Goal: Contribute content: Contribute content

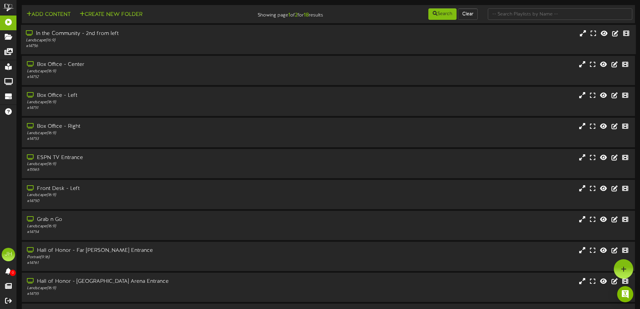
click at [117, 42] on div "Landscape ( 16:9 )" at bounding box center [149, 41] width 246 height 6
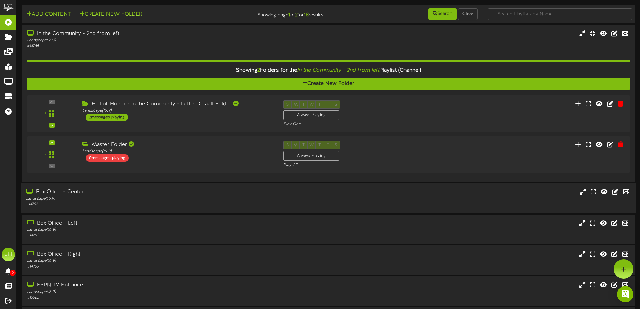
click at [121, 194] on div "Box Office - Center" at bounding box center [149, 192] width 246 height 8
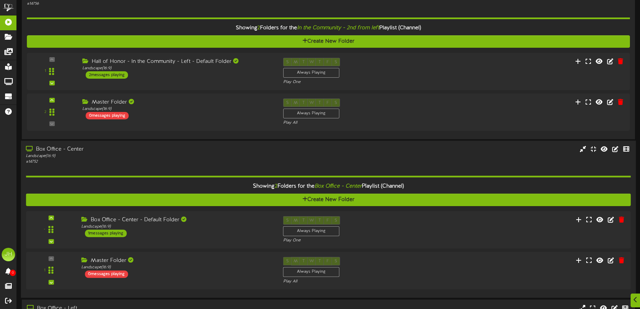
scroll to position [67, 0]
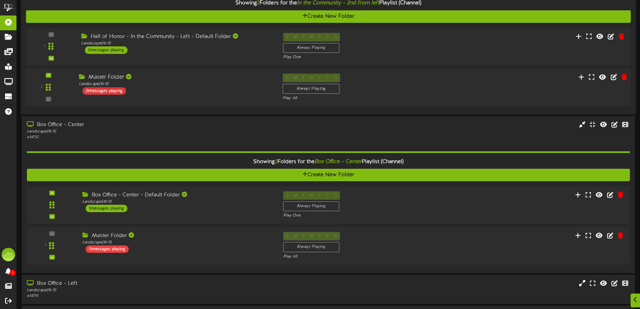
click at [109, 92] on div "0 messages playing" at bounding box center [104, 90] width 44 height 7
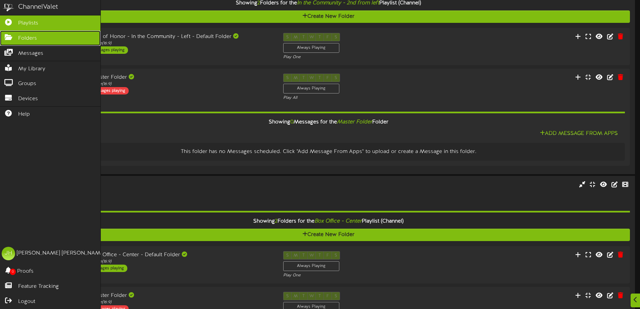
click at [14, 34] on icon at bounding box center [8, 36] width 17 height 5
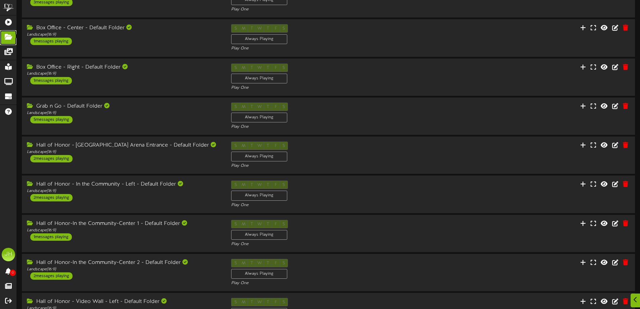
scroll to position [138, 0]
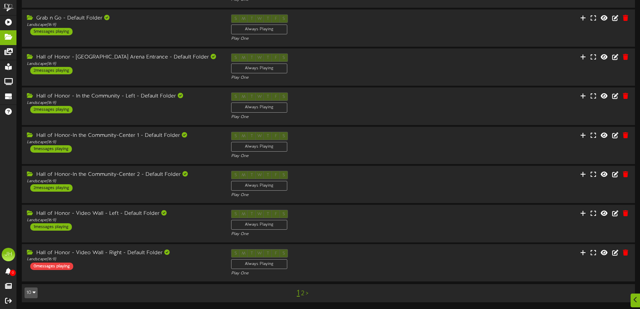
click at [302, 294] on link "2" at bounding box center [302, 293] width 3 height 7
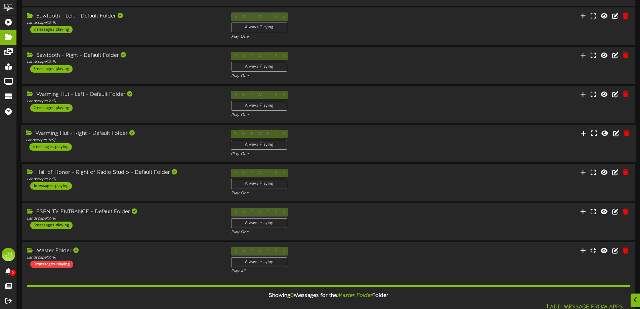
scroll to position [119, 0]
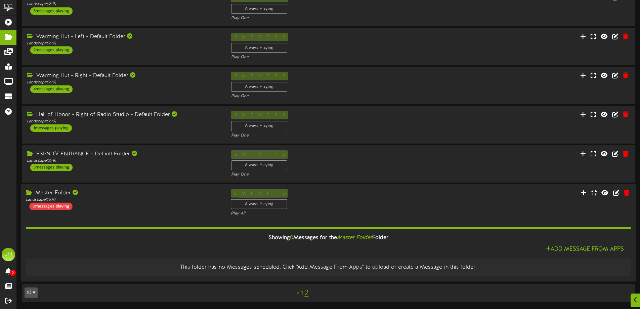
click at [115, 202] on div "Master Folder Landscape ( 16:9 ) 0 messages playing" at bounding box center [123, 199] width 205 height 21
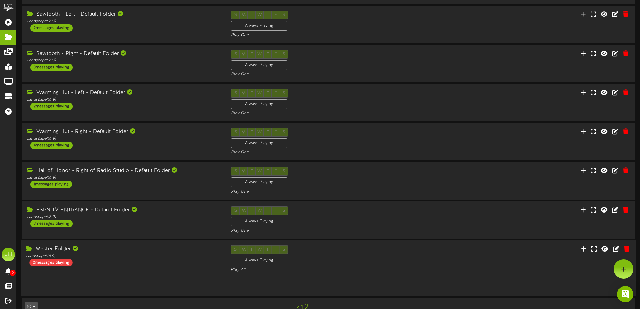
scroll to position [60, 0]
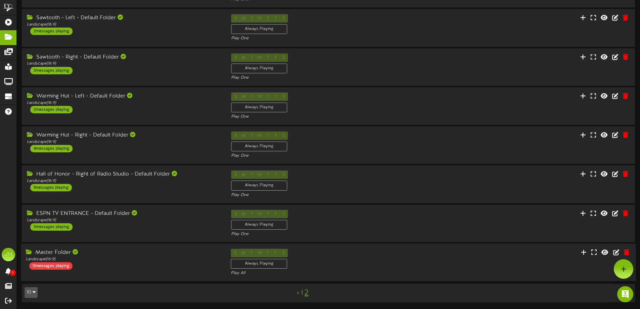
click at [374, 262] on div "S M T W T F S Always Playing Play All" at bounding box center [328, 263] width 205 height 28
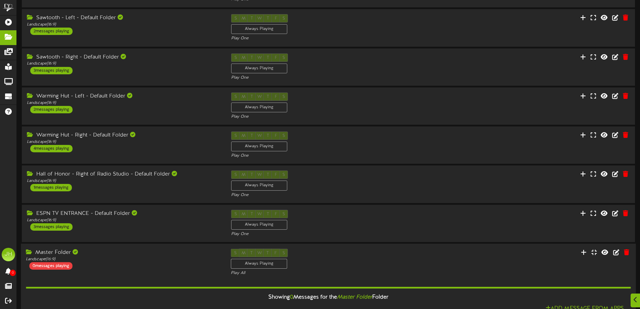
scroll to position [119, 0]
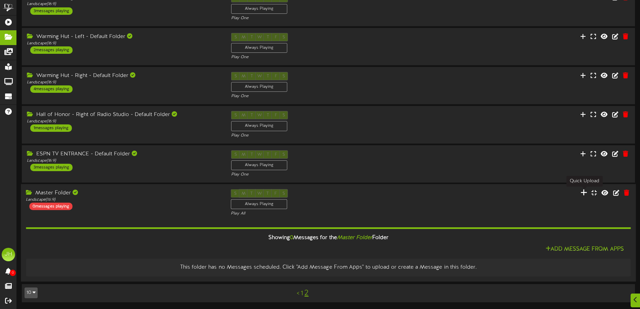
click at [583, 193] on icon at bounding box center [584, 191] width 7 height 7
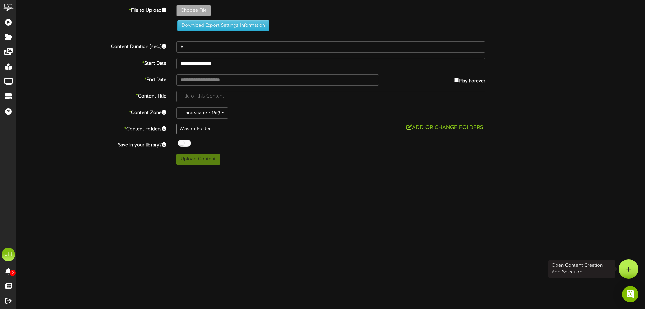
click at [632, 266] on div at bounding box center [628, 268] width 19 height 19
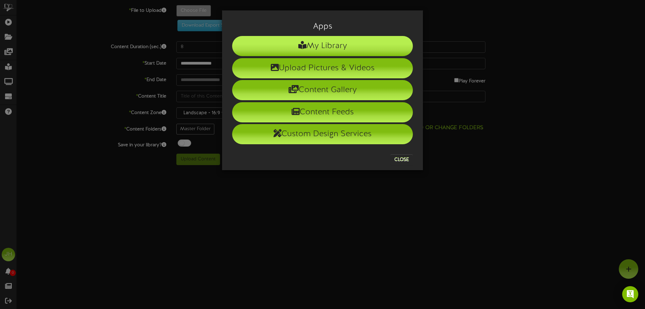
click at [337, 46] on li "My Library" at bounding box center [322, 46] width 181 height 20
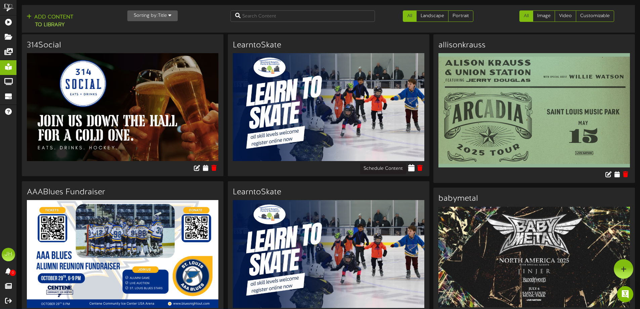
click at [414, 168] on icon at bounding box center [411, 167] width 6 height 7
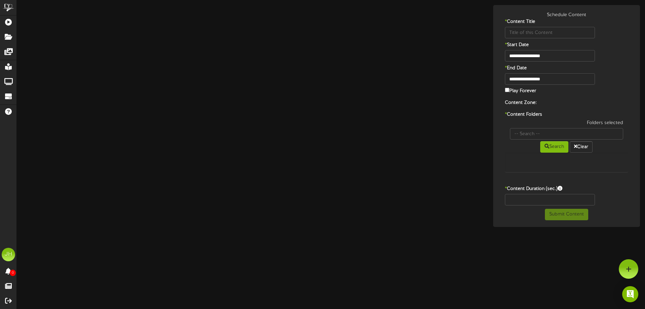
type input "LearntoSkate"
type input "8"
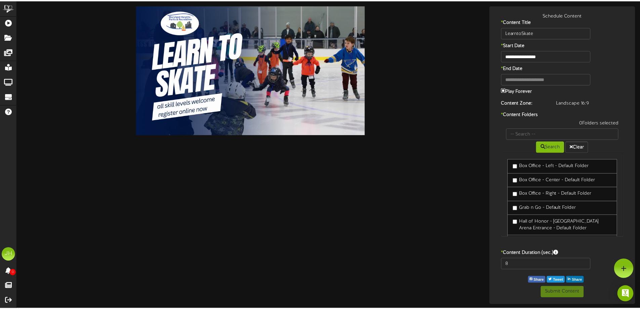
scroll to position [243, 0]
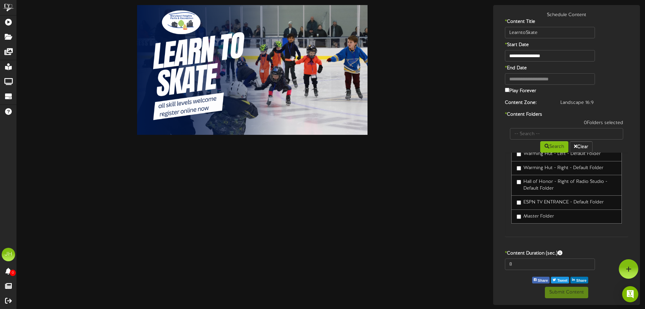
click at [543, 217] on label "Master Folder" at bounding box center [535, 216] width 37 height 7
click at [560, 292] on button "Submit Content" at bounding box center [566, 292] width 43 height 11
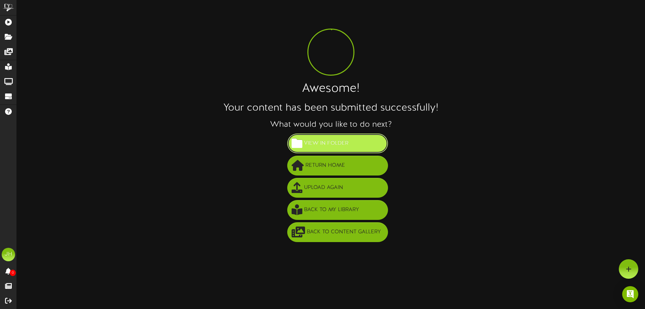
click at [338, 145] on span "View in Folder" at bounding box center [326, 143] width 48 height 11
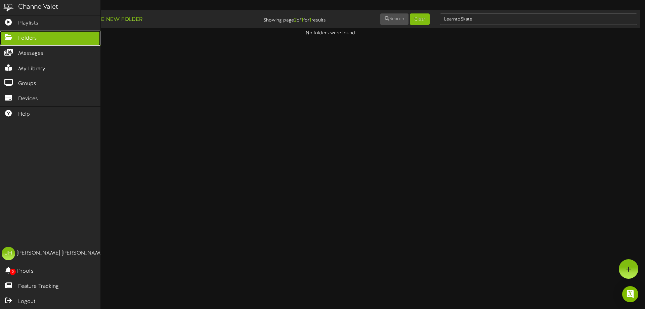
click at [15, 40] on link "Folders" at bounding box center [50, 38] width 100 height 15
click at [24, 21] on span "Playlists" at bounding box center [28, 23] width 20 height 8
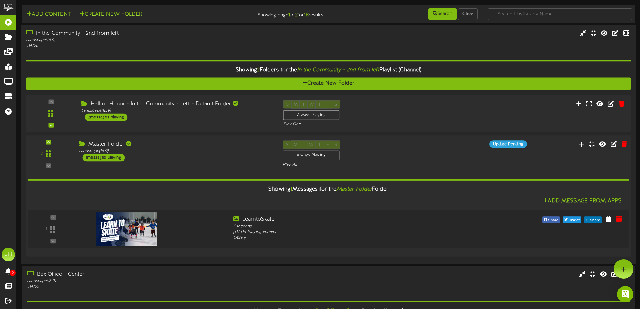
click at [236, 155] on div "Master Folder Landscape ( 16:9 ) 1 messages playing" at bounding box center [176, 150] width 204 height 21
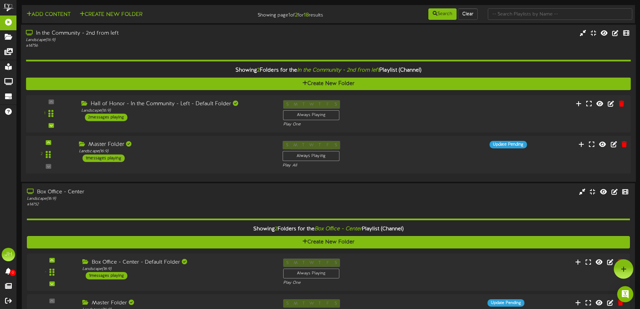
click at [236, 155] on div "Master Folder Landscape ( 16:9 ) 1 messages playing" at bounding box center [176, 151] width 204 height 21
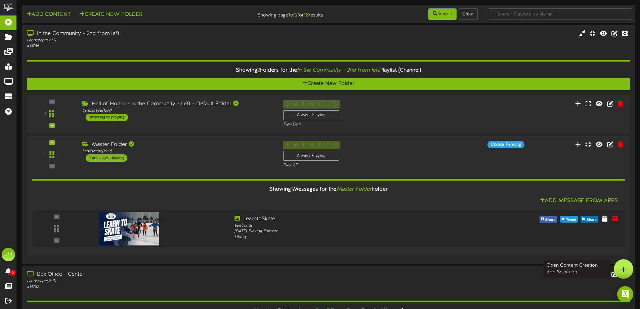
click at [626, 267] on icon at bounding box center [624, 269] width 6 height 6
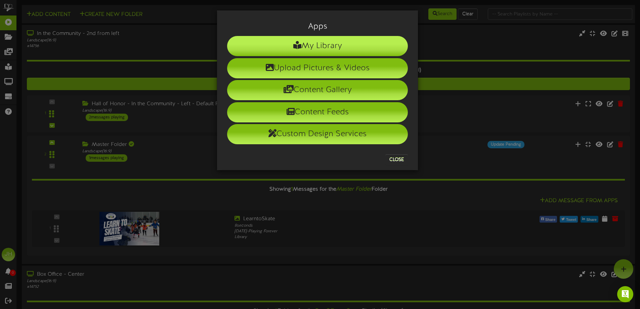
click at [346, 42] on li "My Library" at bounding box center [317, 46] width 181 height 20
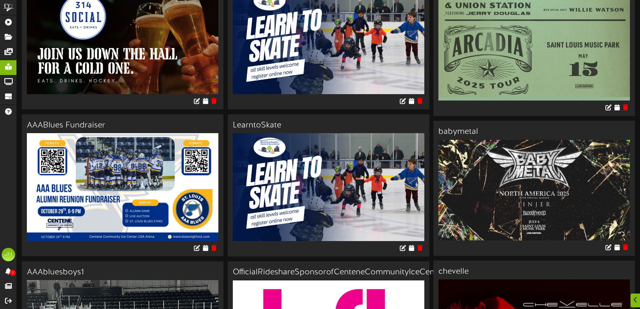
scroll to position [67, 0]
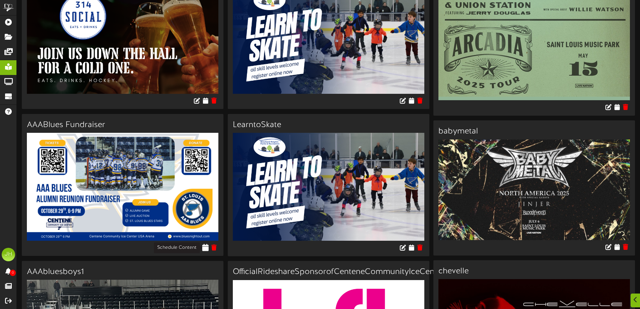
click at [206, 248] on icon at bounding box center [205, 246] width 6 height 7
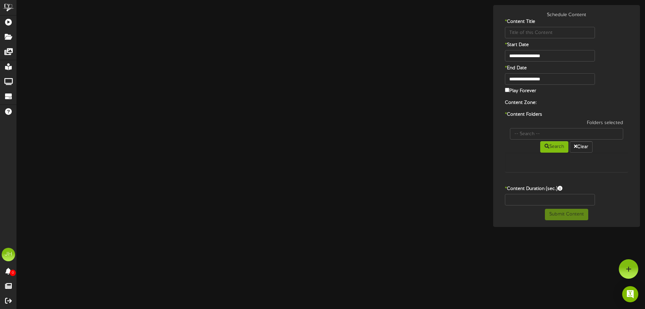
type input "AAABlues Fundraiser"
type input "8"
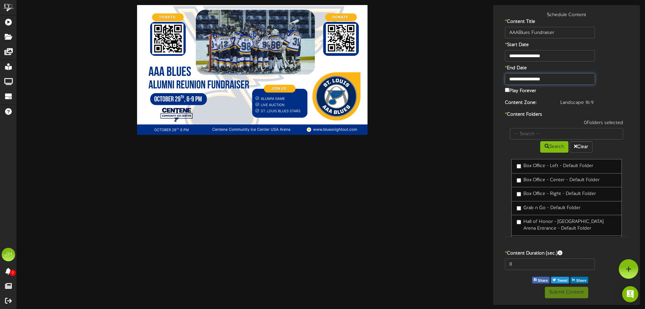
click at [562, 79] on input "**********" at bounding box center [550, 78] width 90 height 11
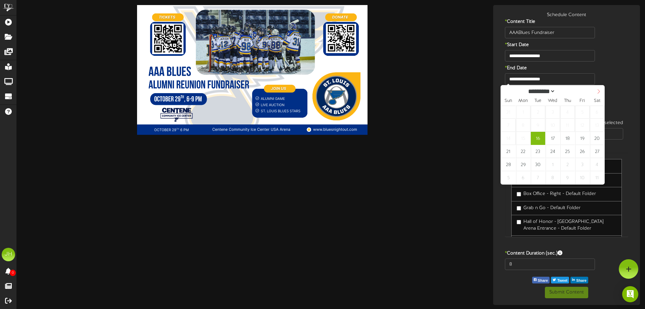
select select "*"
click at [598, 92] on icon at bounding box center [598, 91] width 5 height 5
type input "**********"
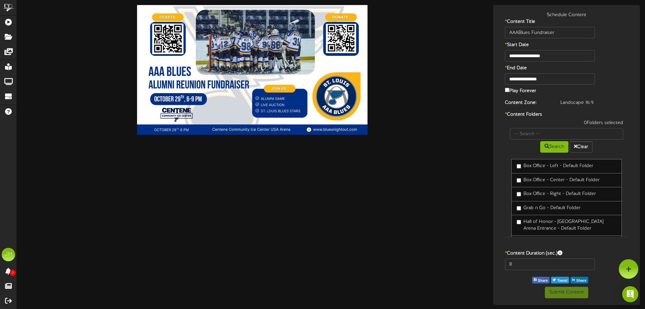
click at [616, 72] on div "* End Date" at bounding box center [567, 69] width 144 height 8
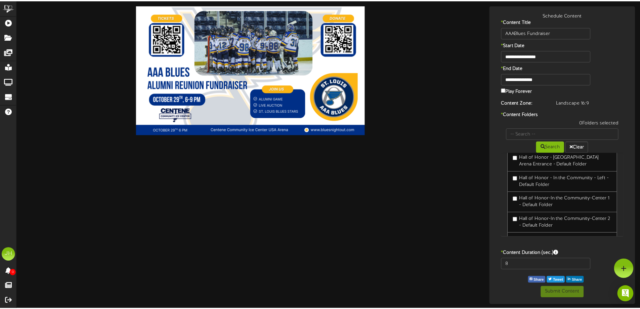
scroll to position [235, 0]
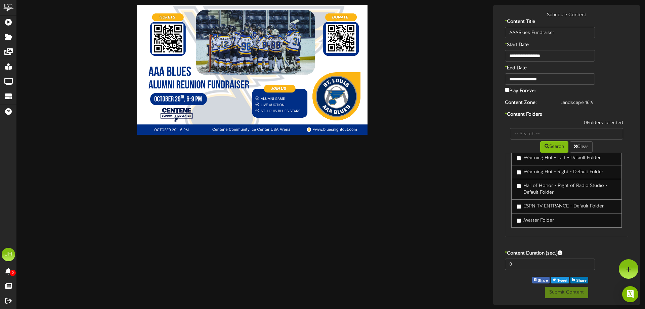
click at [540, 222] on label "Master Folder" at bounding box center [535, 220] width 37 height 7
click at [570, 293] on button "Submit Content" at bounding box center [566, 292] width 43 height 11
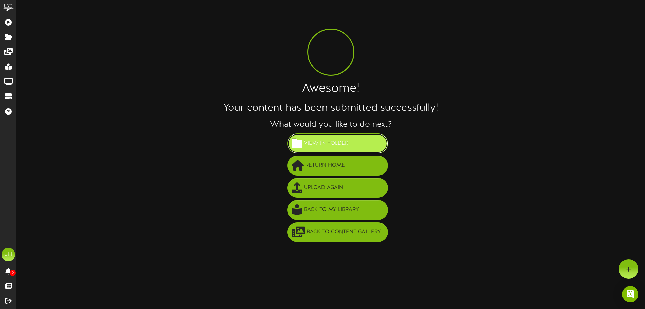
click at [336, 142] on span "View in Folder" at bounding box center [326, 143] width 48 height 11
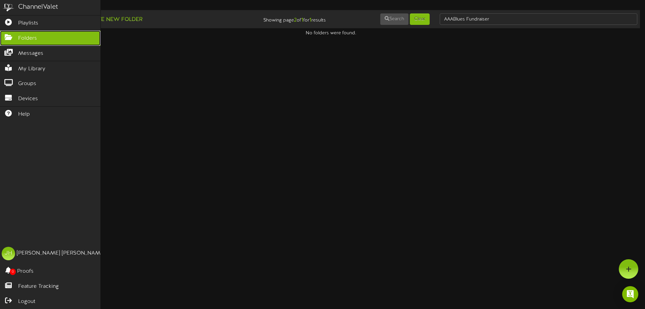
click at [22, 37] on span "Folders" at bounding box center [27, 39] width 19 height 8
click at [26, 19] on link "Playlists" at bounding box center [50, 22] width 100 height 15
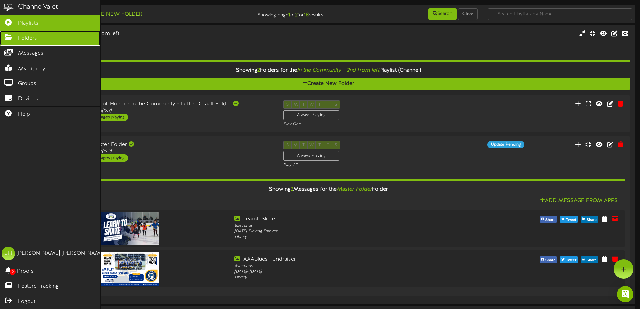
click at [27, 38] on span "Folders" at bounding box center [27, 39] width 19 height 8
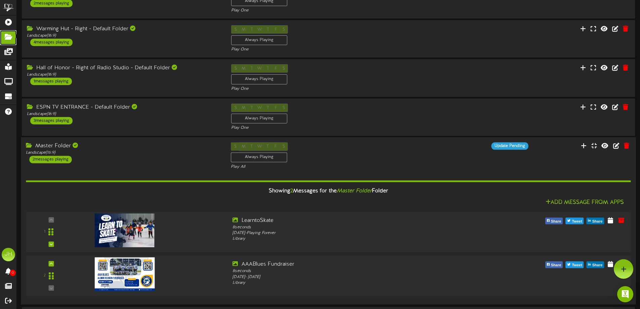
scroll to position [155, 0]
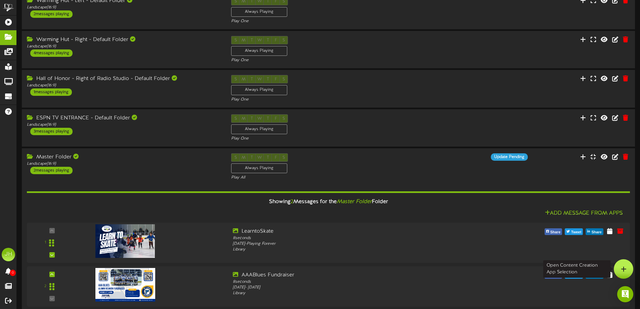
click at [624, 267] on icon at bounding box center [624, 269] width 6 height 6
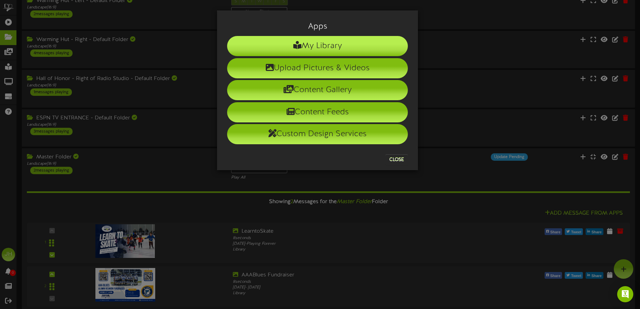
click at [316, 48] on li "My Library" at bounding box center [317, 46] width 181 height 20
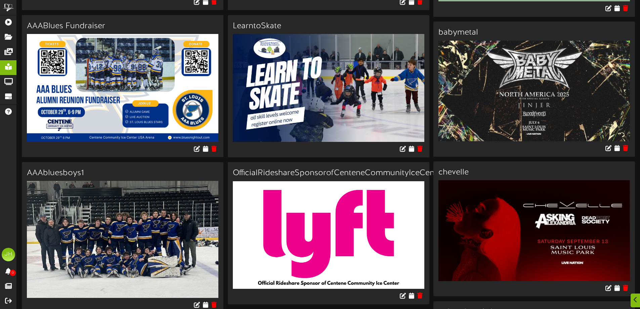
scroll to position [202, 0]
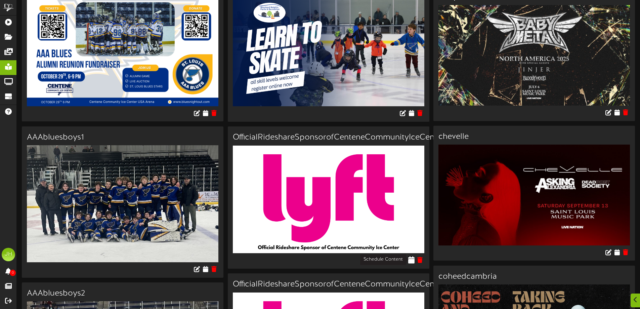
click at [411, 258] on icon at bounding box center [411, 259] width 6 height 7
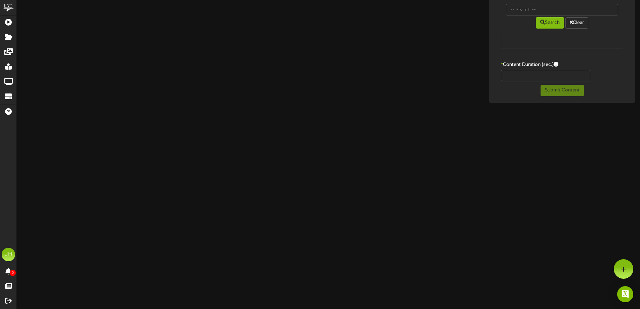
scroll to position [124, 0]
type input "OfficialRideshareSponsorofCenteneCommunityIceCenter"
type input "8"
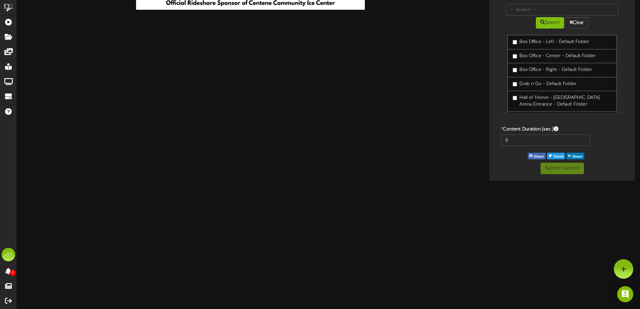
scroll to position [23, 0]
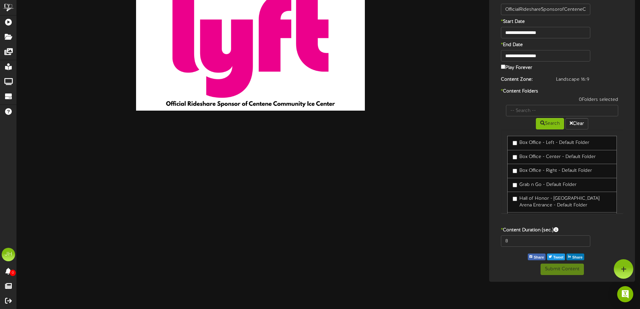
click at [517, 68] on label "Play Forever" at bounding box center [516, 67] width 31 height 8
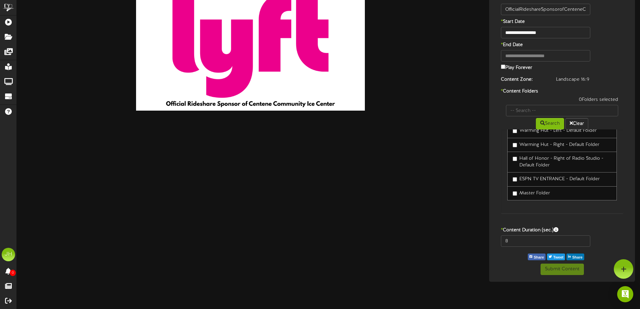
click at [531, 190] on label "Master Folder" at bounding box center [531, 193] width 37 height 7
click at [563, 271] on button "Submit Content" at bounding box center [562, 268] width 43 height 11
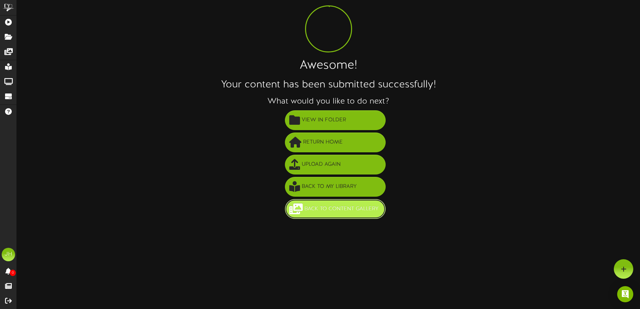
click at [360, 209] on span "Back to Content Gallery" at bounding box center [342, 208] width 78 height 11
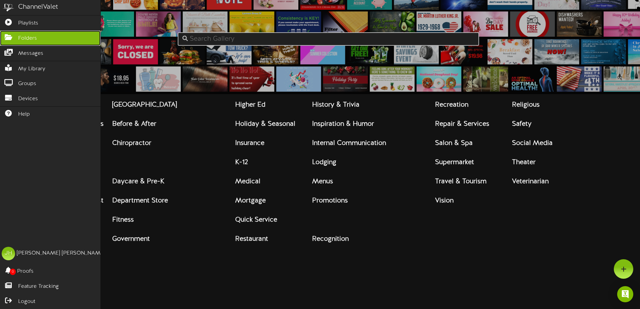
click at [0, 36] on icon at bounding box center [8, 36] width 17 height 5
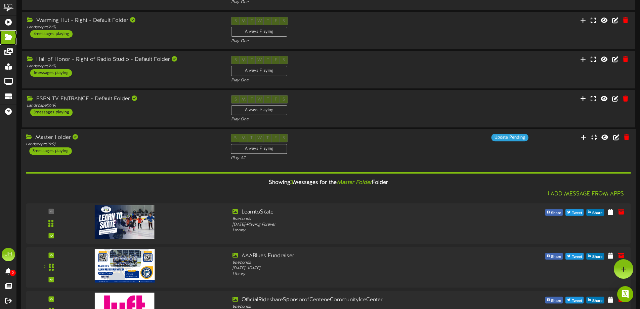
scroll to position [158, 0]
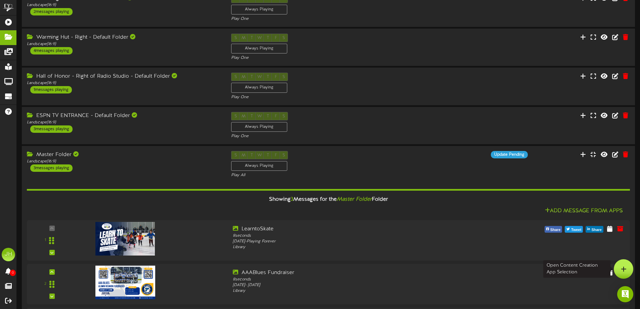
click at [629, 266] on div at bounding box center [623, 268] width 19 height 19
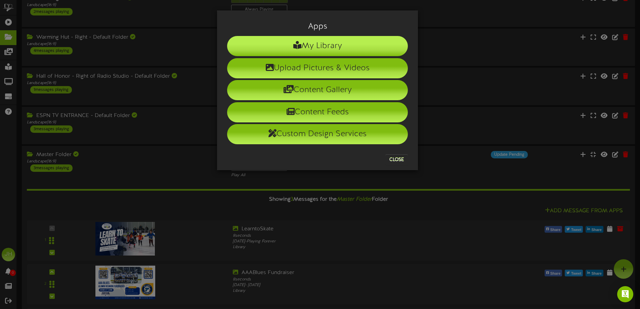
click at [309, 40] on li "My Library" at bounding box center [317, 46] width 181 height 20
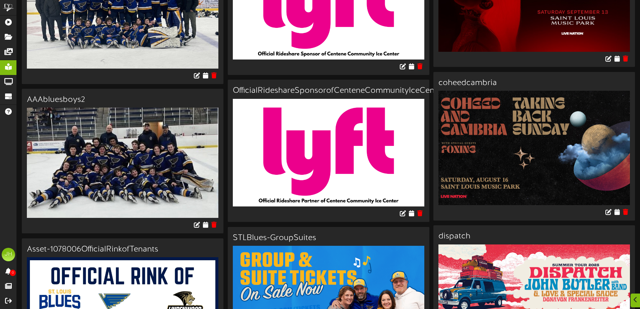
scroll to position [462, 0]
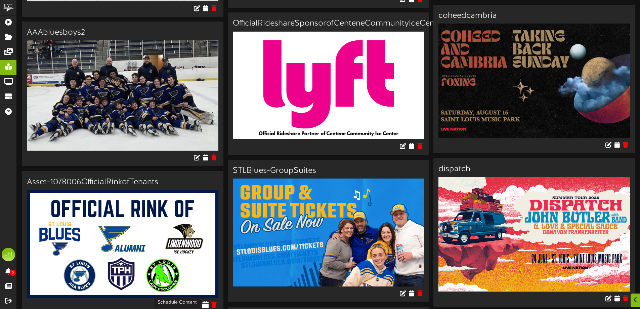
click at [206, 304] on icon at bounding box center [205, 303] width 6 height 7
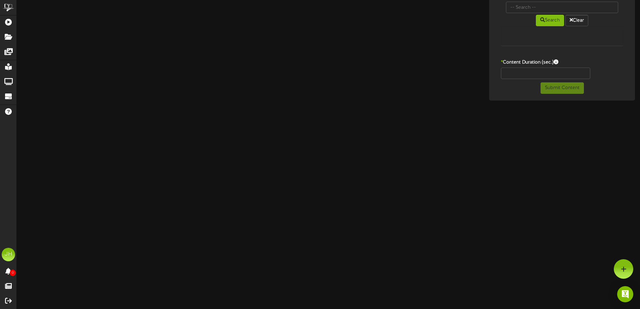
scroll to position [126, 0]
type input "Asset-1078006OfficialRinkofTenants"
type input "8"
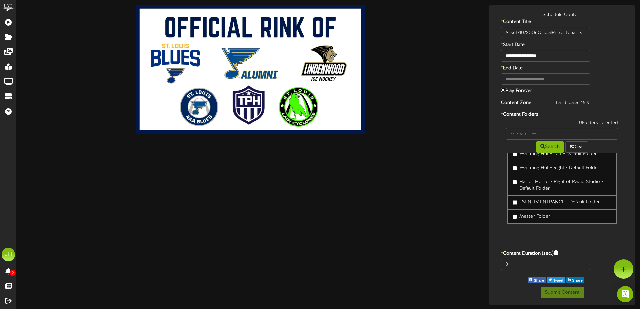
scroll to position [243, 0]
click at [530, 216] on label "Master Folder" at bounding box center [531, 216] width 37 height 7
click at [567, 291] on button "Submit Content" at bounding box center [562, 292] width 43 height 11
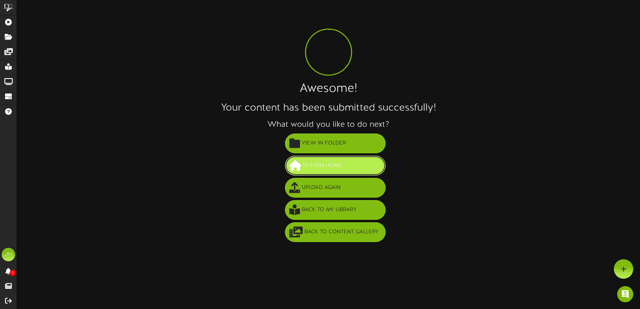
click at [337, 169] on span "Return Home" at bounding box center [322, 165] width 43 height 11
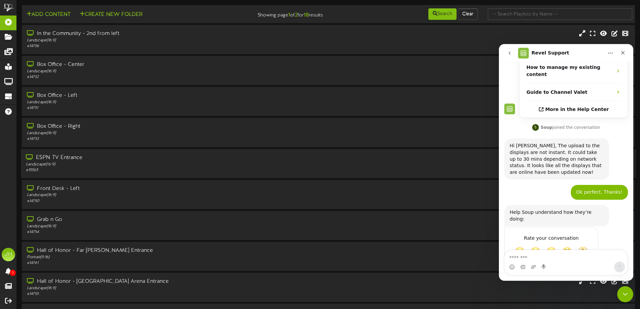
scroll to position [122, 0]
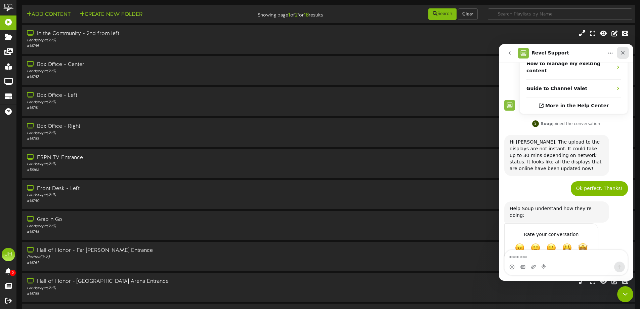
click at [624, 52] on icon "Close" at bounding box center [623, 53] width 4 height 4
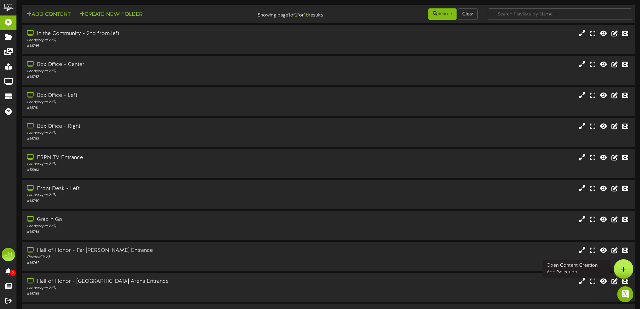
click at [630, 263] on div at bounding box center [623, 268] width 19 height 19
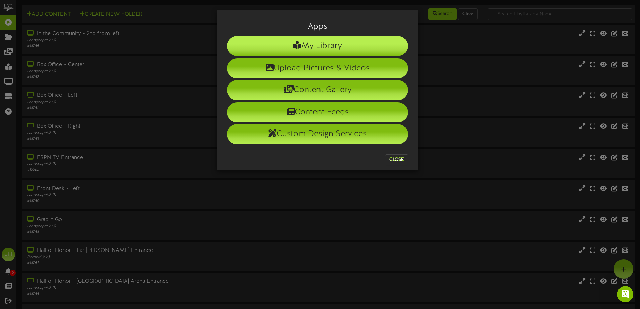
click at [309, 50] on li "My Library" at bounding box center [317, 46] width 181 height 20
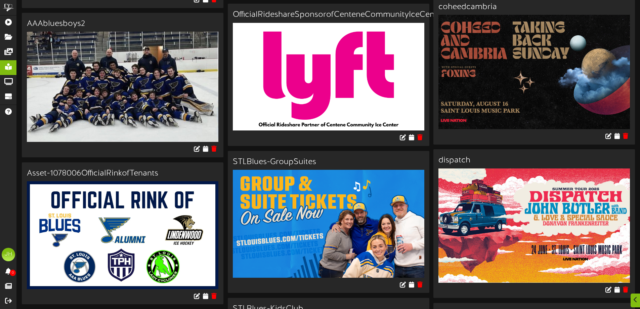
scroll to position [504, 0]
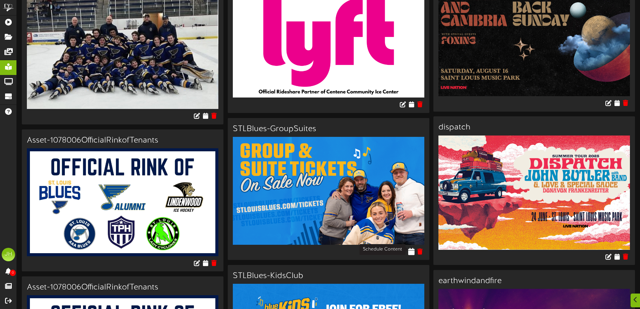
click at [412, 249] on icon at bounding box center [411, 250] width 6 height 7
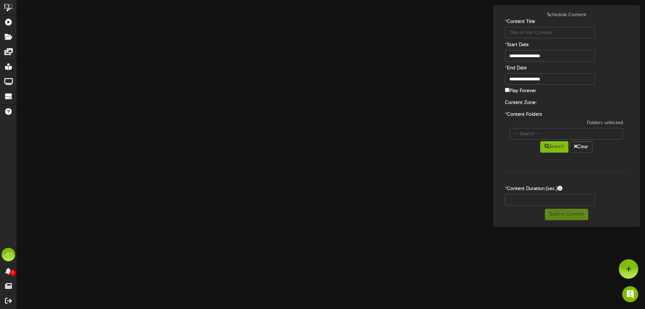
type input "STLBlues-GroupSuites"
type input "8"
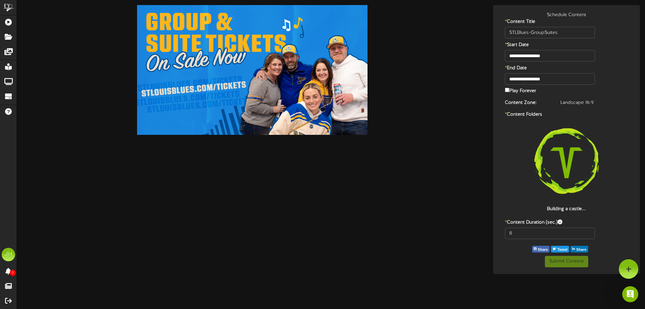
click at [510, 90] on label "Play Forever" at bounding box center [520, 90] width 31 height 8
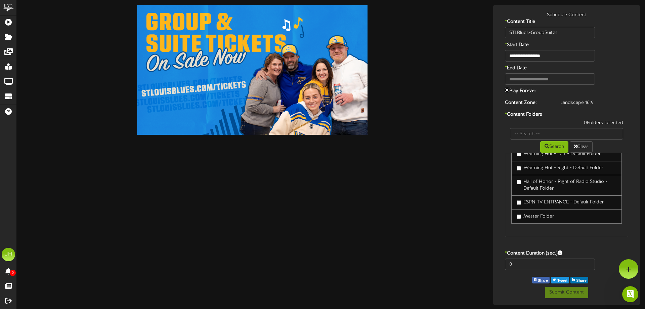
scroll to position [243, 0]
click at [545, 216] on label "Master Folder" at bounding box center [535, 216] width 37 height 7
click at [556, 291] on button "Submit Content" at bounding box center [566, 292] width 43 height 11
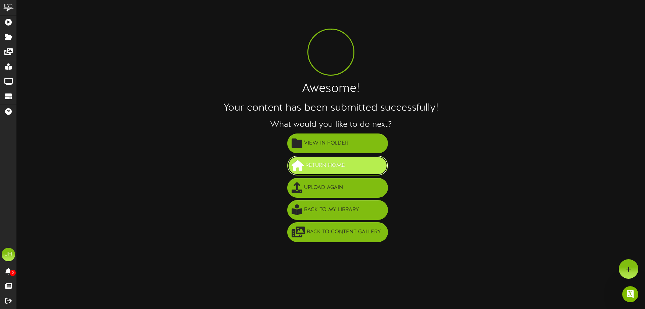
click at [335, 162] on span "Return Home" at bounding box center [325, 165] width 43 height 11
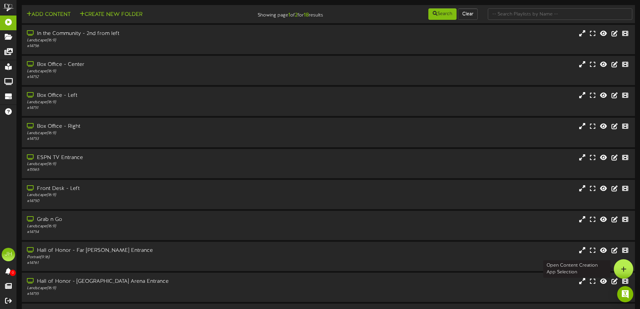
click at [618, 264] on div at bounding box center [623, 268] width 19 height 19
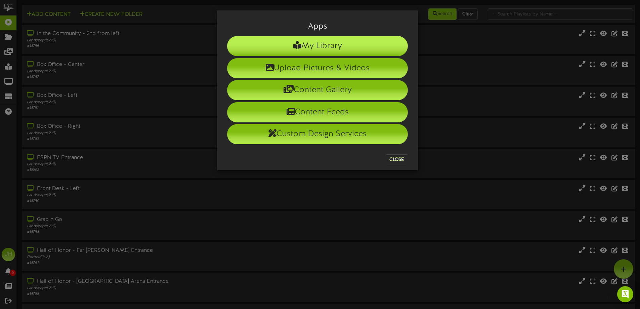
click at [323, 50] on li "My Library" at bounding box center [317, 46] width 181 height 20
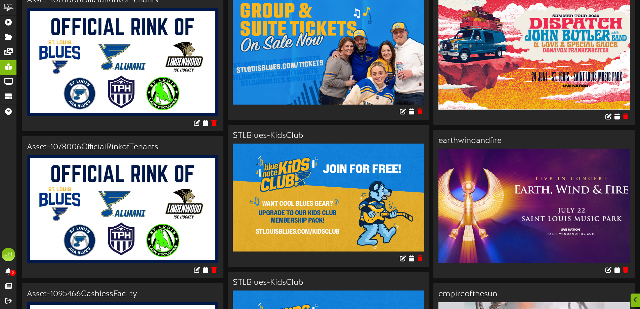
scroll to position [672, 0]
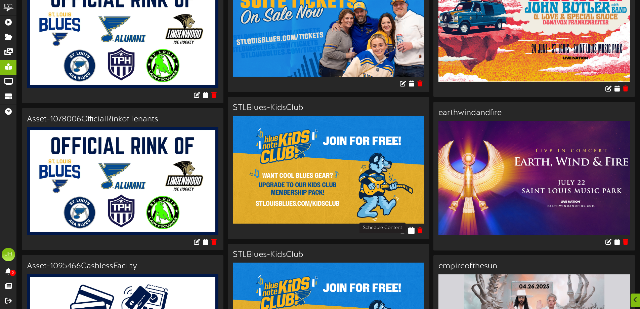
click at [410, 228] on icon at bounding box center [411, 229] width 6 height 7
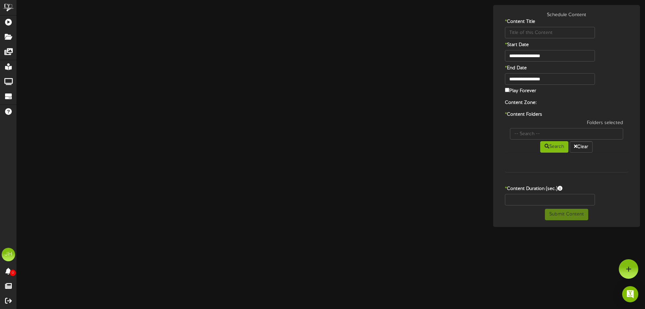
type input "STLBlues-KidsClub"
type input "8"
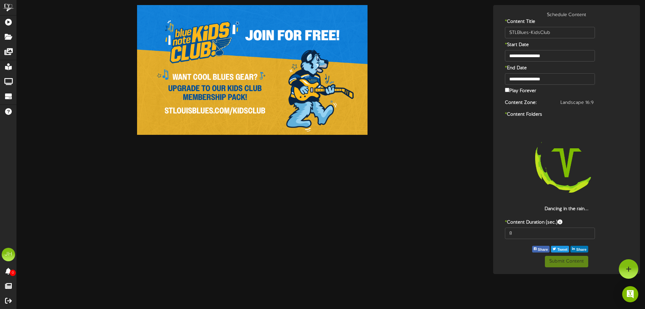
click at [509, 91] on label "Play Forever" at bounding box center [520, 90] width 31 height 8
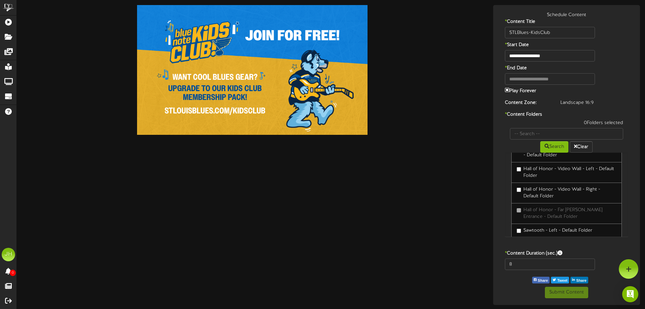
scroll to position [243, 0]
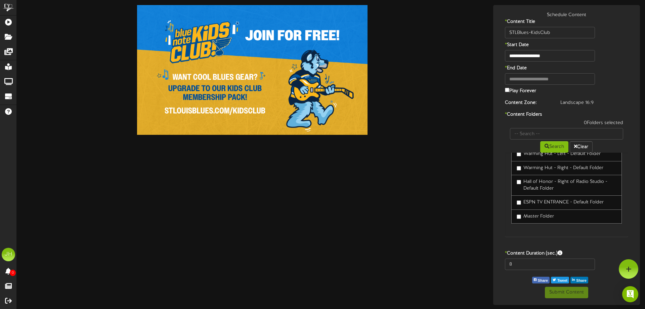
click at [546, 212] on link "Master Folder" at bounding box center [566, 216] width 111 height 14
click at [545, 214] on label "Master Folder" at bounding box center [535, 216] width 37 height 7
click at [575, 292] on button "Submit Content" at bounding box center [566, 292] width 43 height 11
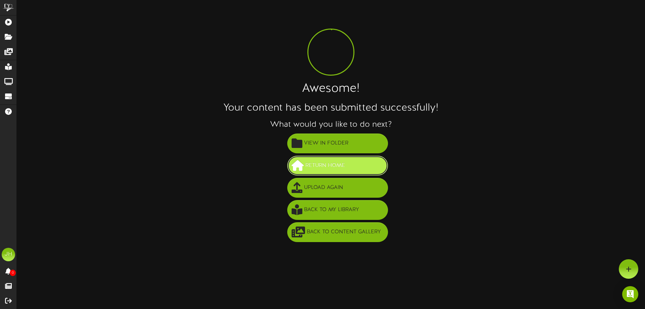
click at [363, 166] on button "Return Home" at bounding box center [337, 166] width 101 height 20
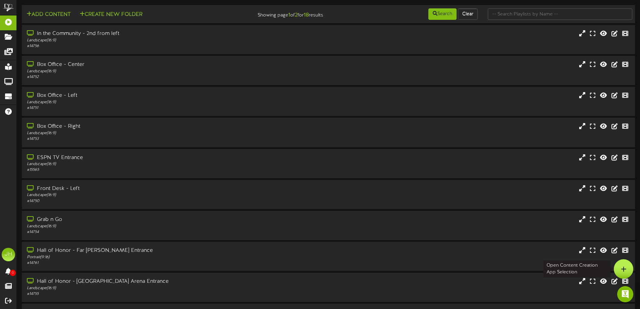
click at [627, 268] on div at bounding box center [623, 268] width 19 height 19
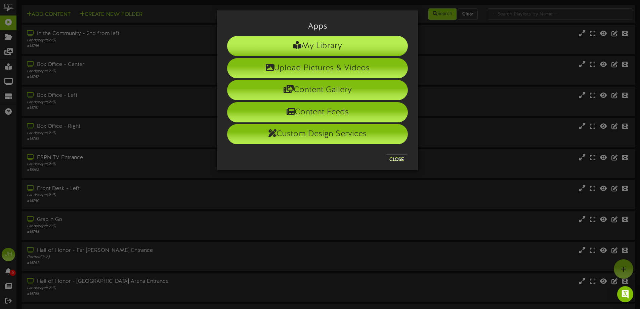
click at [301, 41] on li "My Library" at bounding box center [317, 46] width 181 height 20
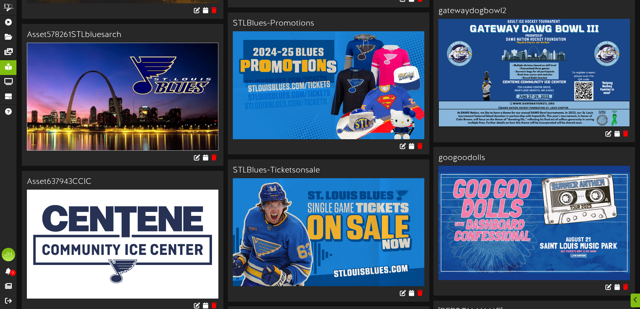
scroll to position [1411, 0]
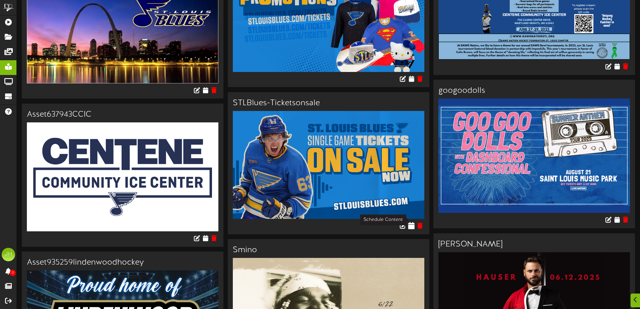
click at [411, 222] on icon at bounding box center [411, 225] width 6 height 7
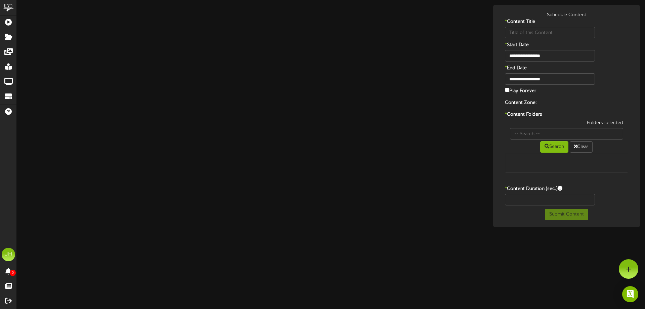
type input "STLBlues-Ticketsonsale"
type input "8"
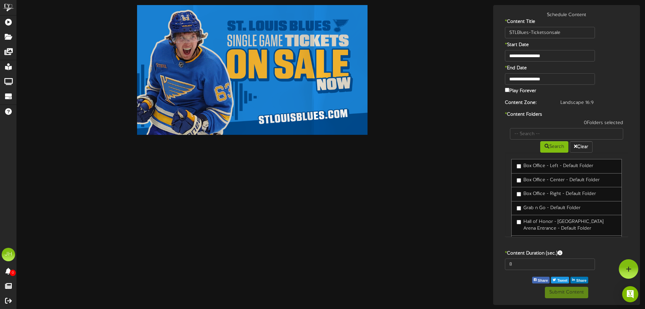
click at [523, 90] on label "Play Forever" at bounding box center [520, 90] width 31 height 8
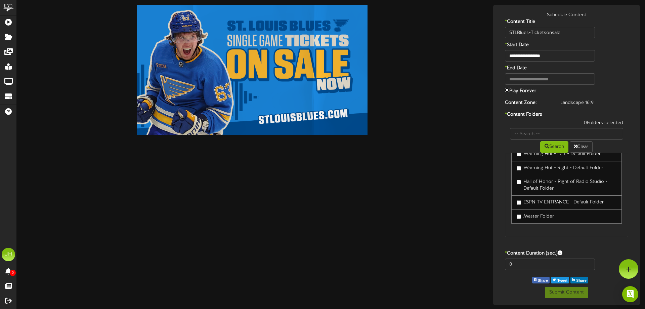
scroll to position [243, 0]
click at [542, 214] on label "Master Folder" at bounding box center [535, 216] width 37 height 7
click at [561, 292] on button "Submit Content" at bounding box center [566, 292] width 43 height 11
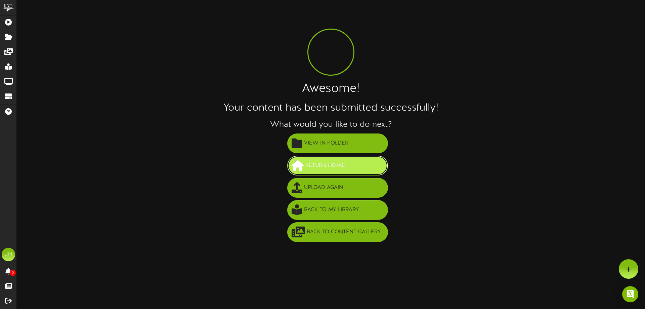
click at [327, 168] on span "Return Home" at bounding box center [325, 165] width 43 height 11
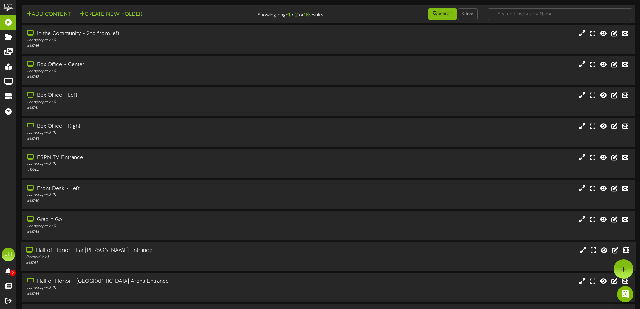
click at [613, 268] on div "Hall of Honor - Far [PERSON_NAME] Entrance Portrait ( 9:16 ) # 14761" at bounding box center [328, 256] width 615 height 29
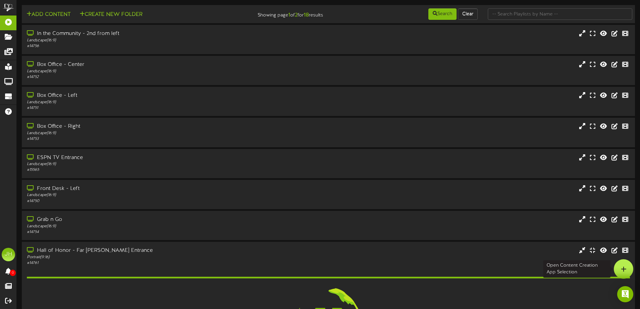
click at [629, 268] on div at bounding box center [623, 268] width 19 height 19
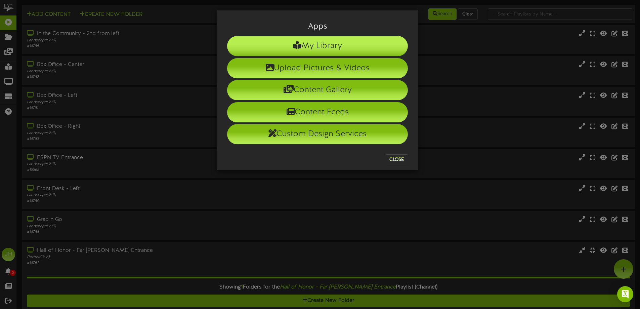
click at [312, 47] on li "My Library" at bounding box center [317, 46] width 181 height 20
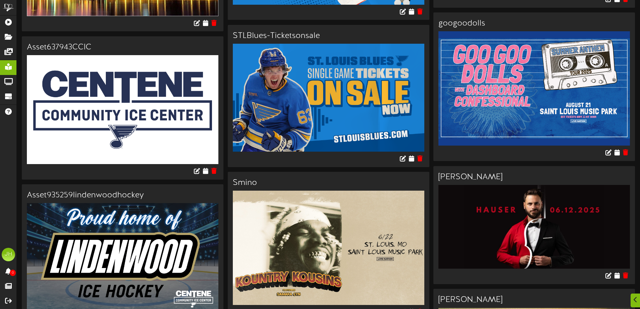
scroll to position [1512, 0]
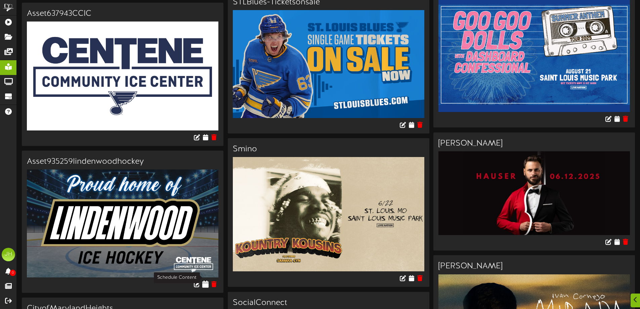
click at [206, 280] on icon at bounding box center [205, 283] width 6 height 7
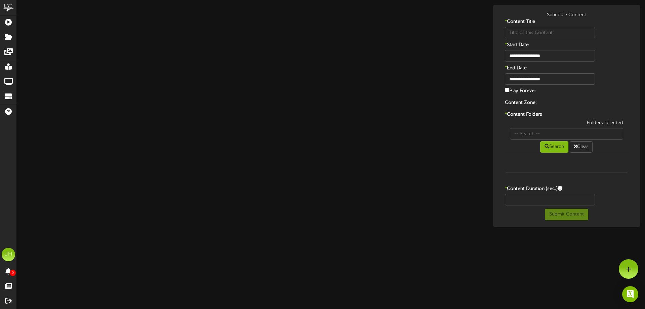
type input "Asset935259lindenwoodhockey"
type input "8"
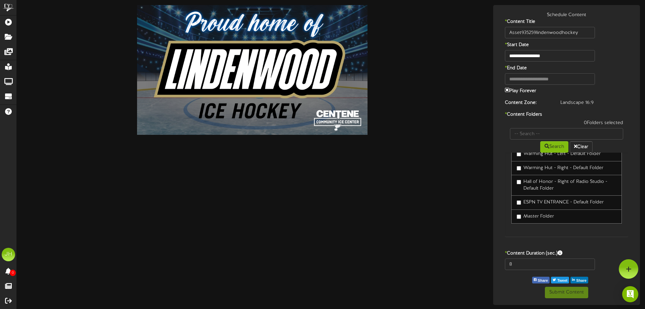
scroll to position [243, 0]
click at [545, 213] on label "Master Folder" at bounding box center [535, 216] width 37 height 7
click at [578, 290] on button "Submit Content" at bounding box center [566, 292] width 43 height 11
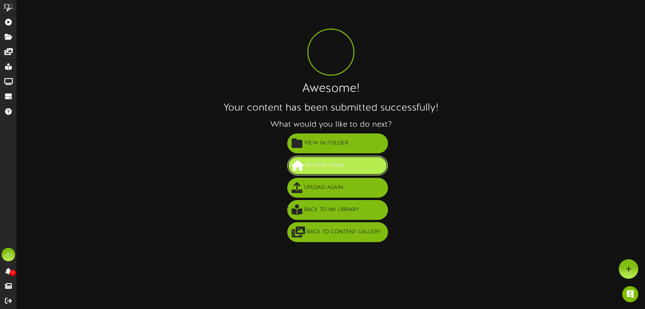
click at [331, 160] on button "Return Home" at bounding box center [337, 166] width 101 height 20
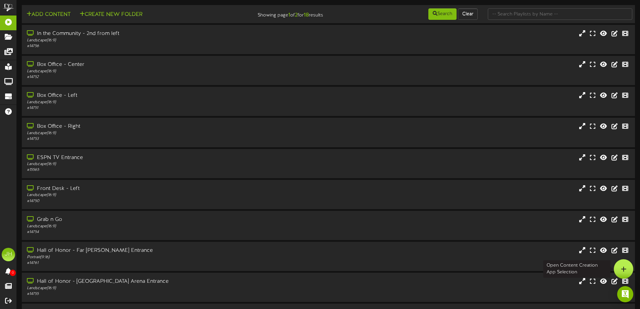
click at [620, 267] on div at bounding box center [623, 268] width 19 height 19
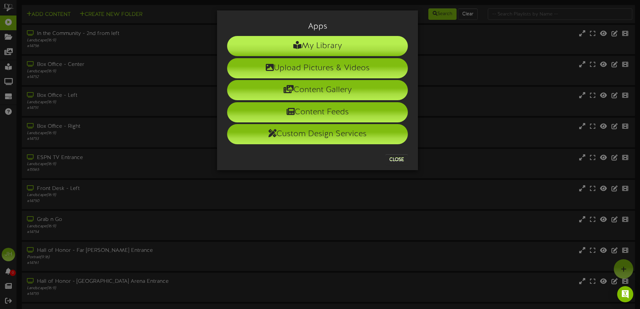
click at [328, 41] on li "My Library" at bounding box center [317, 46] width 181 height 20
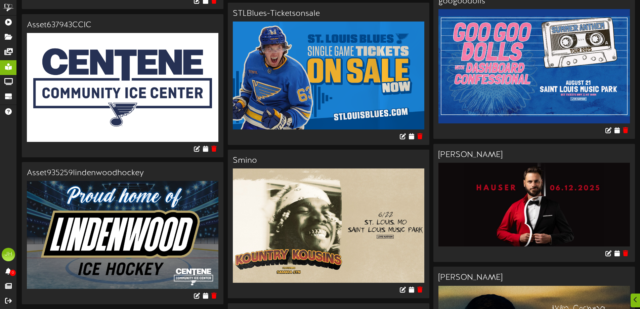
scroll to position [1781, 0]
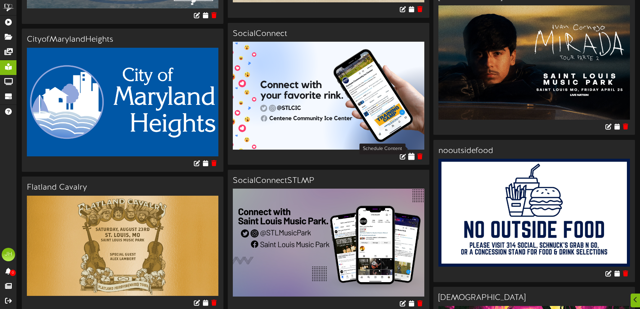
click at [412, 152] on icon at bounding box center [411, 155] width 6 height 7
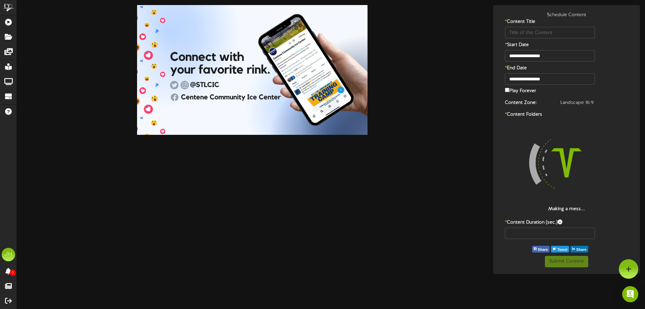
type input "SocialConnect"
type input "8"
click at [523, 89] on label "Play Forever" at bounding box center [520, 90] width 31 height 8
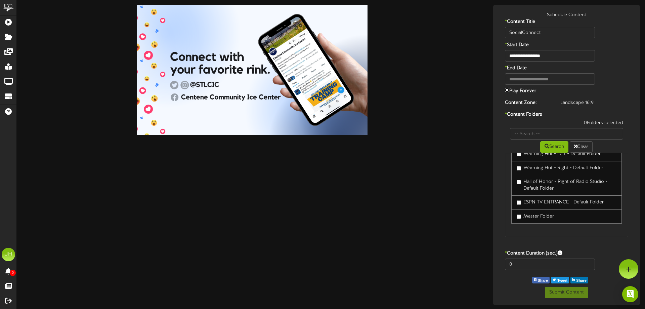
scroll to position [243, 0]
click at [544, 217] on label "Master Folder" at bounding box center [535, 216] width 37 height 7
click at [570, 291] on button "Submit Content" at bounding box center [566, 292] width 43 height 11
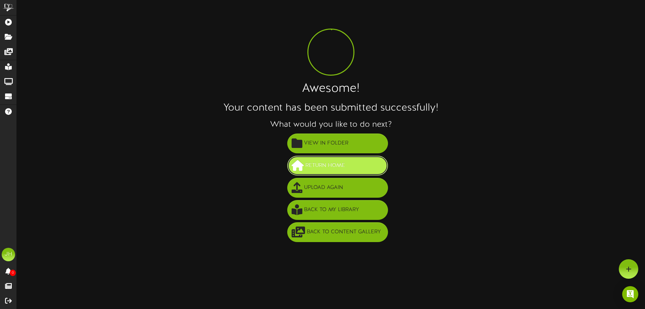
click at [324, 167] on span "Return Home" at bounding box center [325, 165] width 43 height 11
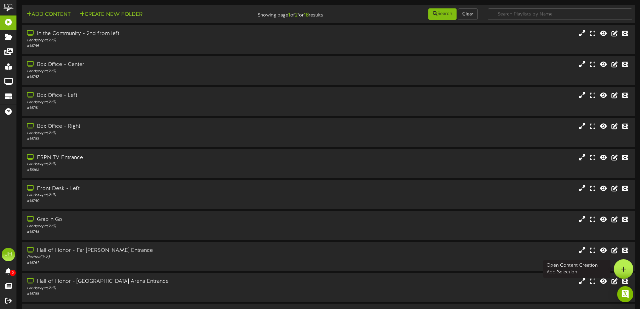
click at [622, 274] on div at bounding box center [623, 268] width 19 height 19
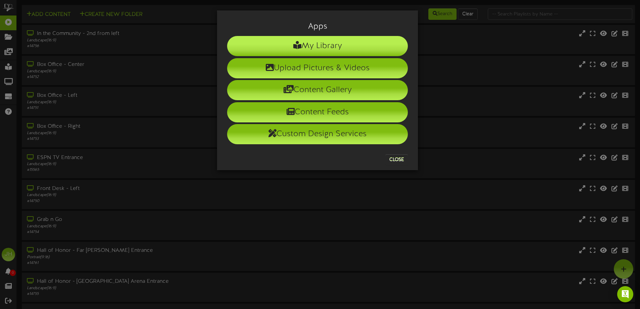
click at [351, 46] on li "My Library" at bounding box center [317, 46] width 181 height 20
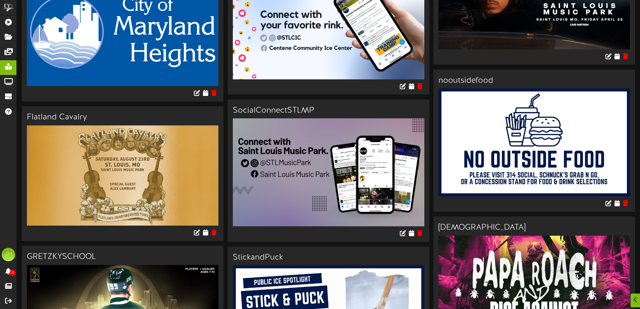
scroll to position [1915, 0]
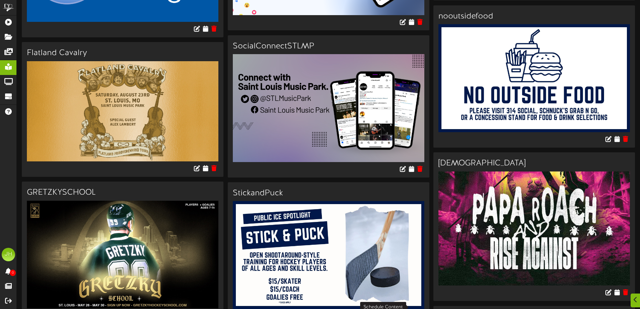
click at [410, 308] on icon at bounding box center [411, 315] width 6 height 7
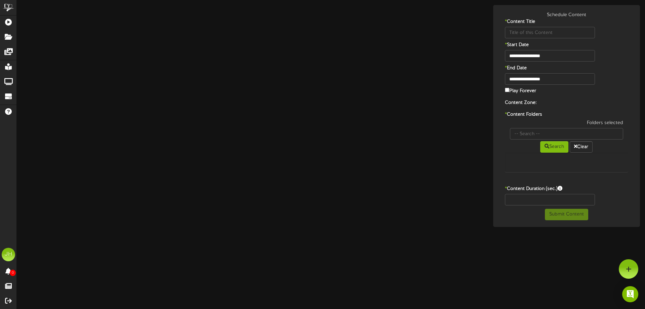
type input "StickandPuck"
type input "8"
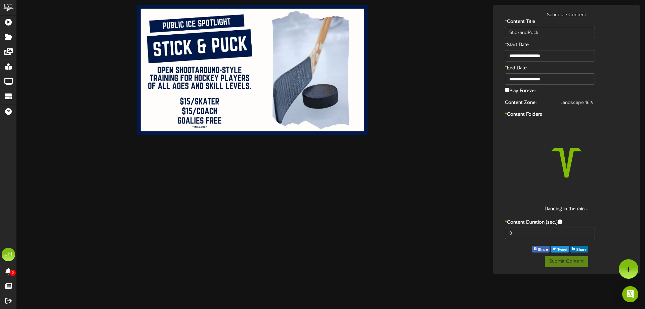
click at [520, 89] on label "Play Forever" at bounding box center [520, 90] width 31 height 8
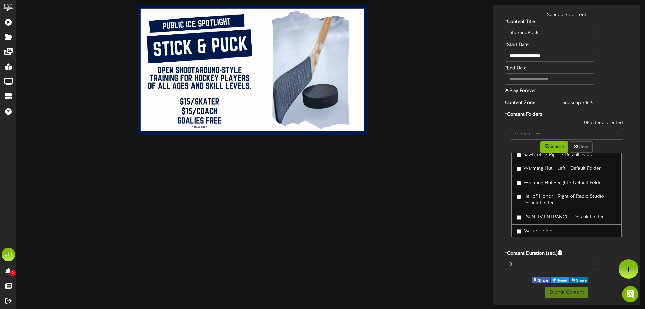
scroll to position [243, 0]
click at [540, 218] on label "Master Folder" at bounding box center [535, 216] width 37 height 7
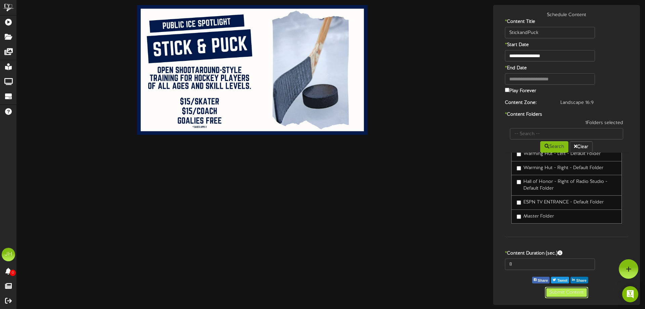
click at [571, 291] on button "Submit Content" at bounding box center [566, 292] width 43 height 11
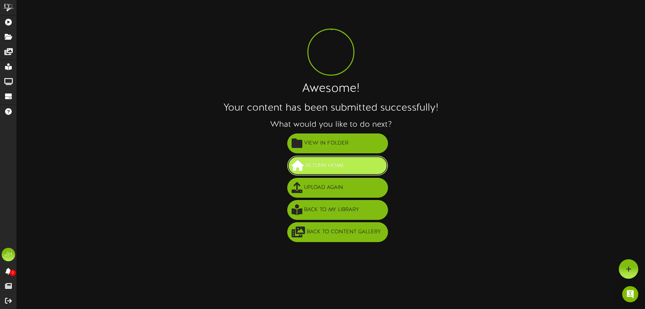
click at [335, 167] on span "Return Home" at bounding box center [325, 165] width 43 height 11
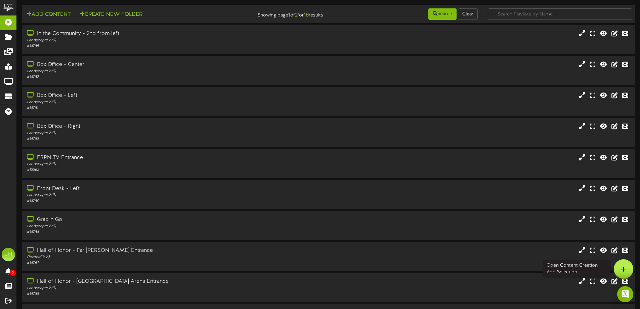
click at [621, 270] on icon at bounding box center [624, 269] width 6 height 6
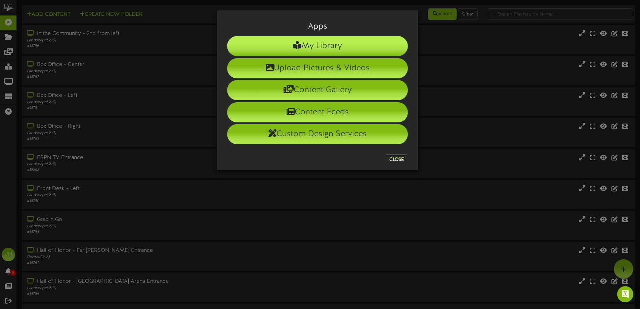
click at [323, 47] on li "My Library" at bounding box center [317, 46] width 181 height 20
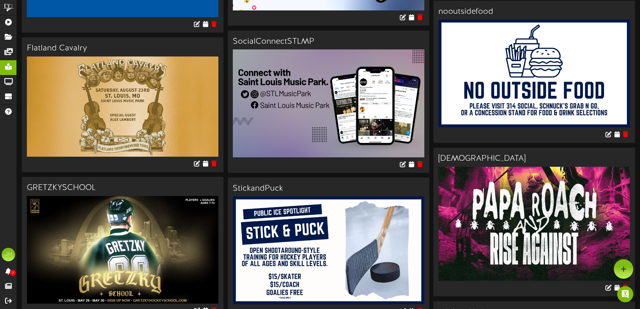
scroll to position [1915, 0]
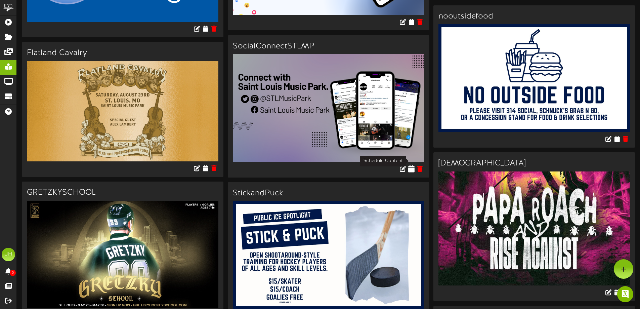
click at [414, 165] on icon at bounding box center [411, 168] width 6 height 7
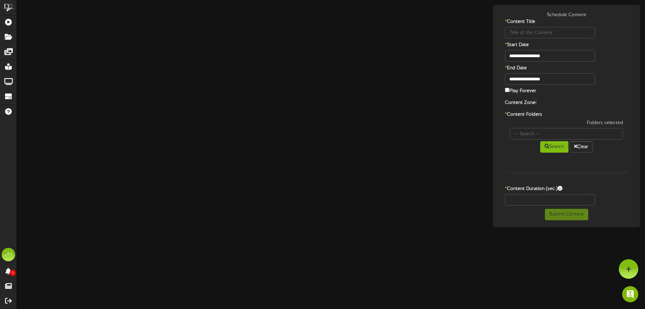
type input "SocialConnectSTLMP"
type input "8"
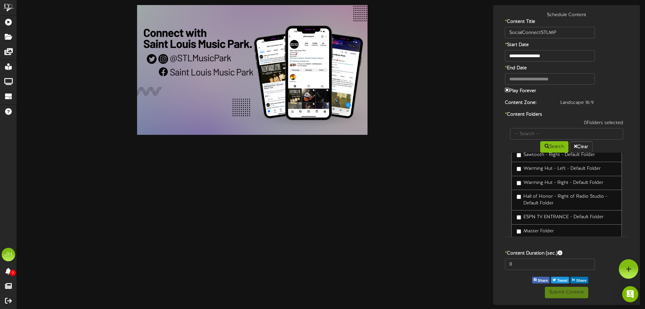
scroll to position [243, 0]
click at [537, 216] on label "Master Folder" at bounding box center [535, 216] width 37 height 7
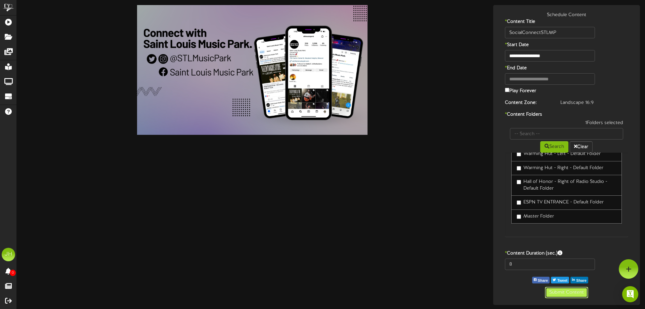
click at [564, 291] on button "Submit Content" at bounding box center [566, 292] width 43 height 11
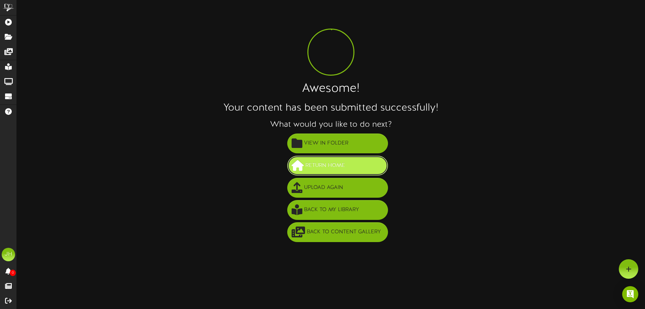
click at [340, 164] on span "Return Home" at bounding box center [325, 165] width 43 height 11
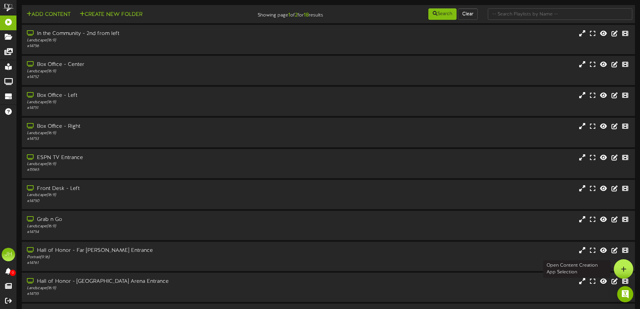
click at [626, 269] on icon at bounding box center [624, 269] width 6 height 6
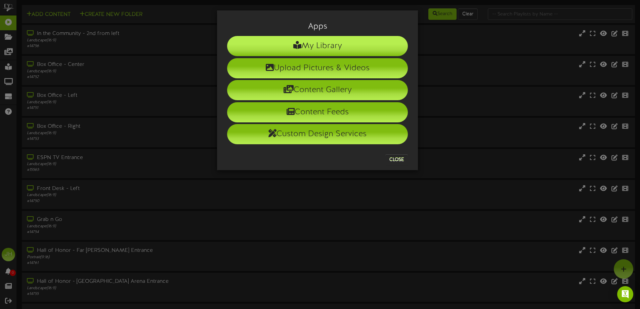
click at [337, 48] on li "My Library" at bounding box center [317, 46] width 181 height 20
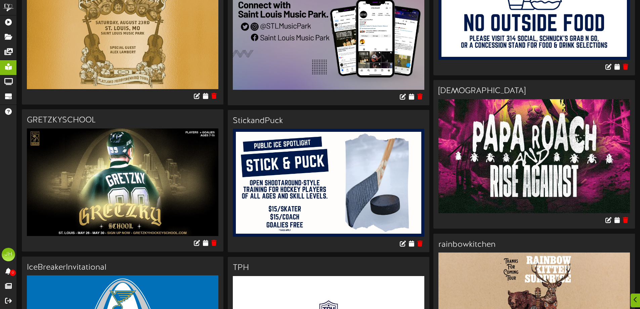
scroll to position [2117, 0]
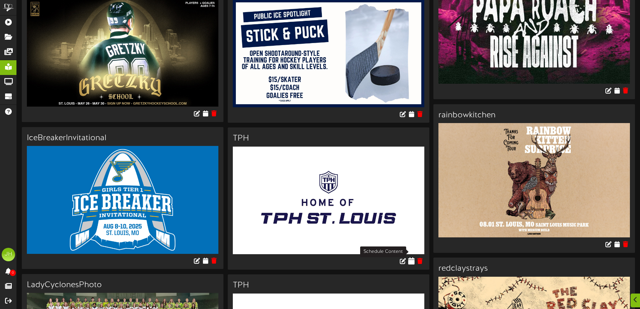
click at [412, 257] on icon at bounding box center [411, 260] width 6 height 7
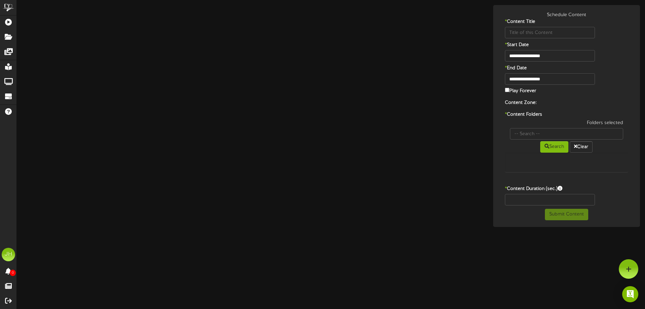
type input "TPH"
type input "8"
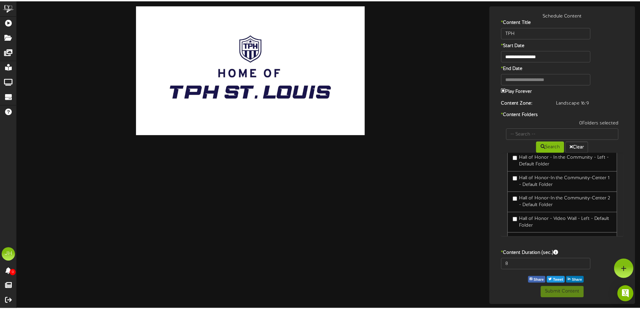
scroll to position [243, 0]
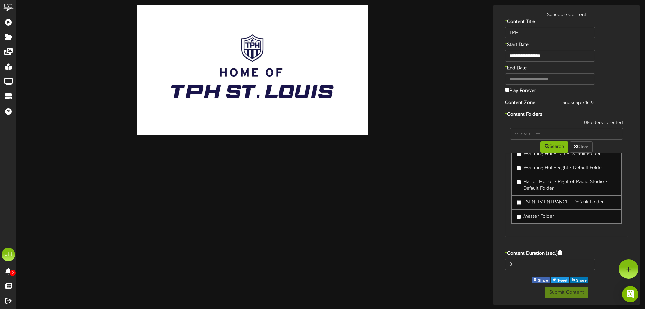
click at [535, 217] on label "Master Folder" at bounding box center [535, 216] width 37 height 7
click at [569, 293] on button "Submit Content" at bounding box center [566, 292] width 43 height 11
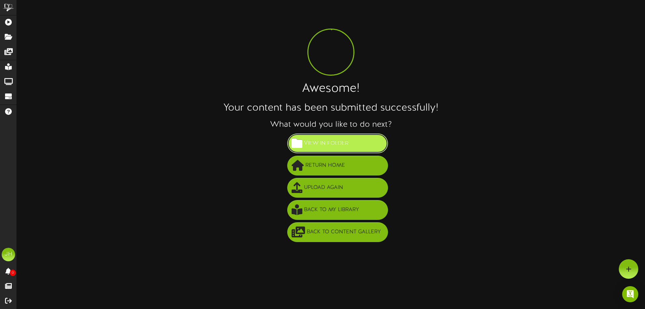
click at [331, 149] on span "View in Folder" at bounding box center [326, 143] width 48 height 11
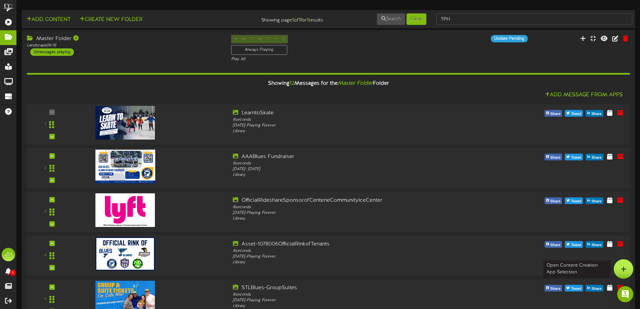
click at [626, 266] on icon at bounding box center [624, 269] width 6 height 6
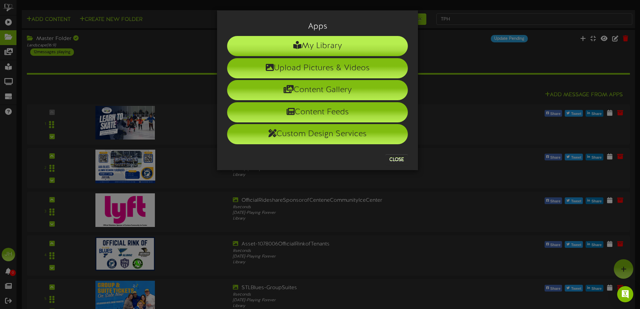
click at [314, 41] on li "My Library" at bounding box center [317, 46] width 181 height 20
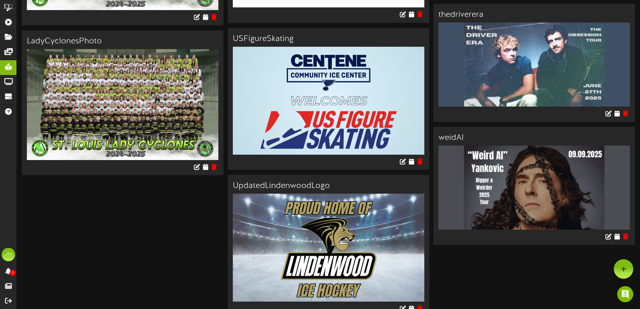
scroll to position [2241, 0]
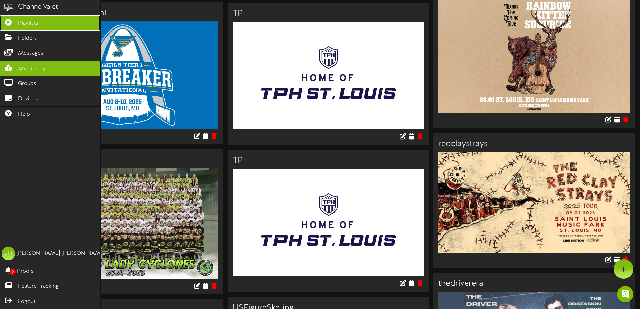
click at [13, 23] on icon at bounding box center [8, 21] width 17 height 5
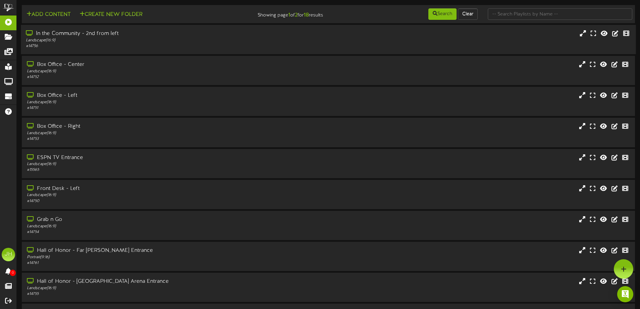
click at [150, 39] on div "Landscape ( 16:9 )" at bounding box center [149, 41] width 246 height 6
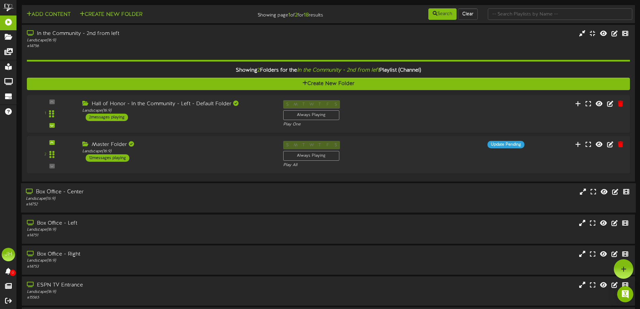
click at [179, 197] on div "Landscape ( 16:9 )" at bounding box center [149, 199] width 246 height 6
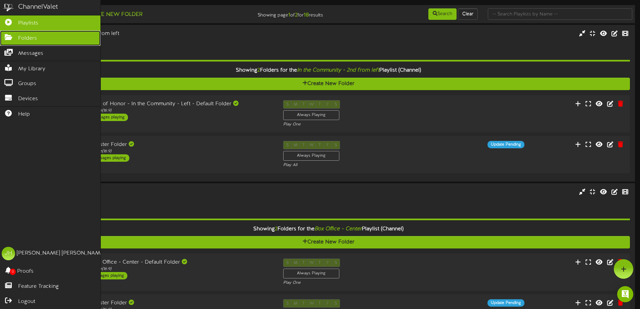
click at [27, 36] on span "Folders" at bounding box center [27, 39] width 19 height 8
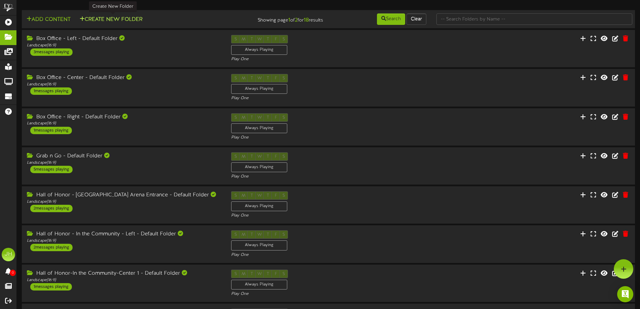
click at [113, 16] on button "Create New Folder" at bounding box center [111, 19] width 67 height 8
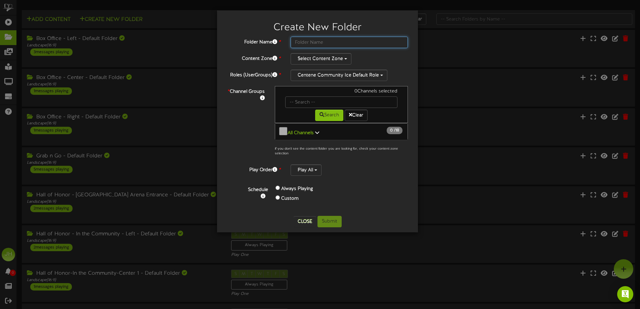
click at [319, 40] on input "text" at bounding box center [349, 42] width 117 height 11
type input "F&B Folder"
click at [313, 56] on button "Select Content Zone" at bounding box center [321, 58] width 61 height 11
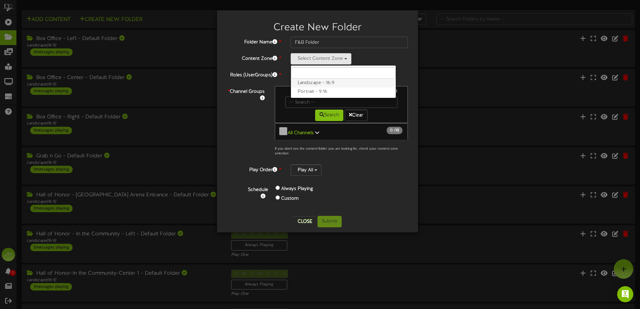
click at [326, 84] on label "Landscape - 16:9" at bounding box center [343, 83] width 105 height 9
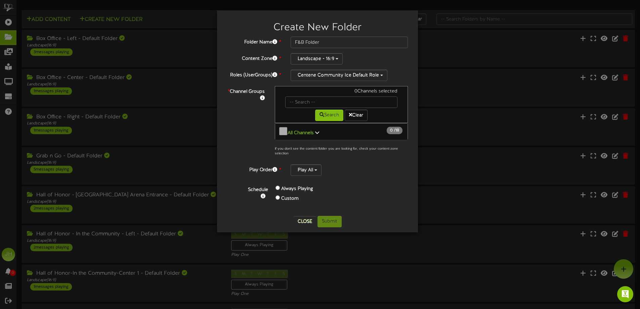
click at [313, 130] on link "All Channels 0 / 18" at bounding box center [302, 132] width 28 height 5
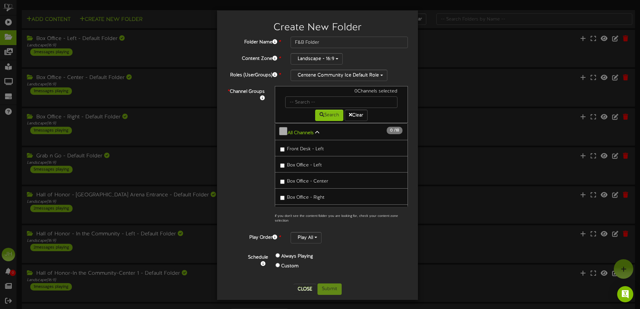
click at [314, 164] on span "Box Office - Left" at bounding box center [304, 165] width 35 height 5
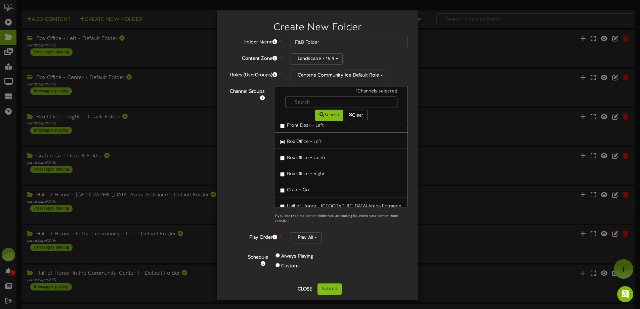
scroll to position [34, 0]
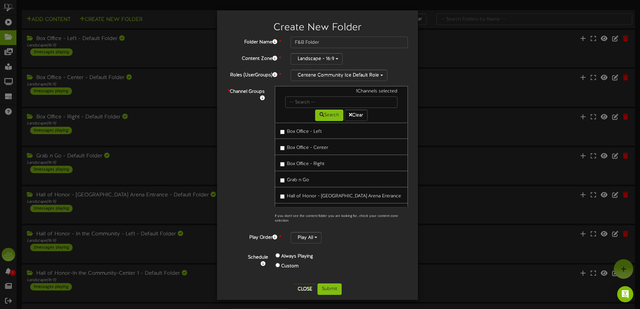
click at [303, 178] on span "Grab n Go" at bounding box center [298, 179] width 22 height 5
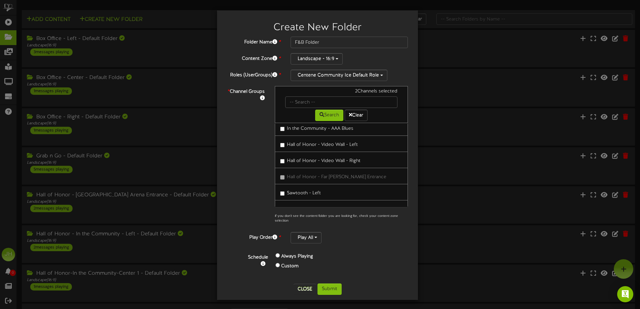
scroll to position [168, 0]
click at [311, 179] on span "Sawtooth - Left" at bounding box center [304, 181] width 34 height 5
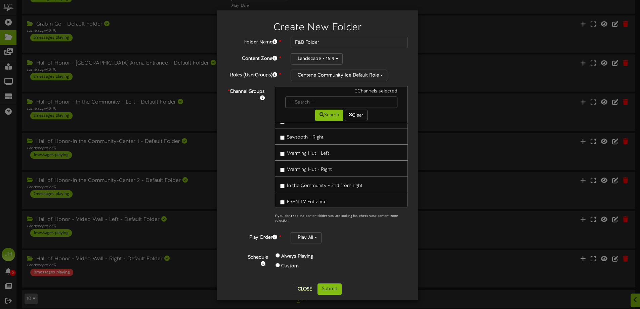
scroll to position [134, 0]
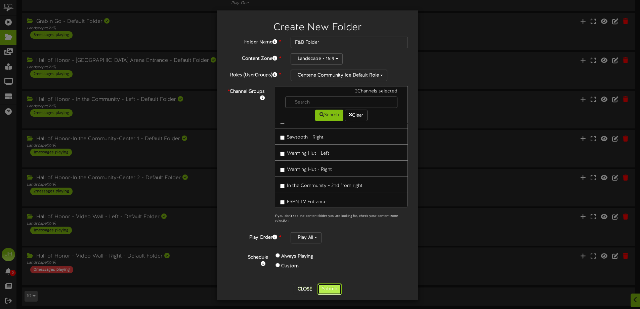
click at [334, 284] on button "Submit" at bounding box center [329, 288] width 24 height 11
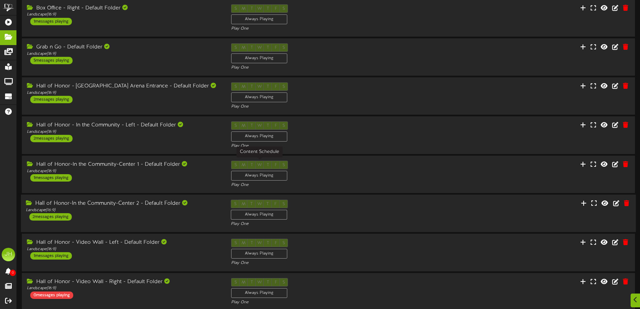
scroll to position [138, 0]
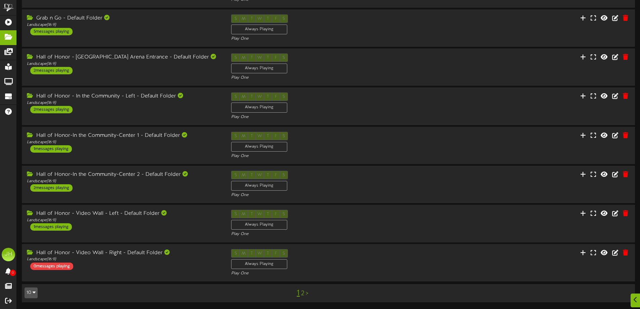
click at [303, 294] on link "2" at bounding box center [302, 293] width 3 height 7
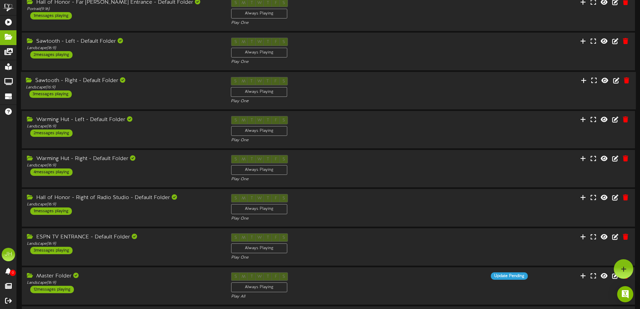
scroll to position [99, 0]
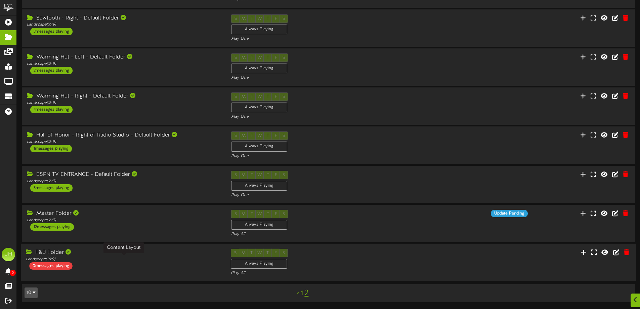
click at [157, 256] on div "Landscape ( 16:9 )" at bounding box center [123, 259] width 195 height 6
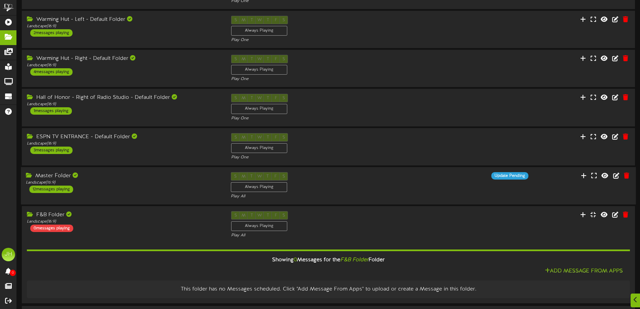
scroll to position [125, 0]
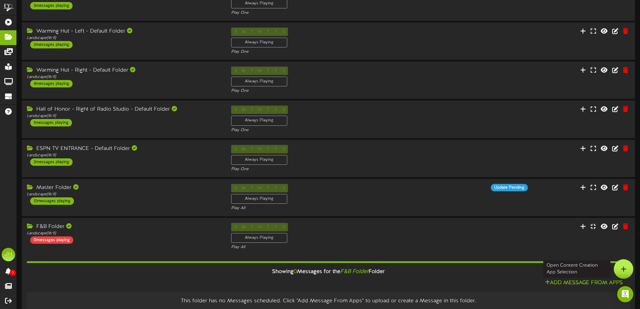
click at [617, 264] on div at bounding box center [623, 268] width 19 height 19
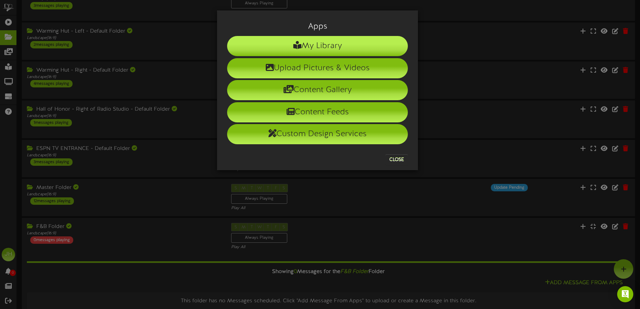
click at [322, 42] on li "My Library" at bounding box center [317, 46] width 181 height 20
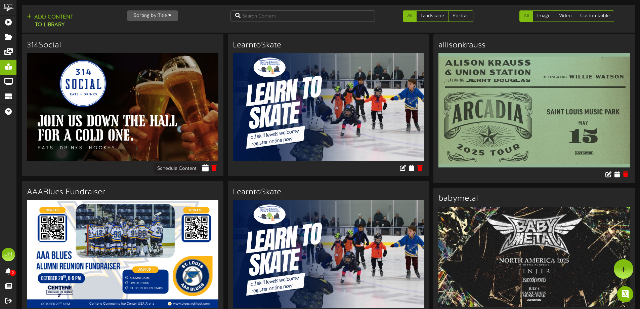
click at [205, 167] on icon at bounding box center [205, 167] width 6 height 7
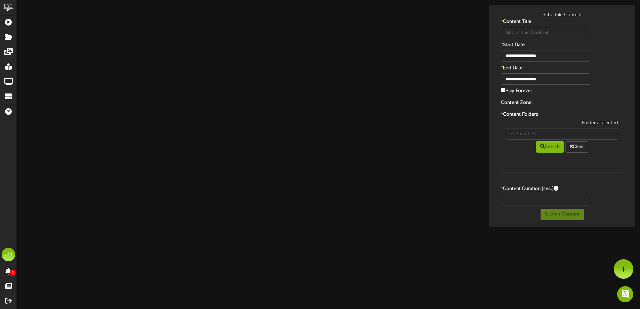
type input "314Social"
type input "8"
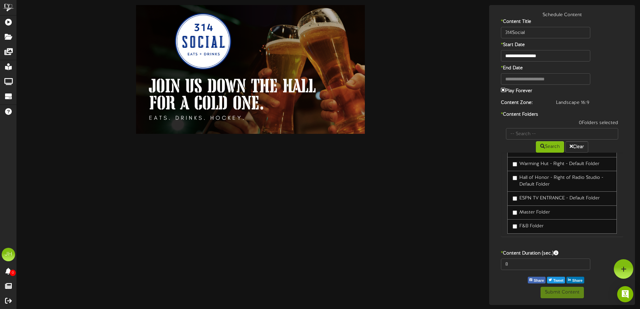
scroll to position [257, 0]
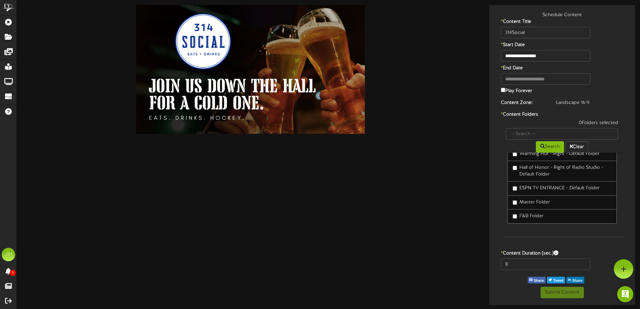
click at [526, 216] on label "F&B Folder" at bounding box center [528, 216] width 31 height 7
click at [569, 294] on button "Submit Content" at bounding box center [562, 292] width 43 height 11
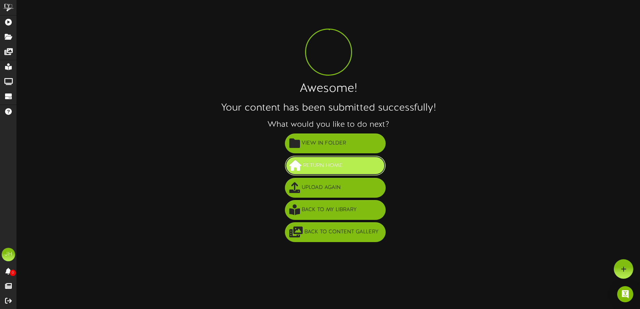
click at [317, 162] on span "Return Home" at bounding box center [322, 165] width 43 height 11
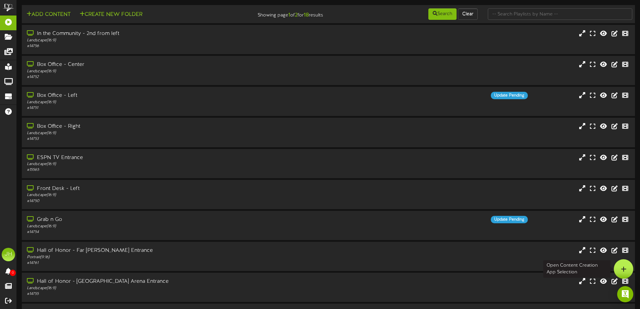
click at [625, 266] on icon at bounding box center [624, 269] width 6 height 6
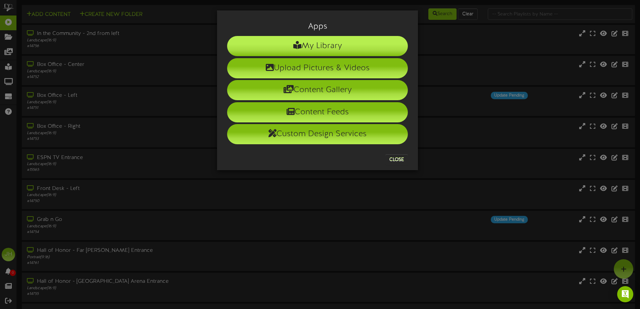
click at [309, 45] on li "My Library" at bounding box center [317, 46] width 181 height 20
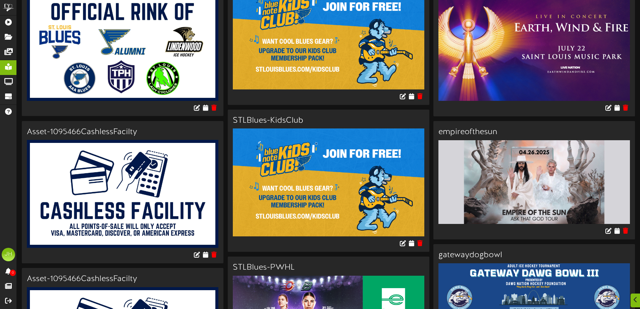
scroll to position [806, 0]
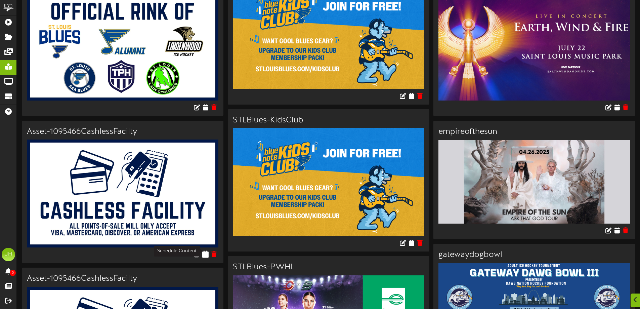
click at [204, 251] on icon at bounding box center [205, 253] width 6 height 7
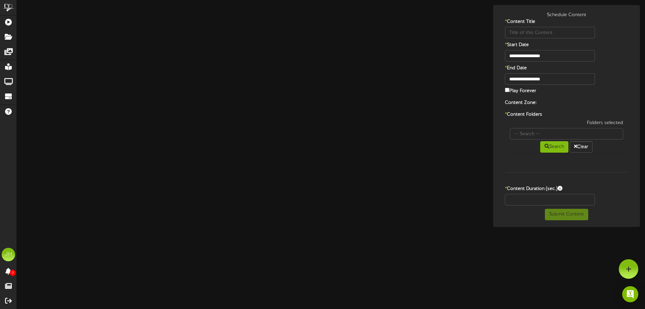
type input "Asset-1095466CashlessFacilty"
type input "8"
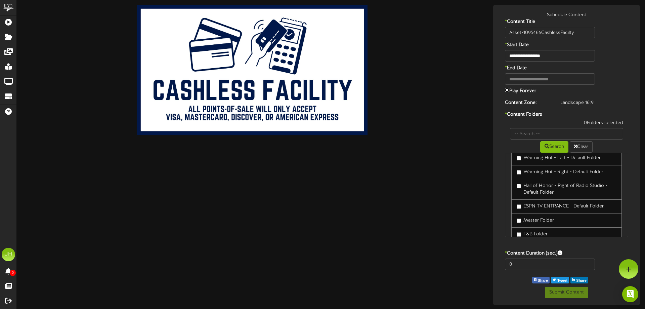
scroll to position [257, 0]
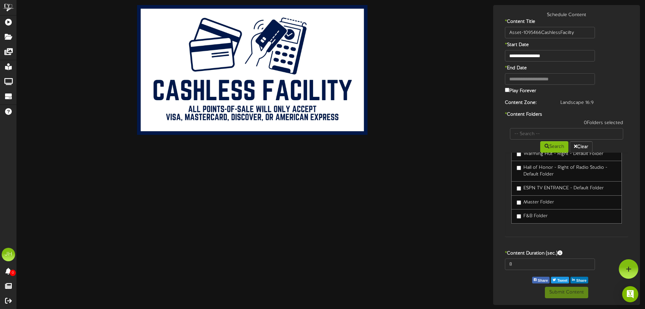
click at [540, 216] on label "F&B Folder" at bounding box center [532, 216] width 31 height 7
click at [572, 291] on button "Submit Content" at bounding box center [566, 292] width 43 height 11
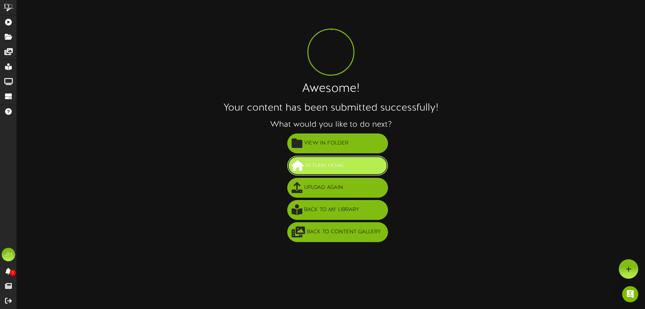
click at [332, 166] on span "Return Home" at bounding box center [325, 165] width 43 height 11
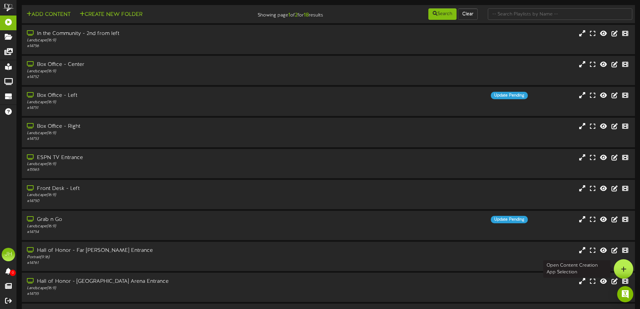
click at [617, 272] on div at bounding box center [623, 268] width 19 height 19
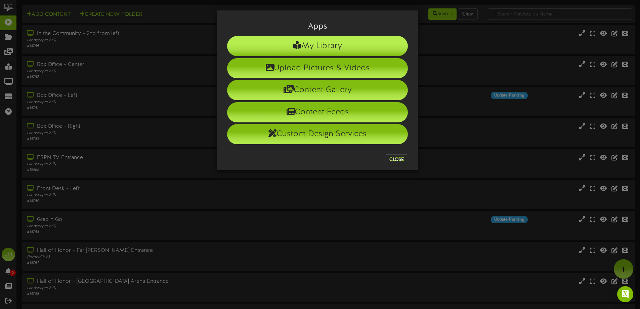
click at [306, 37] on li "My Library" at bounding box center [317, 46] width 181 height 20
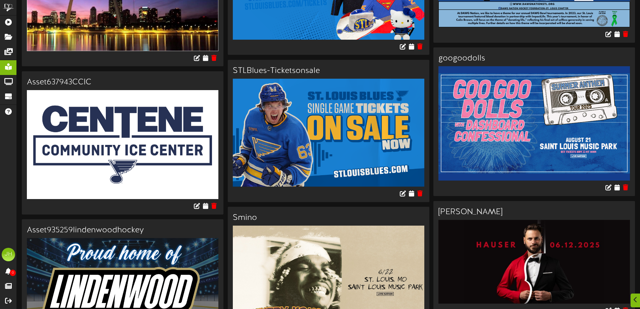
scroll to position [1445, 0]
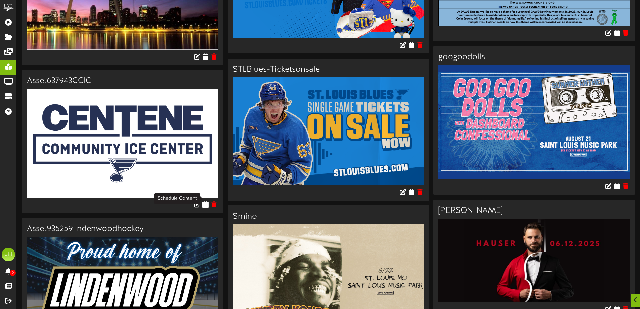
click at [203, 200] on icon at bounding box center [205, 203] width 6 height 7
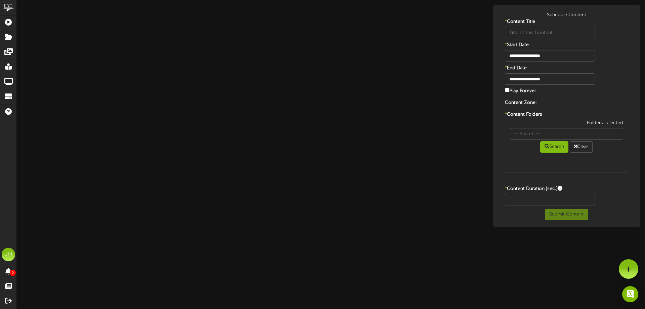
type input "Asset637943CCIC"
type input "8"
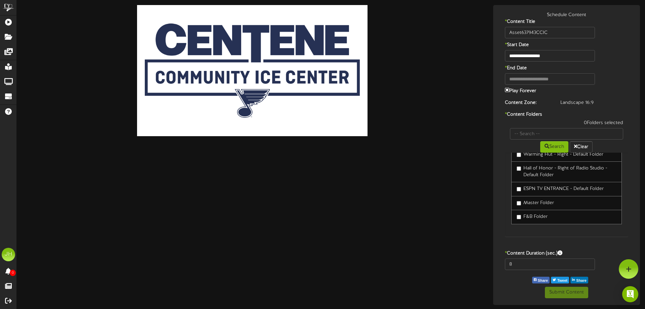
scroll to position [257, 0]
click at [535, 213] on label "F&B Folder" at bounding box center [532, 216] width 31 height 7
click at [561, 291] on button "Submit Content" at bounding box center [566, 292] width 43 height 11
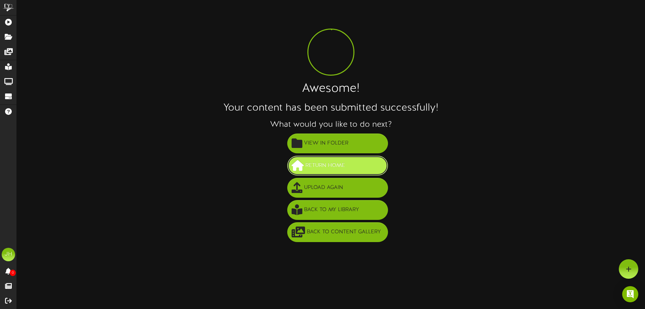
click at [336, 163] on span "Return Home" at bounding box center [325, 165] width 43 height 11
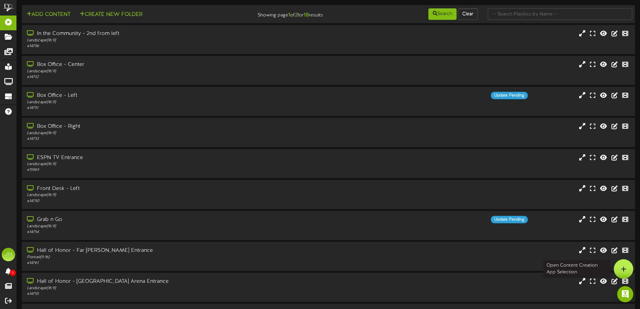
click at [627, 270] on div at bounding box center [623, 268] width 19 height 19
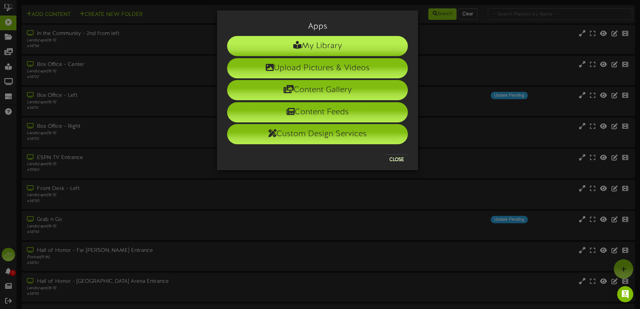
click at [340, 46] on li "My Library" at bounding box center [317, 46] width 181 height 20
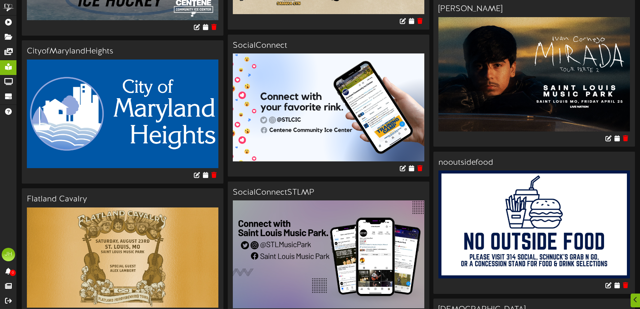
scroll to position [1781, 0]
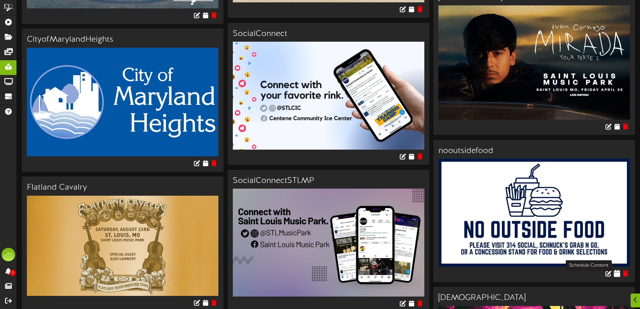
click at [618, 269] on icon at bounding box center [617, 272] width 6 height 7
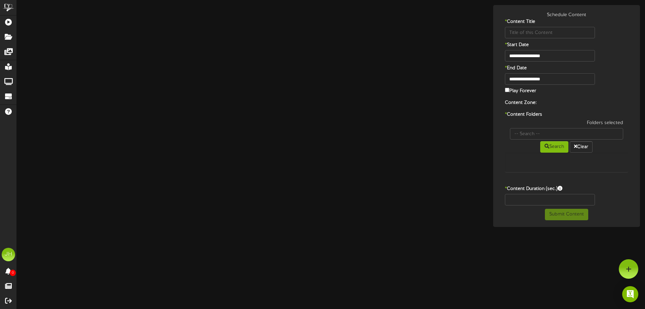
type input "nooutsidefood"
type input "8"
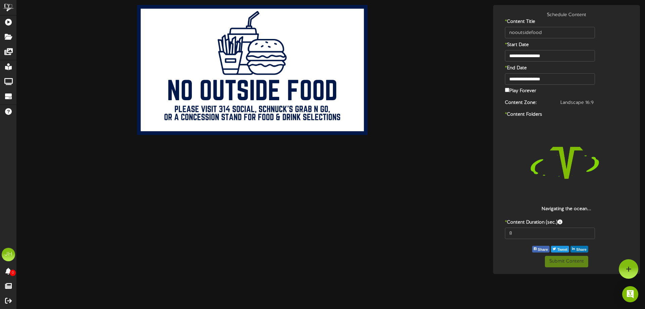
click at [518, 93] on label "Play Forever" at bounding box center [520, 90] width 31 height 8
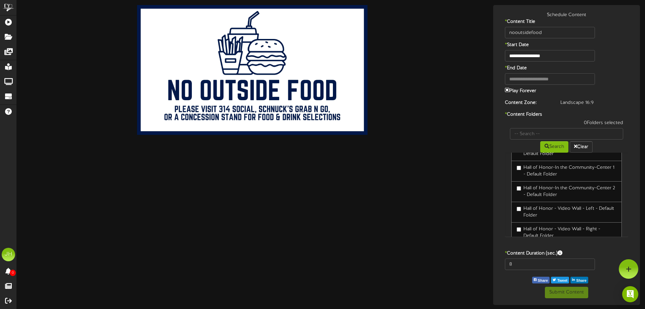
scroll to position [257, 0]
click at [538, 216] on label "F&B Folder" at bounding box center [532, 216] width 31 height 7
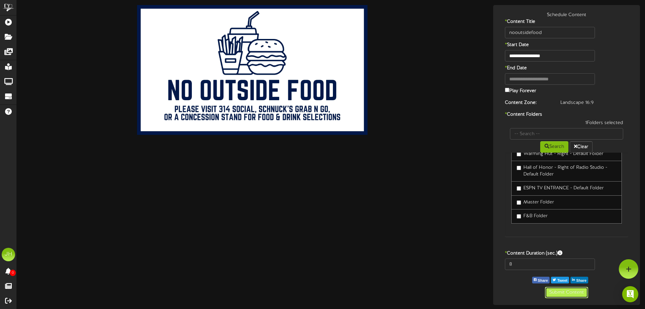
click at [577, 291] on button "Submit Content" at bounding box center [566, 292] width 43 height 11
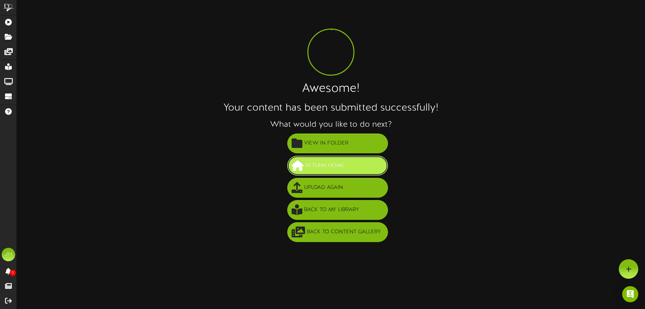
click at [331, 166] on span "Return Home" at bounding box center [325, 165] width 43 height 11
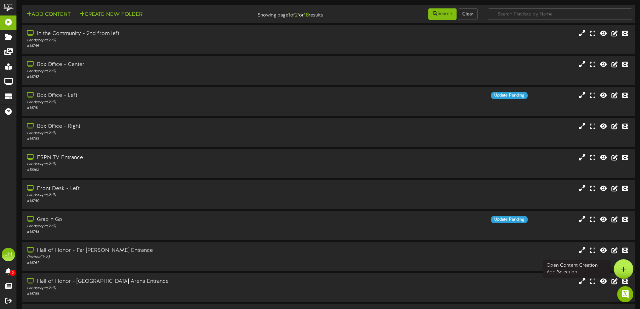
click at [621, 265] on div at bounding box center [623, 268] width 19 height 19
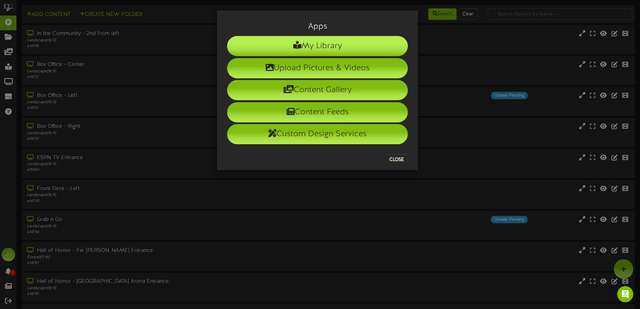
click at [333, 46] on li "My Library" at bounding box center [317, 46] width 181 height 20
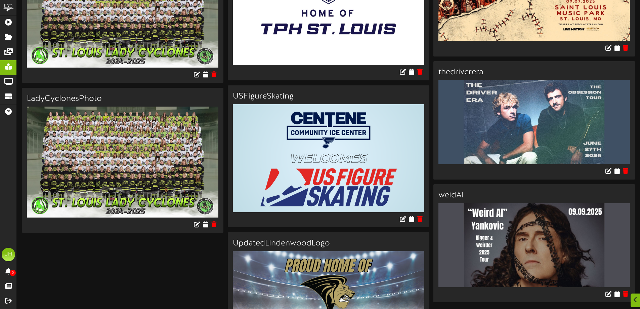
scroll to position [2510, 0]
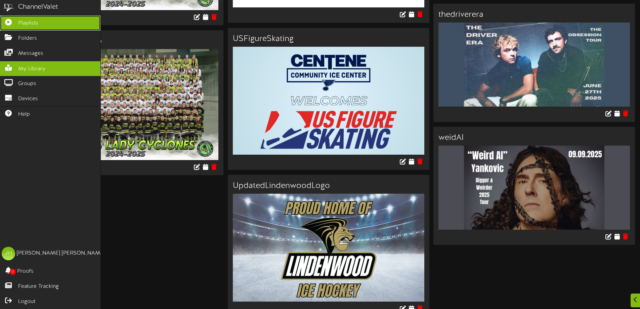
click at [5, 24] on icon at bounding box center [8, 21] width 17 height 5
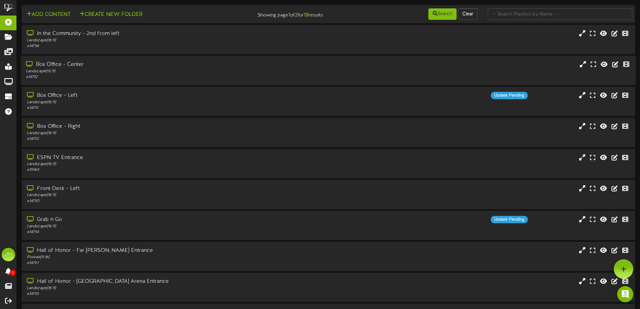
click at [149, 64] on div "Box Office - Center" at bounding box center [149, 65] width 246 height 8
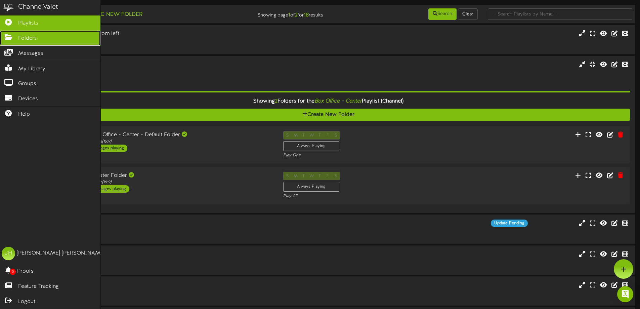
click at [11, 41] on link "Folders" at bounding box center [50, 38] width 100 height 15
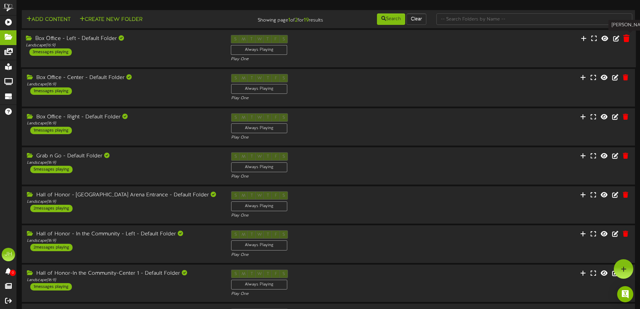
click at [627, 38] on icon at bounding box center [626, 38] width 6 height 7
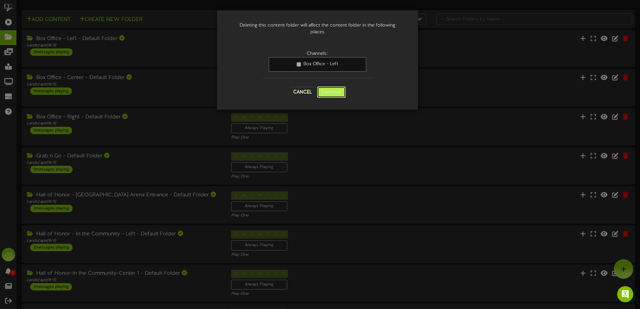
click at [325, 91] on button "Continue" at bounding box center [331, 91] width 29 height 11
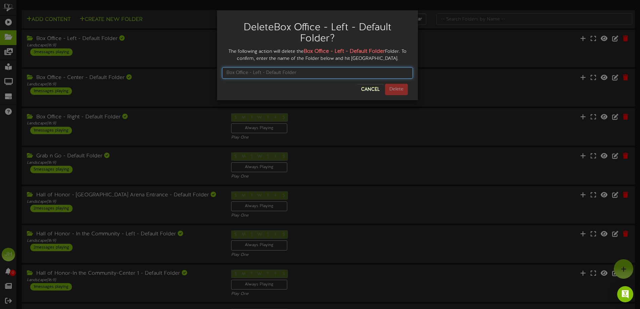
click at [272, 71] on input "text" at bounding box center [317, 72] width 191 height 11
type input "Box Office - Left - Default Folder"
click at [402, 88] on button "Delete" at bounding box center [396, 89] width 23 height 11
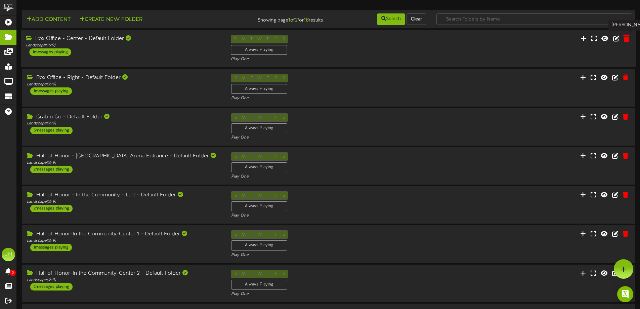
click at [629, 38] on icon at bounding box center [626, 38] width 6 height 7
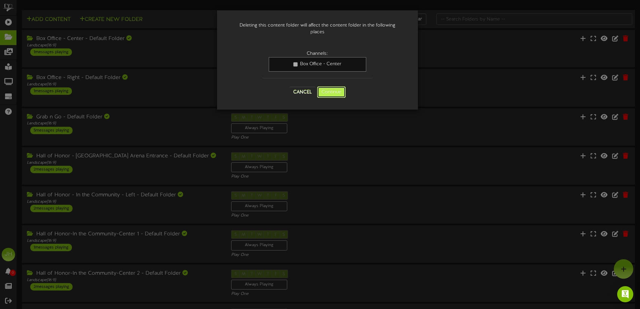
click at [338, 91] on button "Continue" at bounding box center [331, 91] width 29 height 11
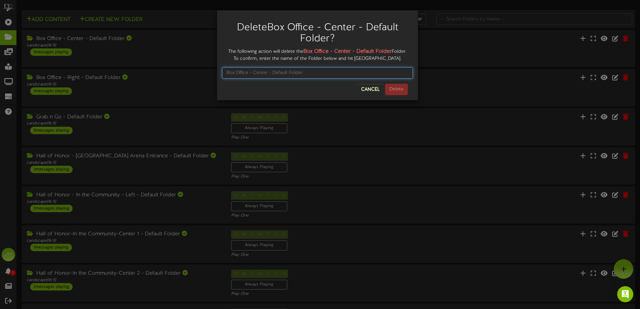
click at [236, 72] on input "text" at bounding box center [317, 72] width 191 height 11
type input "Box Office - Center - Default Folder"
click at [398, 89] on button "Delete" at bounding box center [396, 89] width 23 height 11
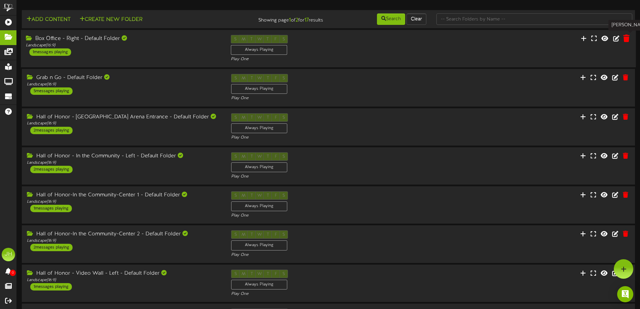
click at [626, 39] on icon at bounding box center [626, 38] width 6 height 7
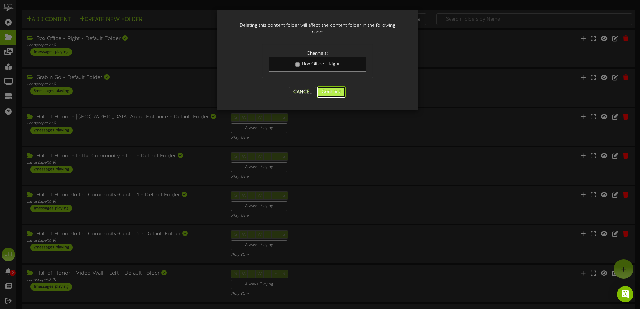
click at [338, 93] on button "Continue" at bounding box center [331, 91] width 29 height 11
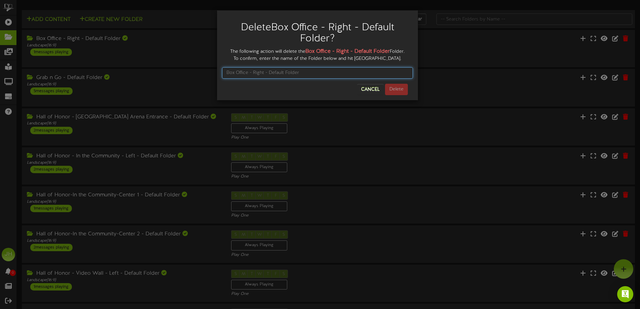
click at [241, 72] on input "text" at bounding box center [317, 72] width 191 height 11
type input "Box Office - Right - Default Folder"
click at [396, 90] on button "Delete" at bounding box center [396, 89] width 23 height 11
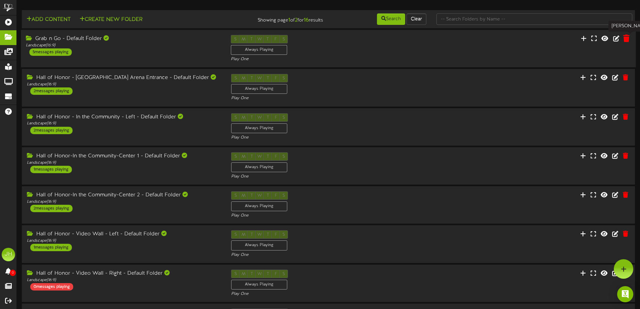
click at [629, 39] on icon at bounding box center [626, 38] width 6 height 7
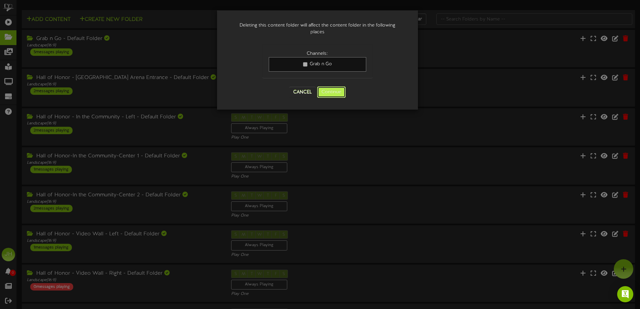
click at [331, 89] on button "Continue" at bounding box center [331, 91] width 29 height 11
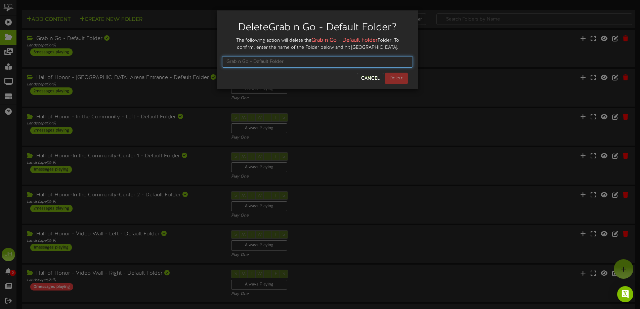
click at [261, 60] on input "text" at bounding box center [317, 61] width 191 height 11
type input "Grab n Go - Default Folder"
click at [401, 80] on button "Delete" at bounding box center [396, 78] width 23 height 11
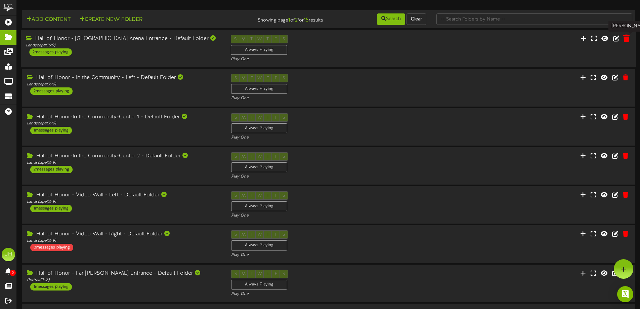
click at [627, 39] on icon at bounding box center [626, 38] width 6 height 7
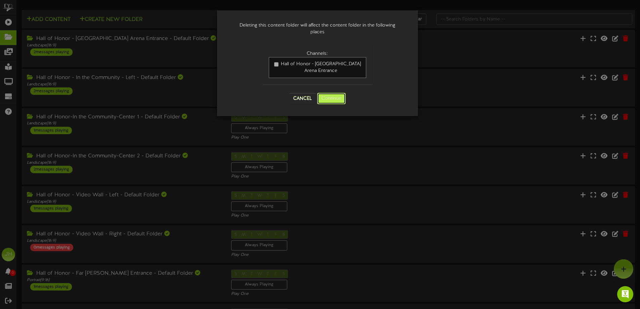
click at [332, 93] on button "Continue" at bounding box center [331, 98] width 29 height 11
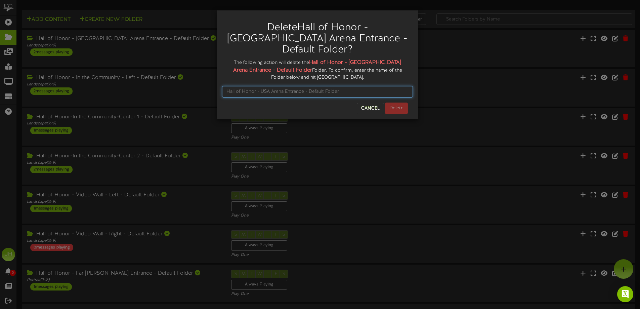
click at [260, 86] on input "text" at bounding box center [317, 91] width 191 height 11
type input "Hall of Honor - USA Arena Entrance - Default Folder"
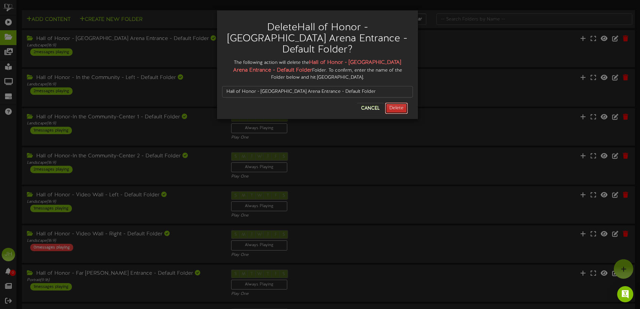
click at [389, 102] on button "Delete" at bounding box center [396, 107] width 23 height 11
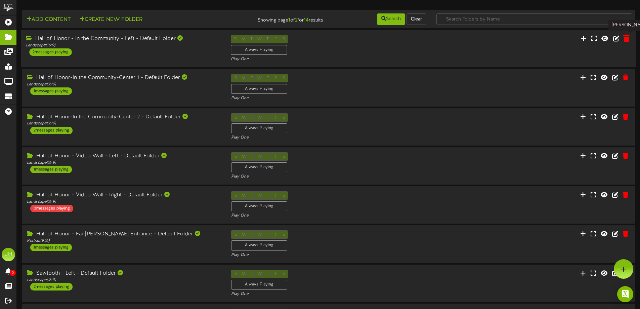
click at [626, 41] on icon at bounding box center [626, 38] width 6 height 7
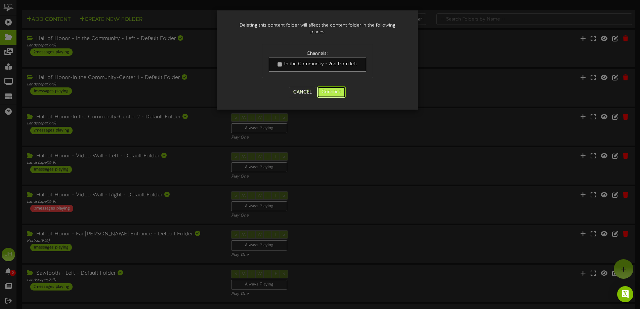
click at [329, 88] on button "Continue" at bounding box center [331, 91] width 29 height 11
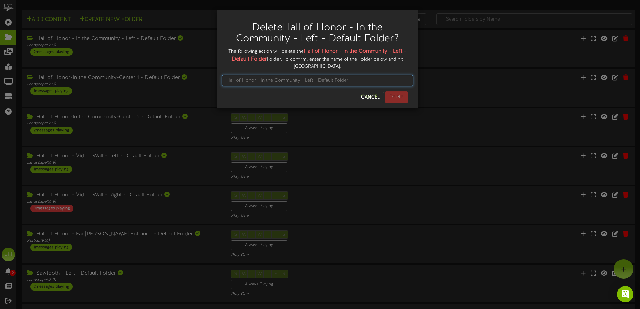
click at [238, 82] on input "text" at bounding box center [317, 80] width 191 height 11
type input "Hall of Honor - In the Community - Left - Default Folder"
click at [402, 95] on button "Delete" at bounding box center [396, 96] width 23 height 11
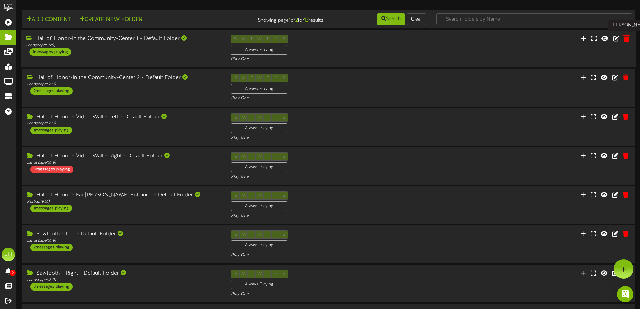
click at [627, 39] on icon at bounding box center [626, 38] width 6 height 7
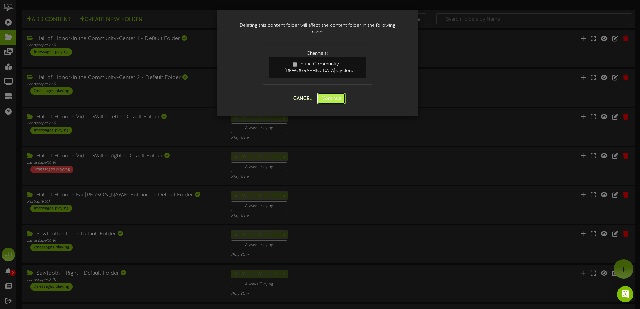
click at [340, 94] on button "Continue" at bounding box center [331, 98] width 29 height 11
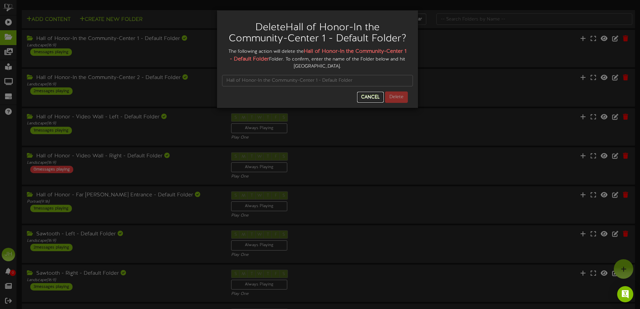
click at [367, 97] on button "Cancel" at bounding box center [370, 97] width 27 height 11
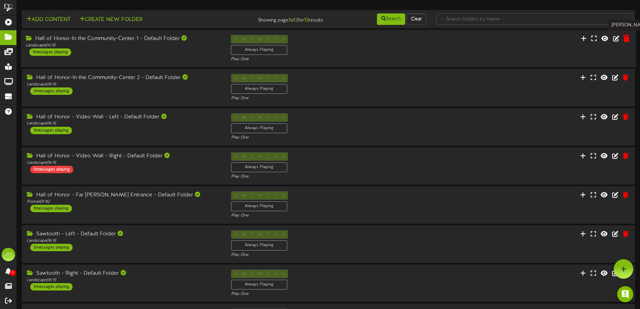
click at [626, 40] on icon at bounding box center [626, 38] width 6 height 7
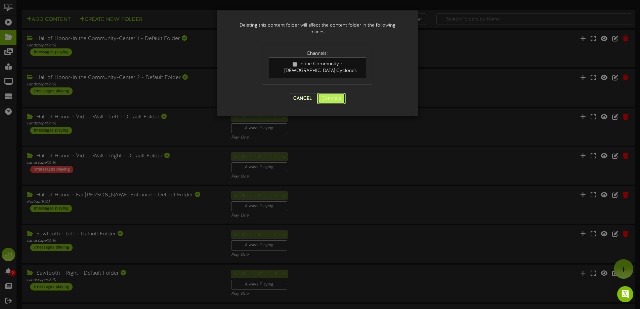
click at [337, 93] on button "Continue" at bounding box center [331, 98] width 29 height 11
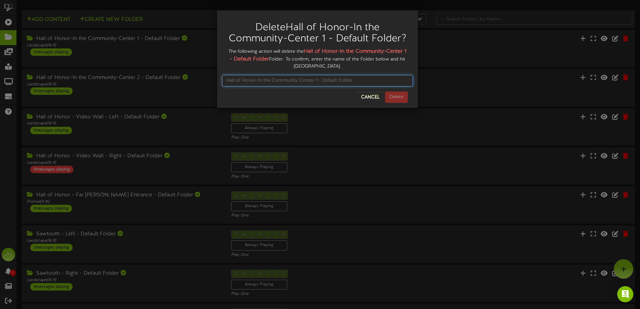
click at [249, 80] on input "text" at bounding box center [317, 80] width 191 height 11
type input "Hall of Honor-In the Community-Center 1 - Default Folder"
click at [394, 94] on button "Delete" at bounding box center [396, 96] width 23 height 11
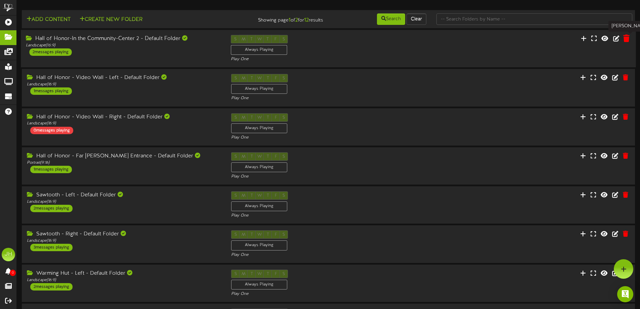
click at [627, 40] on icon at bounding box center [626, 38] width 6 height 7
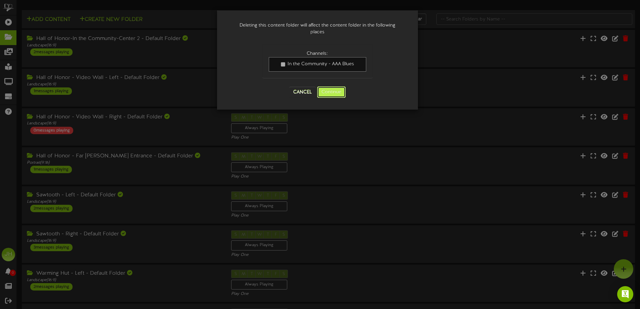
click at [338, 94] on button "Continue" at bounding box center [331, 91] width 29 height 11
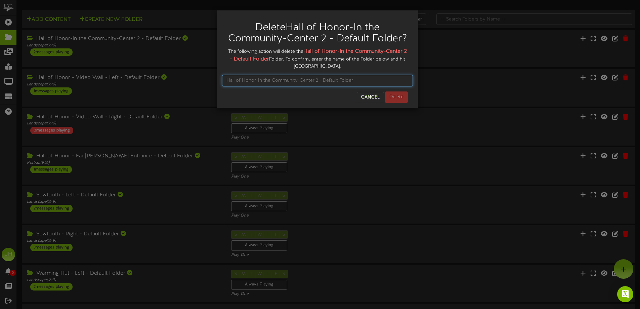
click at [297, 81] on input "text" at bounding box center [317, 80] width 191 height 11
type input "Hall of Honor-In the Community-Center 2 - Default Folder"
click at [402, 96] on button "Delete" at bounding box center [396, 96] width 23 height 11
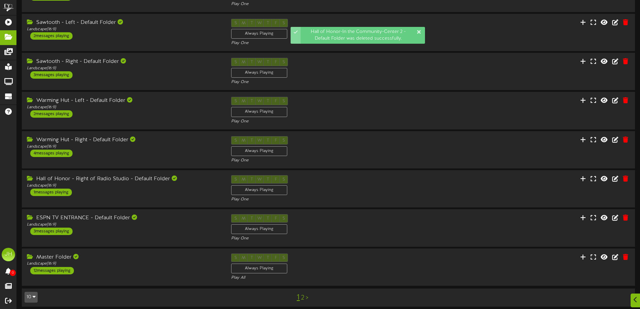
scroll to position [138, 0]
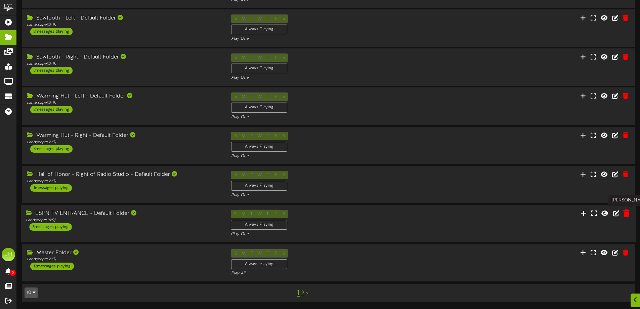
click at [628, 215] on icon at bounding box center [626, 212] width 6 height 7
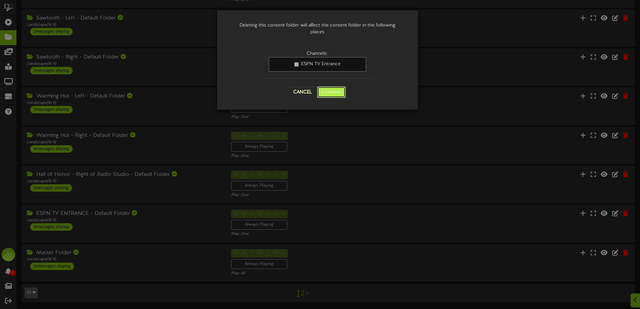
click at [326, 91] on button "Continue" at bounding box center [331, 91] width 29 height 11
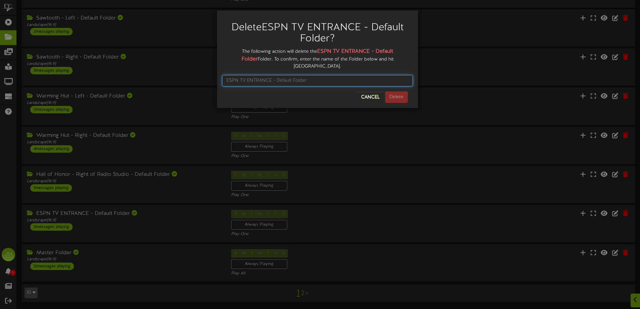
click at [274, 76] on input "text" at bounding box center [317, 80] width 191 height 11
click at [334, 75] on input "ESPN TV Entrance - Default Folder" at bounding box center [317, 80] width 191 height 11
drag, startPoint x: 268, startPoint y: 73, endPoint x: 257, endPoint y: 74, distance: 11.1
click at [257, 75] on input "ESPN TV Entrance - Default Folder" at bounding box center [317, 80] width 191 height 11
type input "ESPN TV ENTRANCE - Default Folder"
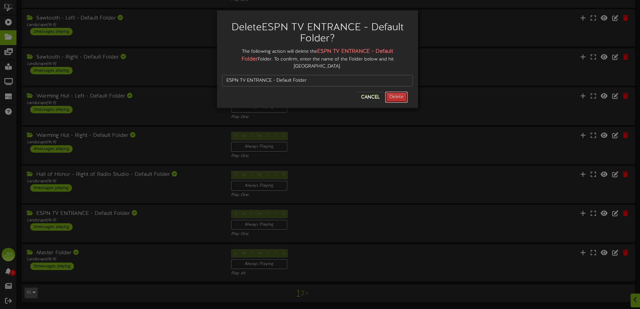
click at [397, 91] on button "Delete" at bounding box center [396, 96] width 23 height 11
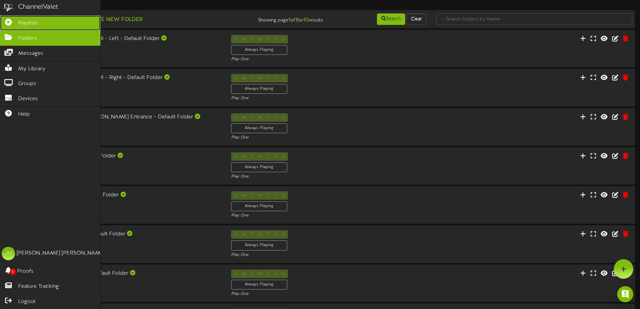
click at [16, 20] on icon at bounding box center [8, 21] width 17 height 5
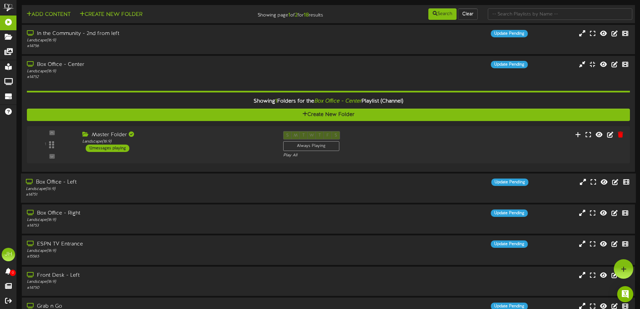
click at [157, 181] on div "Box Office - Left" at bounding box center [149, 182] width 246 height 8
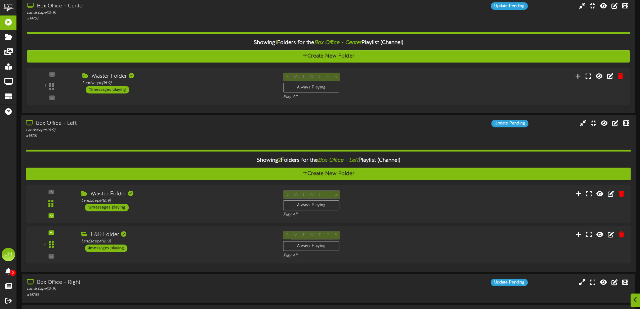
scroll to position [67, 0]
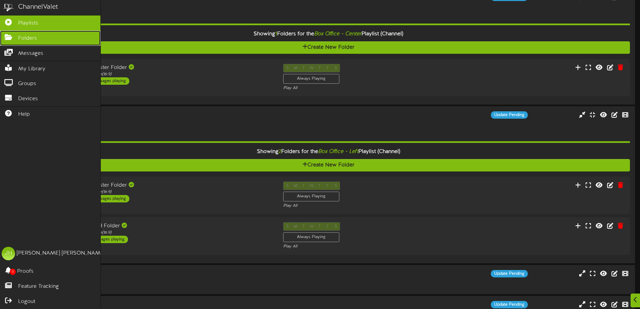
click at [25, 37] on span "Folders" at bounding box center [27, 39] width 19 height 8
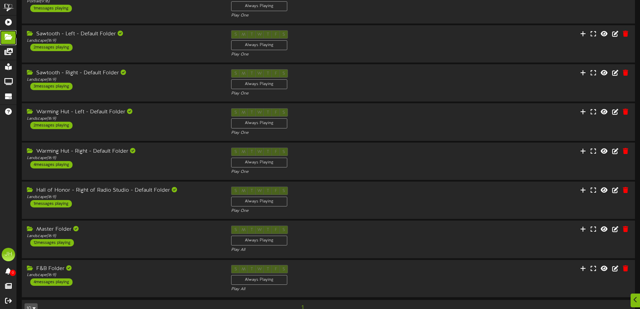
scroll to position [137, 0]
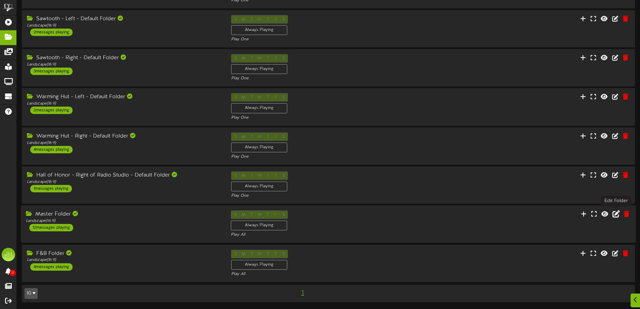
click at [615, 213] on icon at bounding box center [615, 213] width 7 height 7
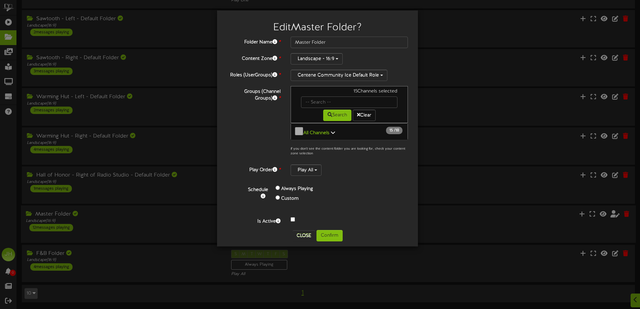
click at [332, 130] on icon at bounding box center [333, 132] width 4 height 5
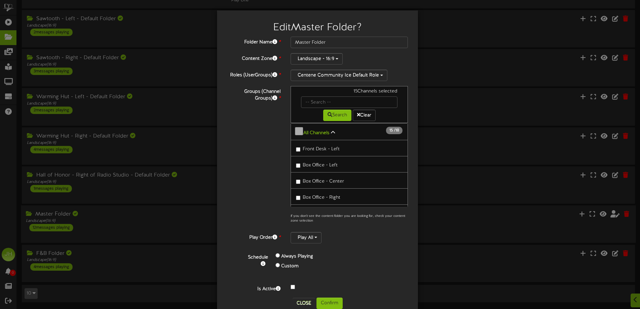
click at [311, 164] on span "Box Office - Left" at bounding box center [320, 165] width 35 height 5
click at [333, 303] on button "Confirm" at bounding box center [329, 302] width 26 height 11
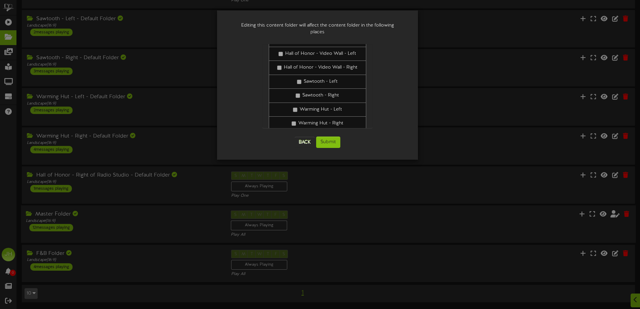
scroll to position [150, 0]
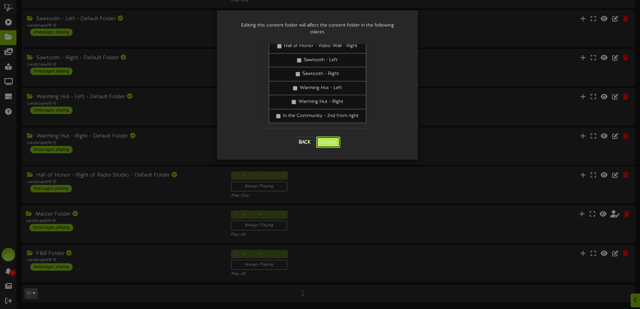
click at [326, 137] on button "Submit" at bounding box center [328, 141] width 24 height 11
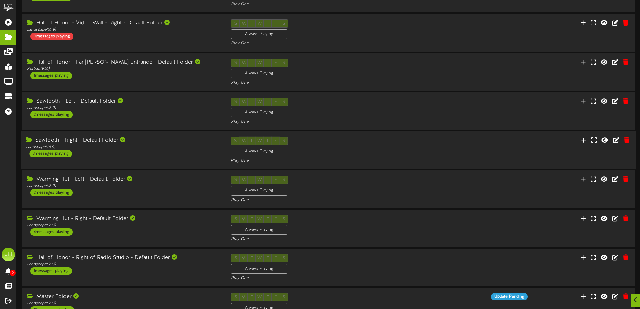
scroll to position [137, 0]
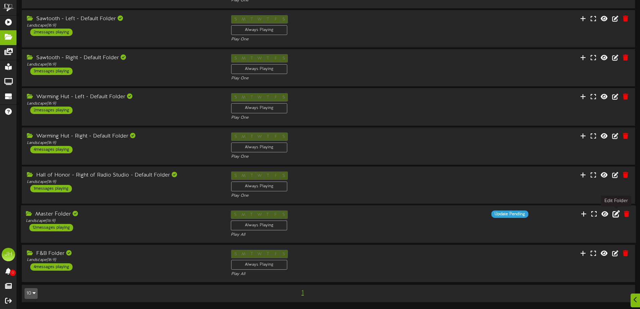
click at [619, 213] on icon at bounding box center [615, 213] width 7 height 7
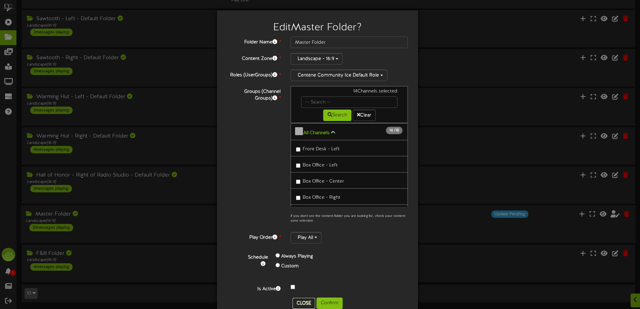
click at [306, 301] on button "Close" at bounding box center [304, 303] width 23 height 11
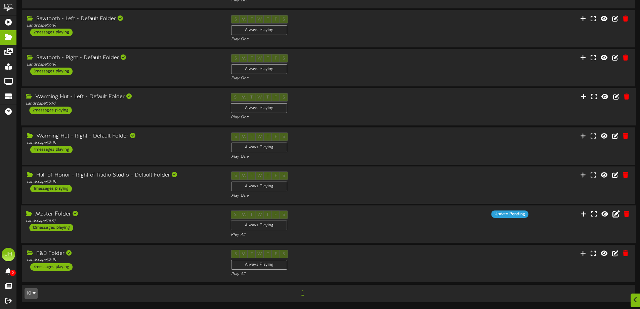
click at [167, 97] on div "Warming Hut - Left - Default Folder" at bounding box center [123, 97] width 195 height 8
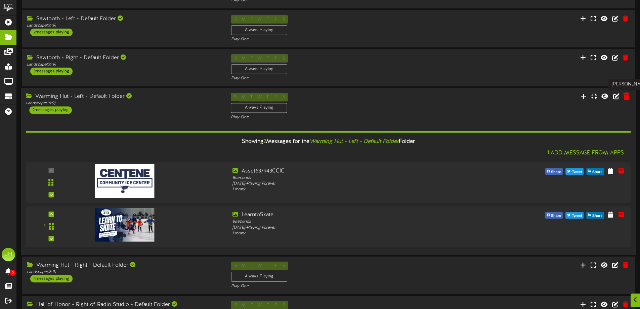
click at [629, 97] on icon at bounding box center [626, 95] width 6 height 7
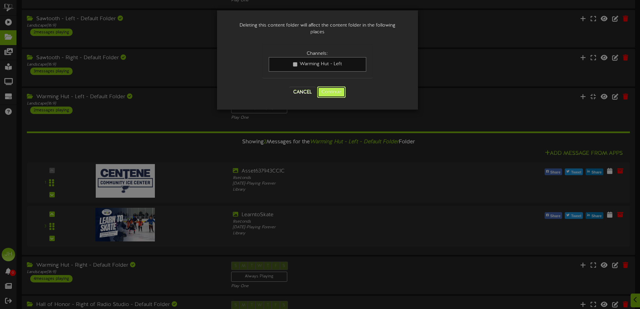
click at [331, 91] on button "Continue" at bounding box center [331, 91] width 29 height 11
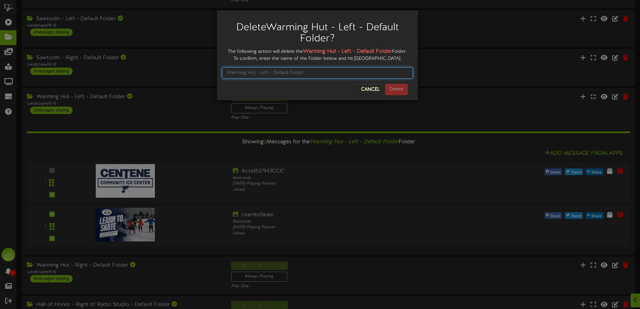
click at [292, 73] on input "text" at bounding box center [317, 72] width 191 height 11
type input "Warming Hut - Left - Default Folder"
click at [395, 92] on button "Delete" at bounding box center [396, 89] width 23 height 11
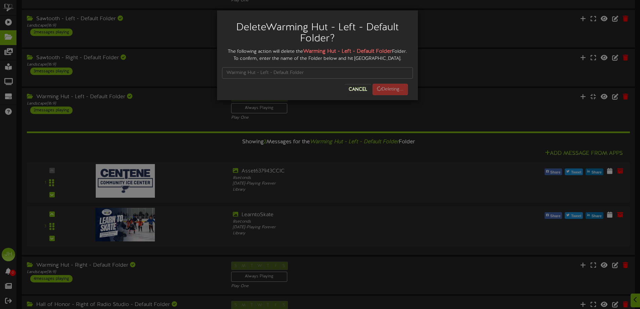
scroll to position [0, 0]
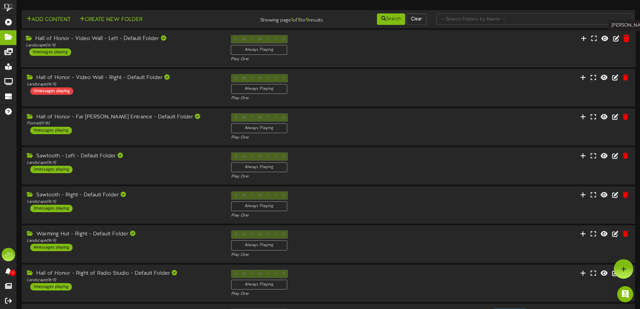
click at [629, 41] on icon at bounding box center [626, 38] width 6 height 7
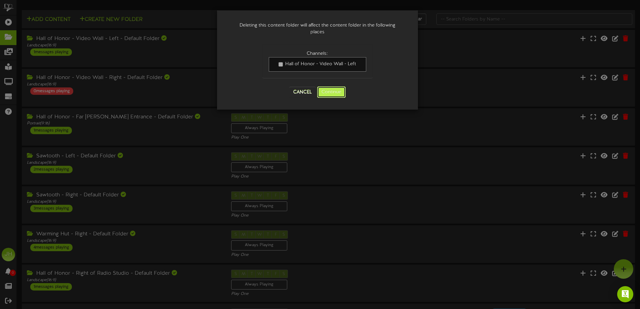
click at [344, 90] on button "Continue" at bounding box center [331, 91] width 29 height 11
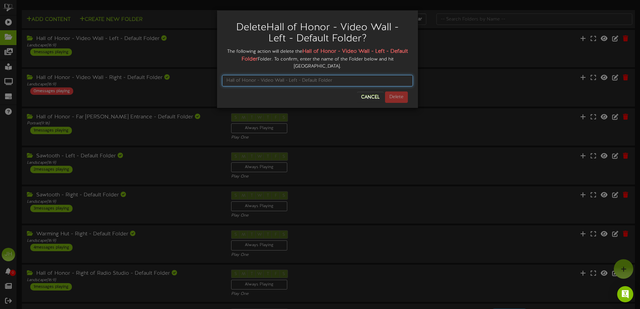
click at [300, 76] on input "text" at bounding box center [317, 80] width 191 height 11
type input "Hall of Honor - Video Wall - Left - Default Folder"
click at [394, 92] on button "Delete" at bounding box center [396, 96] width 23 height 11
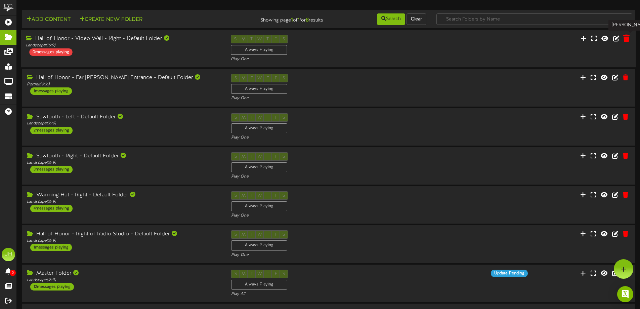
click at [627, 38] on icon at bounding box center [626, 38] width 6 height 7
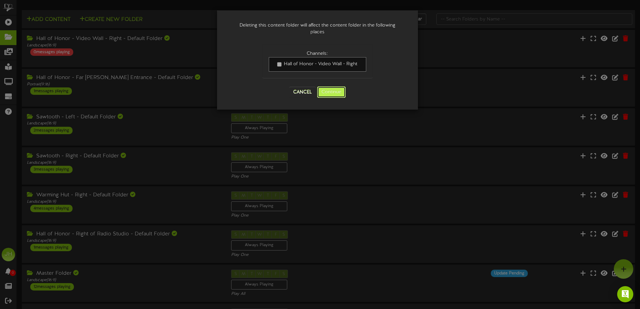
click at [342, 93] on button "Continue" at bounding box center [331, 91] width 29 height 11
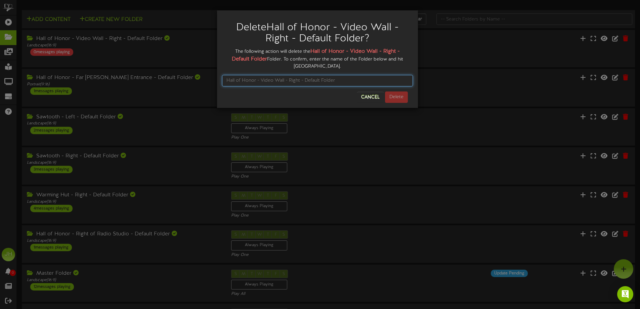
click at [287, 78] on input "text" at bounding box center [317, 80] width 191 height 11
type input "Hall of Honor - Video Wall - Right - Default Folder"
click at [391, 96] on button "Delete" at bounding box center [396, 96] width 23 height 11
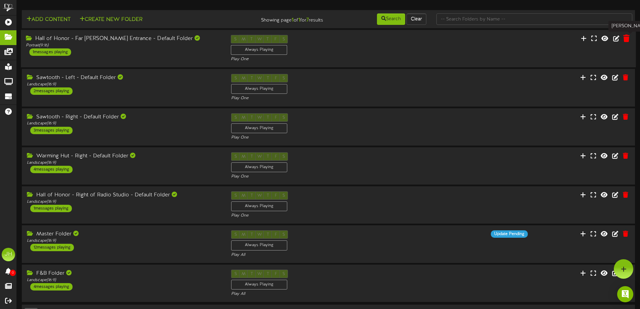
click at [626, 37] on icon at bounding box center [626, 38] width 6 height 7
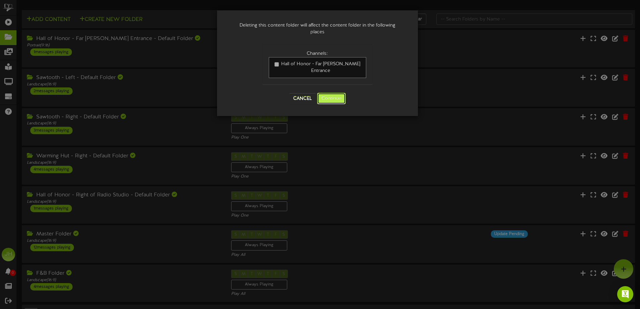
click at [326, 93] on button "Continue" at bounding box center [331, 98] width 29 height 11
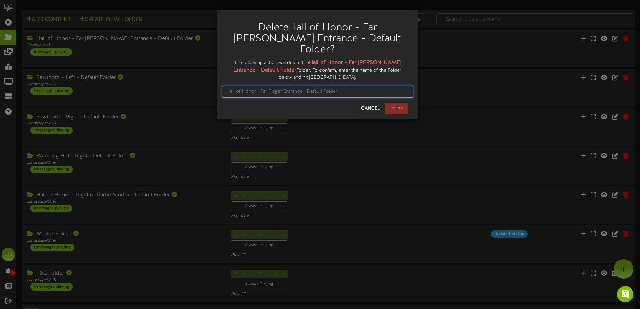
click at [263, 86] on input "text" at bounding box center [317, 91] width 191 height 11
type input "Hall of Honor - Far Plager Entrance - Default Folder"
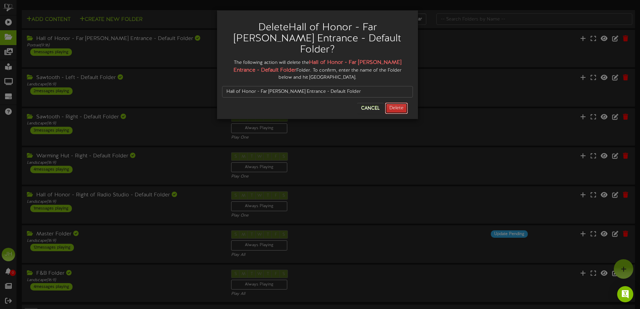
click at [400, 102] on button "Delete" at bounding box center [396, 107] width 23 height 11
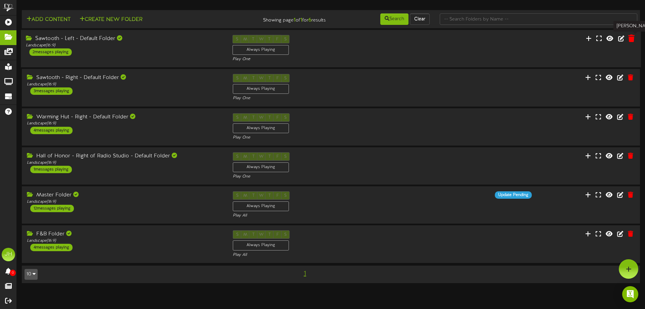
click at [629, 40] on icon at bounding box center [631, 38] width 6 height 7
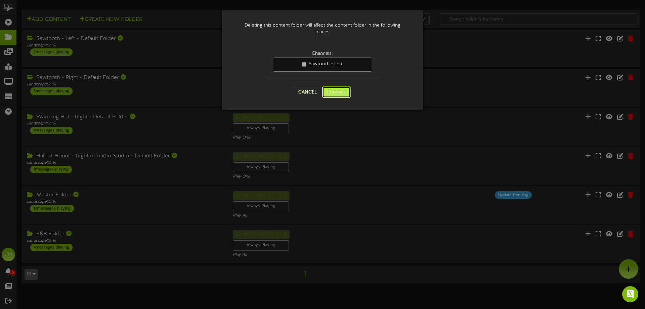
click at [346, 94] on button "Continue" at bounding box center [336, 91] width 29 height 11
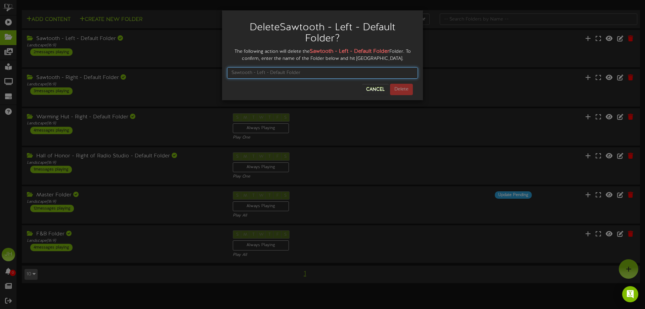
click at [301, 75] on input "text" at bounding box center [322, 72] width 191 height 11
type input "Sawtooth - Left - Default Folder"
click at [396, 89] on button "Delete" at bounding box center [401, 89] width 23 height 11
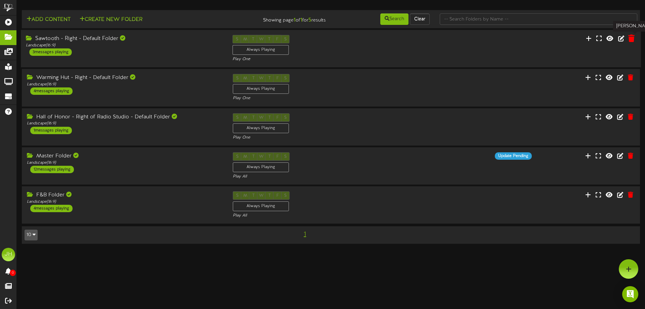
click at [631, 40] on icon at bounding box center [631, 38] width 6 height 7
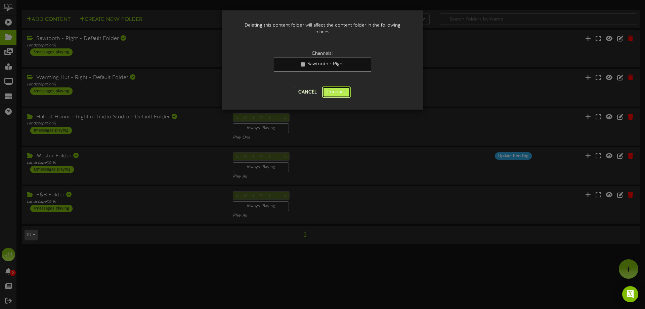
click at [339, 95] on button "Continue" at bounding box center [336, 91] width 29 height 11
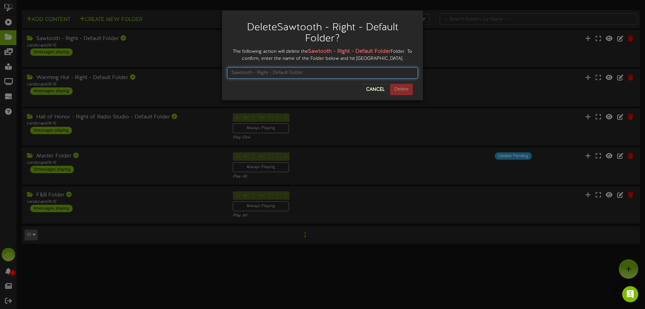
click at [278, 71] on input "text" at bounding box center [322, 72] width 191 height 11
type input "Sawtooth - Right - Default Folder"
click at [400, 92] on button "Delete" at bounding box center [401, 89] width 23 height 11
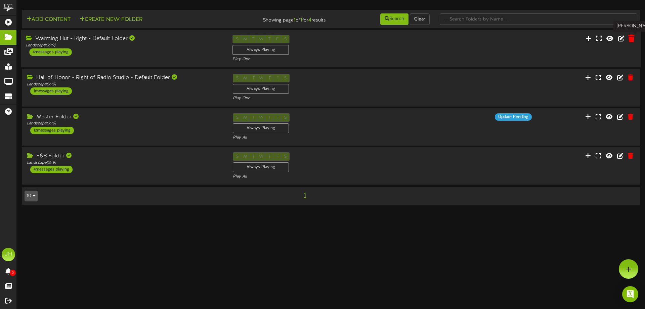
click at [631, 36] on icon at bounding box center [631, 38] width 6 height 7
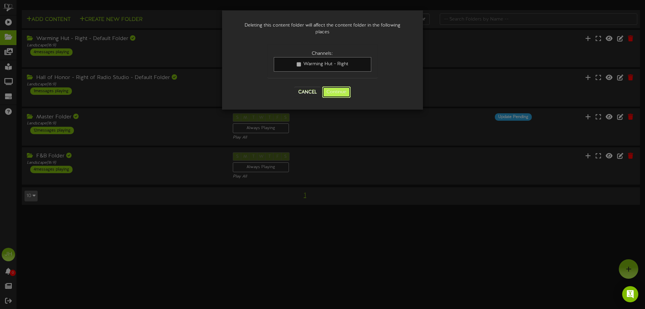
click at [341, 91] on button "Continue" at bounding box center [336, 91] width 29 height 11
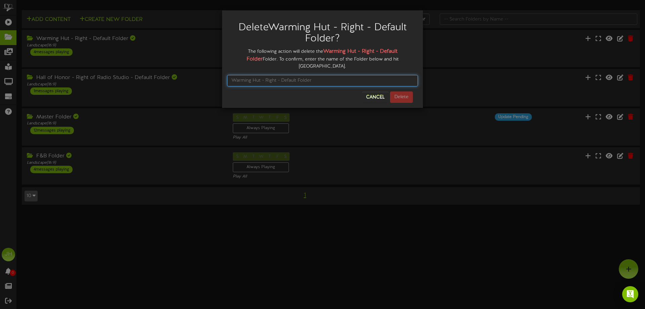
click at [305, 75] on input "text" at bounding box center [322, 80] width 191 height 11
type input "Warming Hut - Right - Default Folder"
click at [415, 91] on div "Cancel Delete" at bounding box center [322, 96] width 191 height 11
click at [401, 91] on button "Delete" at bounding box center [401, 96] width 23 height 11
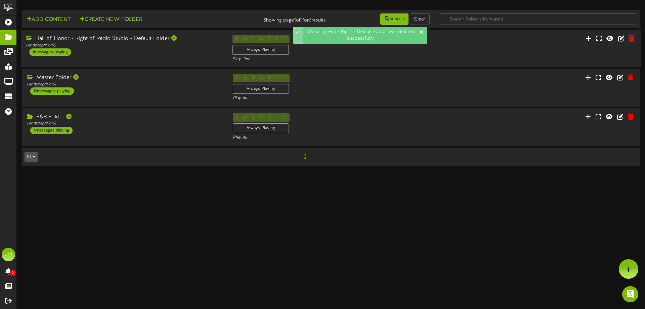
click at [631, 38] on icon at bounding box center [631, 38] width 6 height 7
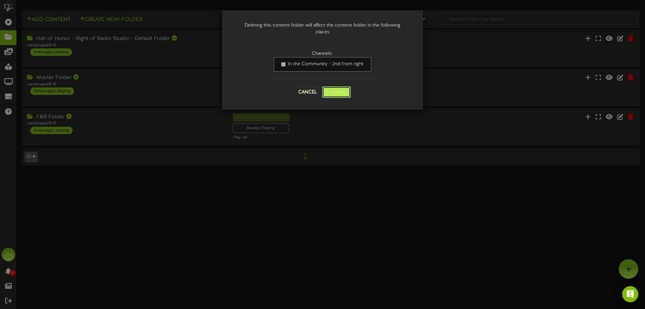
click at [345, 88] on button "Continue" at bounding box center [336, 91] width 29 height 11
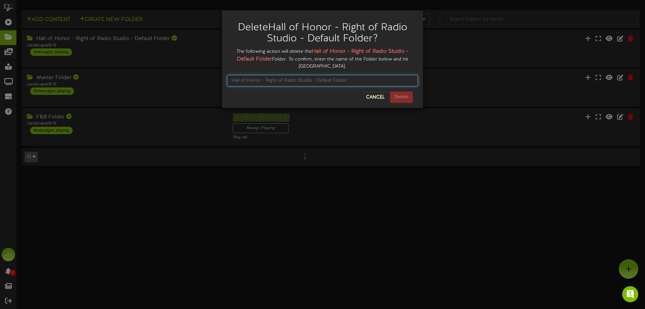
click at [284, 81] on input "text" at bounding box center [322, 80] width 191 height 11
click at [374, 82] on input "Hall of Honor - Right of Studio - Default Folder" at bounding box center [322, 80] width 191 height 11
drag, startPoint x: 297, startPoint y: 80, endPoint x: 287, endPoint y: 81, distance: 10.4
click at [287, 81] on input "Hall of Honor - Right of Studio - Default Folder" at bounding box center [322, 80] width 191 height 11
type input "Hall of Honor - Right of Radio Studio - Default Folder"
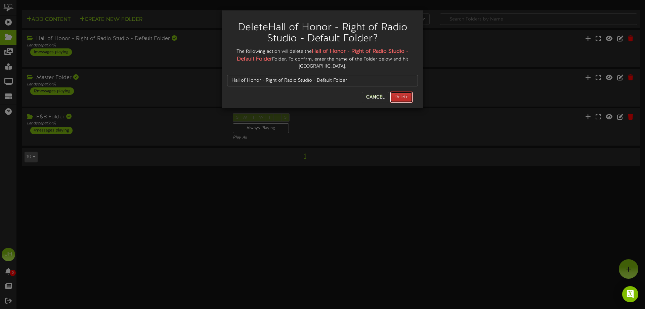
drag, startPoint x: 298, startPoint y: 79, endPoint x: 407, endPoint y: 97, distance: 110.5
click at [407, 97] on button "Delete" at bounding box center [401, 96] width 23 height 11
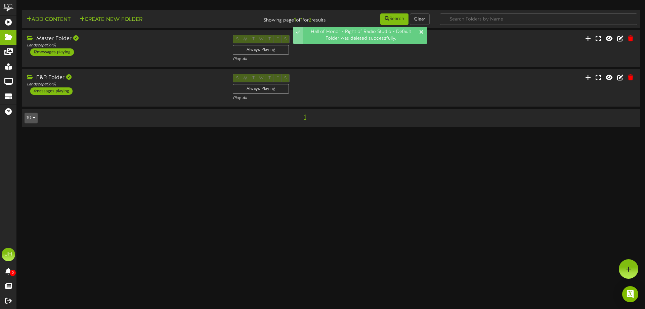
click at [273, 133] on html "Hall of Honor - Right of Radio Studio - Default Folder was deleted successfully…" at bounding box center [322, 66] width 645 height 133
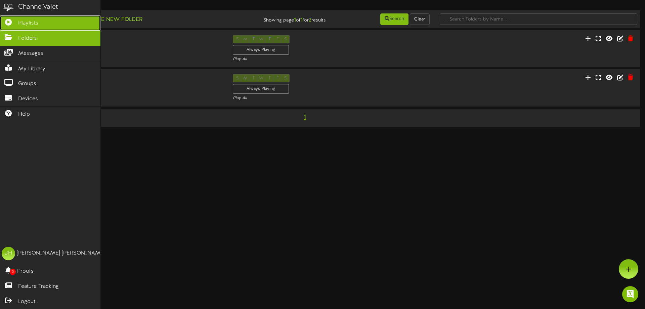
click at [36, 22] on span "Playlists" at bounding box center [28, 23] width 20 height 8
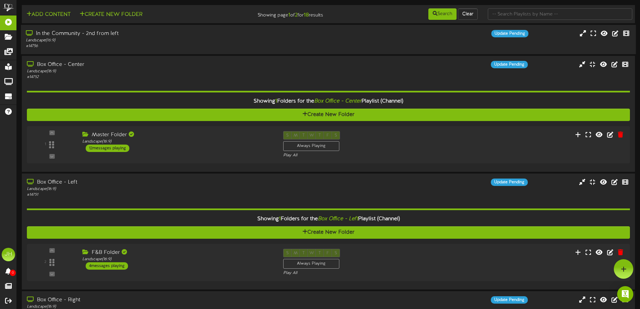
click at [205, 35] on div "In the Community - 2nd from left" at bounding box center [149, 34] width 246 height 8
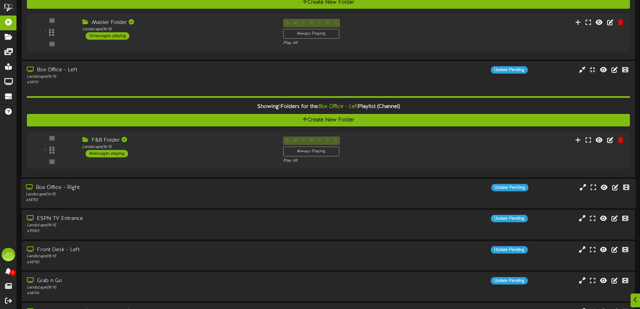
scroll to position [202, 0]
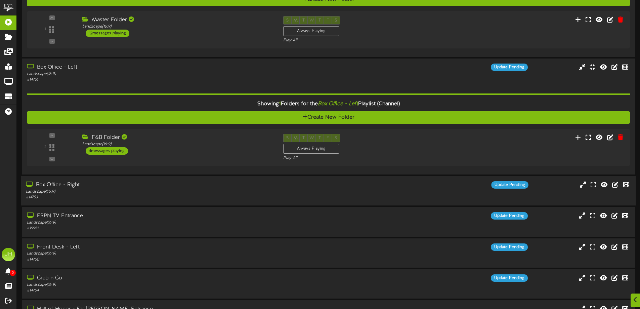
click at [180, 187] on div "Box Office - Right" at bounding box center [149, 185] width 246 height 8
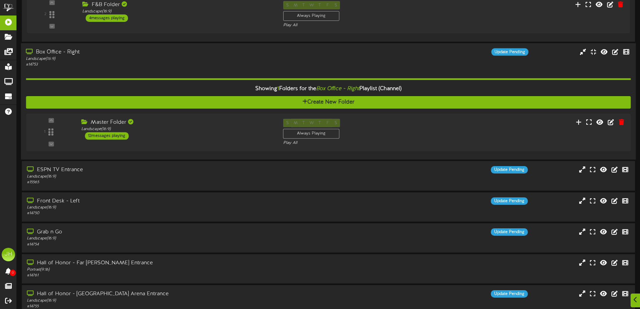
scroll to position [336, 0]
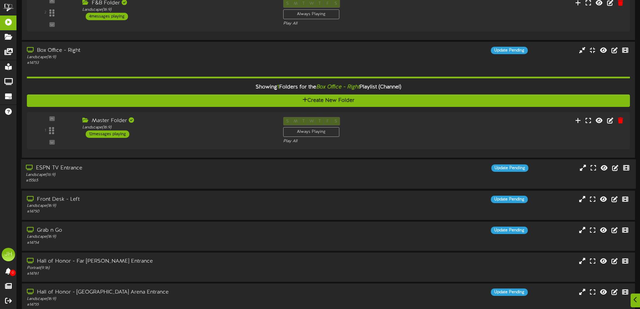
click at [180, 167] on div "ESPN TV Entrance" at bounding box center [149, 168] width 246 height 8
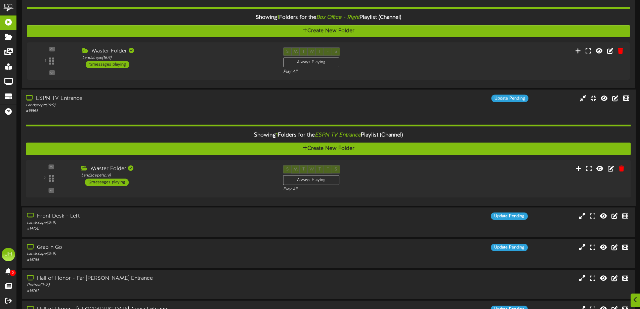
scroll to position [470, 0]
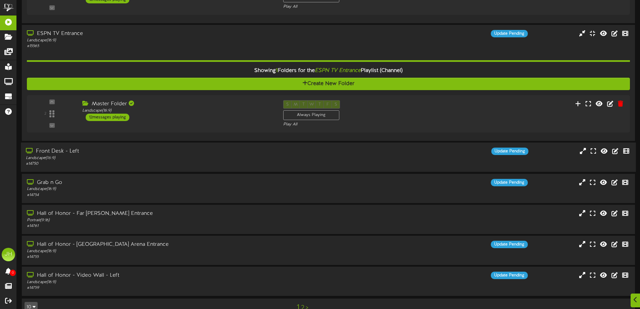
click at [172, 156] on div "Landscape ( 16:9 )" at bounding box center [149, 158] width 246 height 6
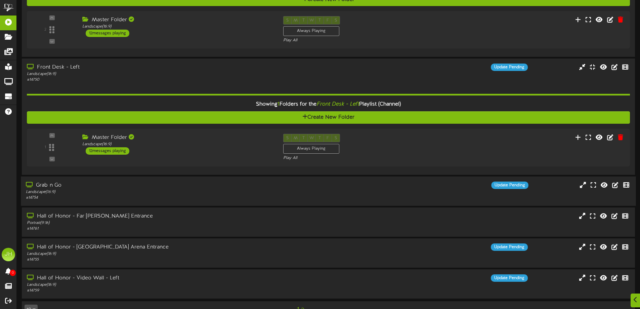
scroll to position [571, 0]
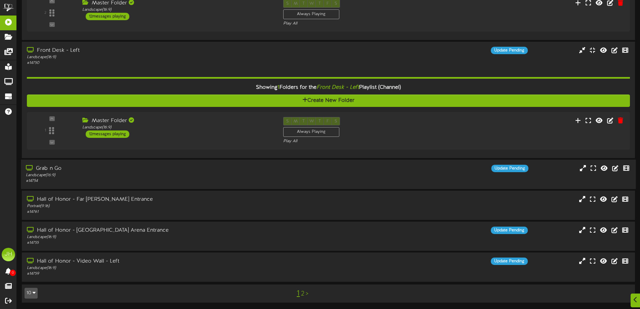
click at [168, 170] on div "Grab n Go" at bounding box center [149, 168] width 246 height 8
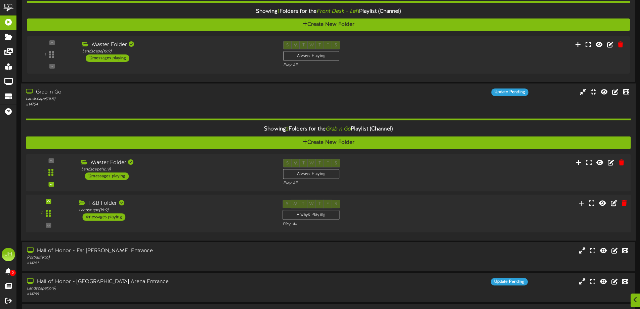
scroll to position [672, 0]
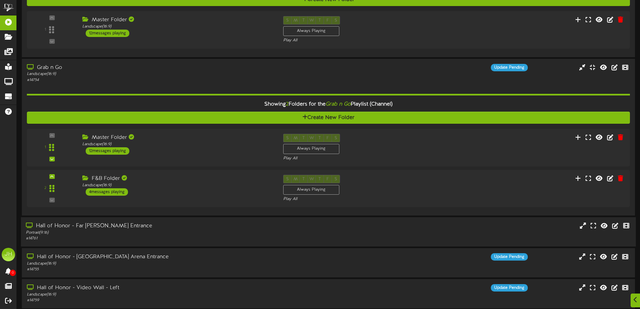
click at [164, 226] on div "Hall of Honor - Far [PERSON_NAME] Entrance" at bounding box center [149, 226] width 246 height 8
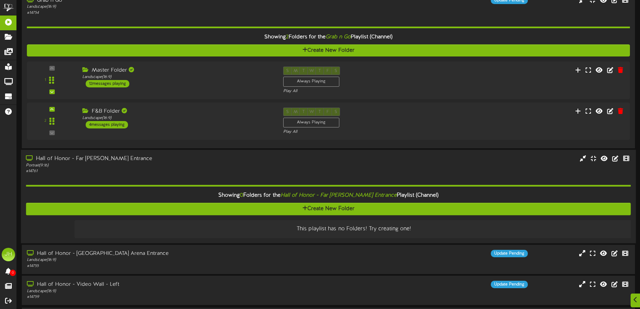
scroll to position [763, 0]
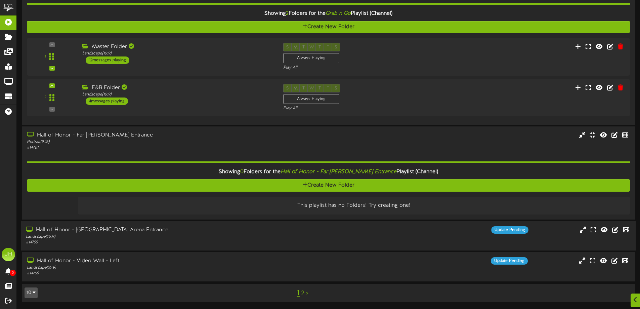
click at [177, 234] on div "Landscape ( 16:9 )" at bounding box center [149, 236] width 246 height 6
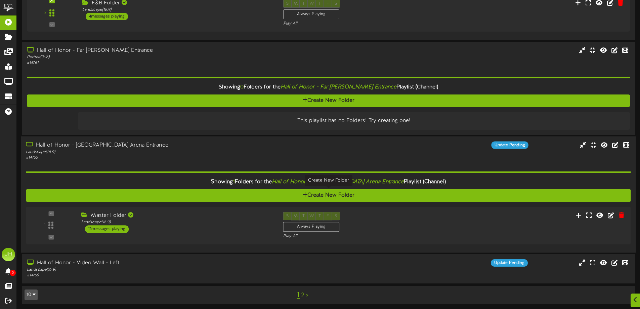
scroll to position [849, 0]
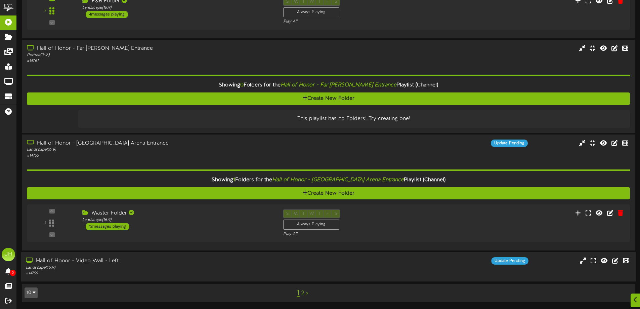
click at [154, 265] on div "Landscape ( 16:9 )" at bounding box center [149, 268] width 246 height 6
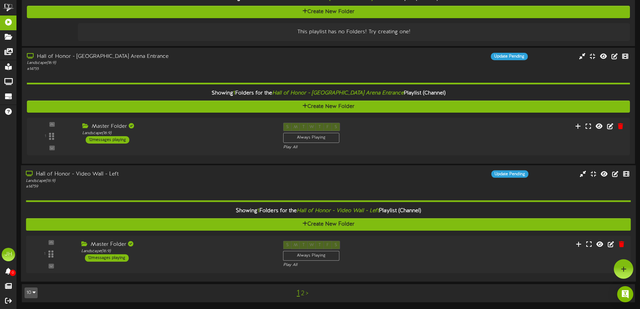
scroll to position [936, 0]
click at [302, 294] on link "2" at bounding box center [302, 293] width 3 height 7
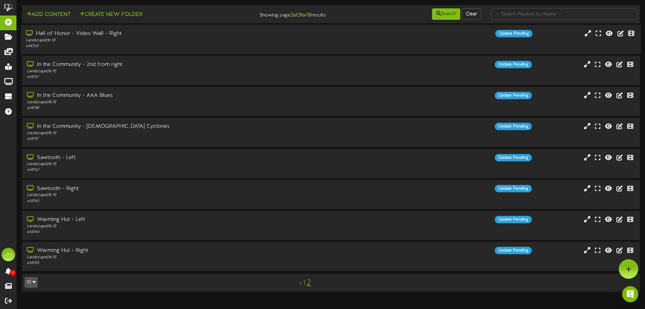
click at [148, 38] on div "Landscape ( 16:9 )" at bounding box center [150, 41] width 248 height 6
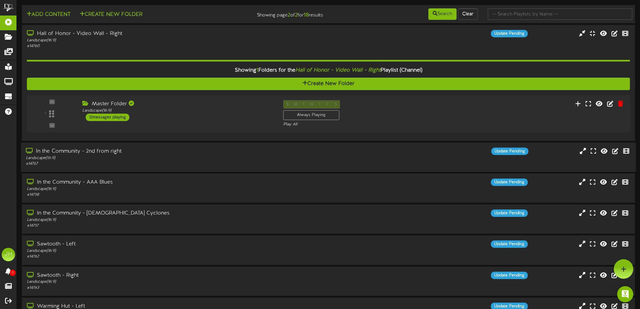
click at [152, 157] on div "Landscape ( 16:9 )" at bounding box center [149, 158] width 246 height 6
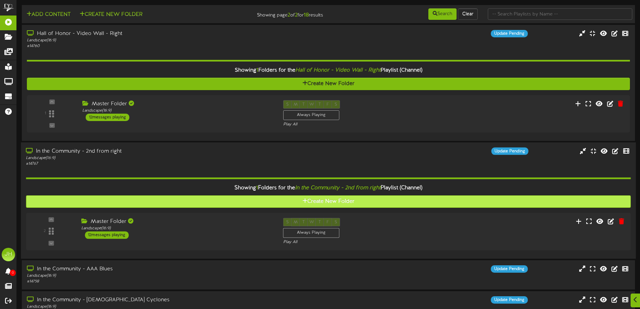
scroll to position [34, 0]
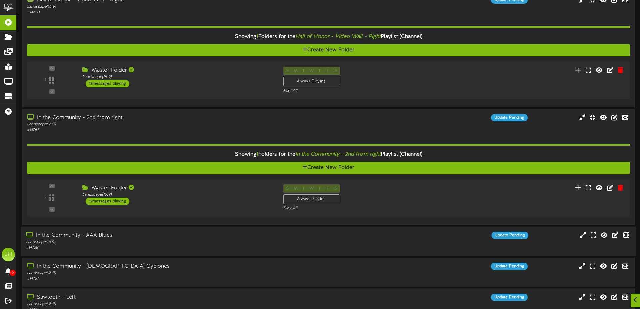
click at [159, 239] on div "Landscape ( 16:9 )" at bounding box center [149, 242] width 246 height 6
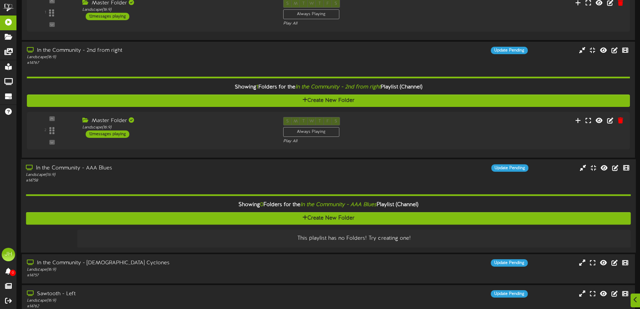
scroll to position [134, 0]
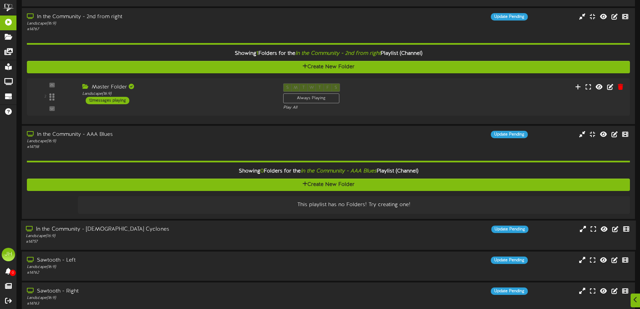
click at [147, 233] on div "Landscape ( 16:9 )" at bounding box center [149, 236] width 246 height 6
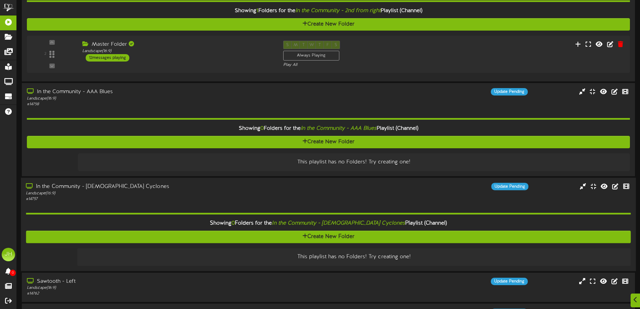
scroll to position [269, 0]
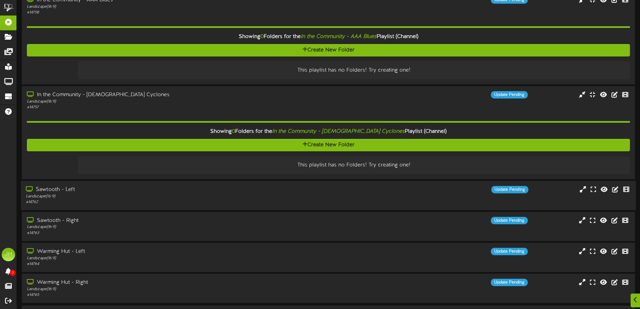
click at [138, 196] on div "Landscape ( 16:9 )" at bounding box center [149, 196] width 246 height 6
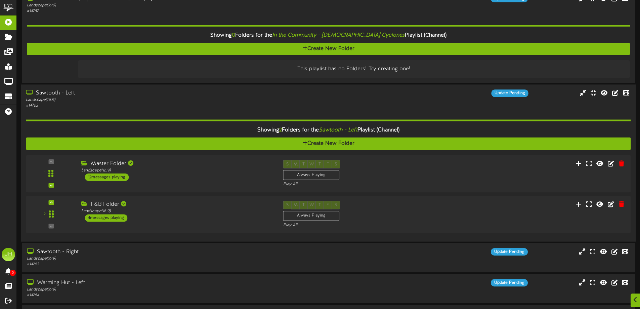
scroll to position [403, 0]
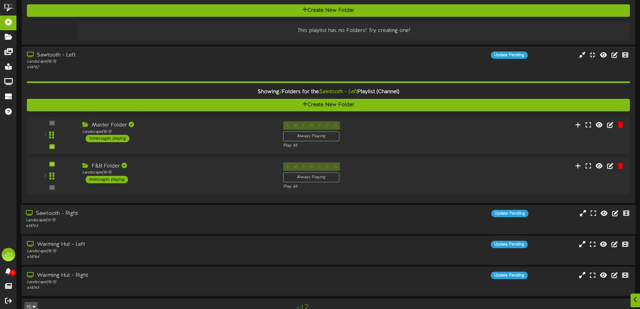
click at [119, 218] on div "Landscape ( 16:9 )" at bounding box center [149, 220] width 246 height 6
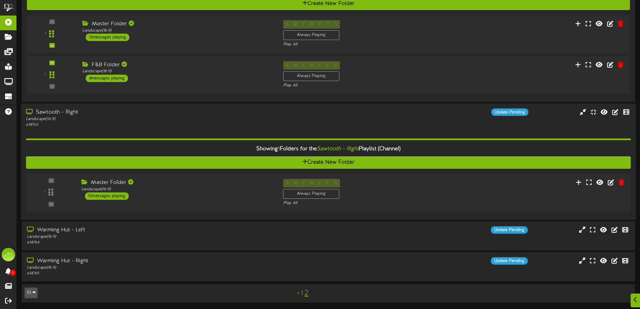
scroll to position [505, 0]
click at [132, 233] on div "Landscape ( 16:9 )" at bounding box center [149, 236] width 246 height 6
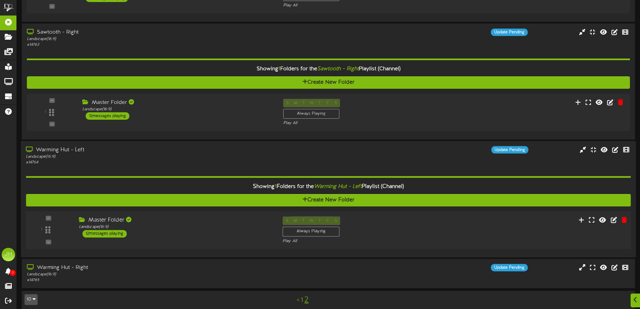
scroll to position [591, 0]
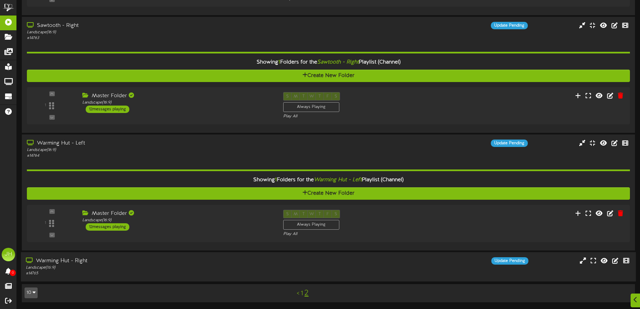
click at [132, 267] on div "Landscape ( 16:9 )" at bounding box center [149, 268] width 246 height 6
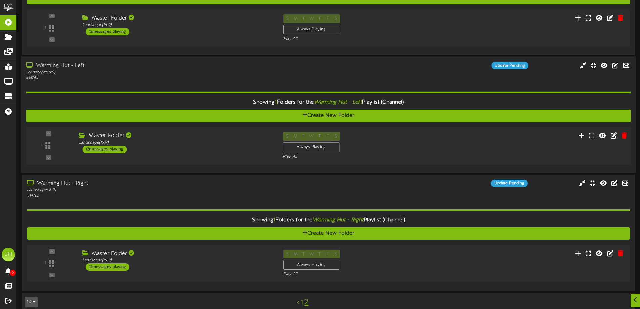
scroll to position [678, 0]
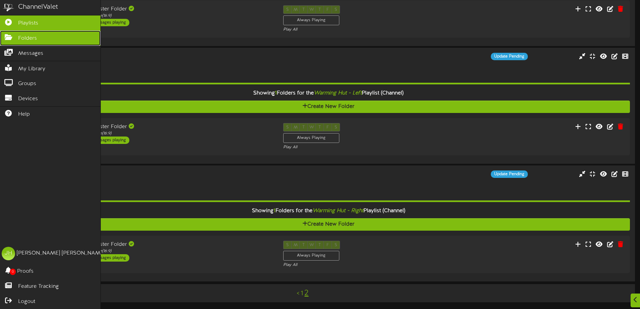
click at [12, 40] on link "Folders" at bounding box center [50, 38] width 100 height 15
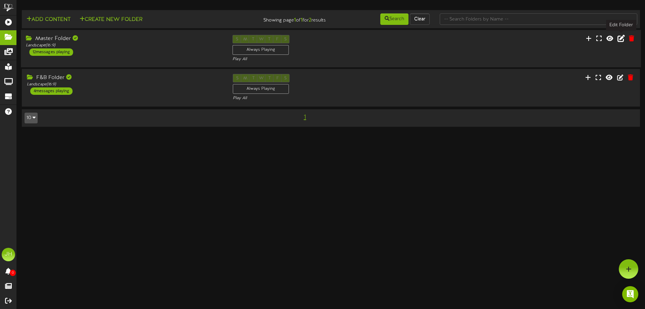
click at [622, 38] on icon at bounding box center [621, 38] width 7 height 7
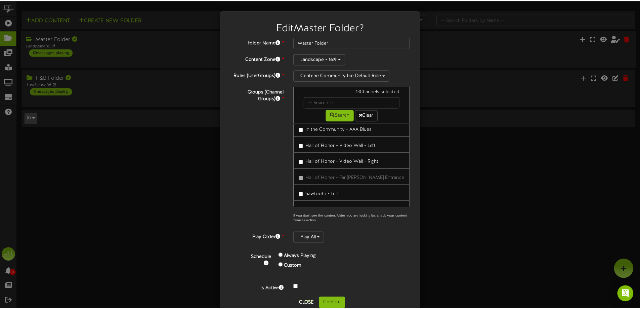
scroll to position [168, 0]
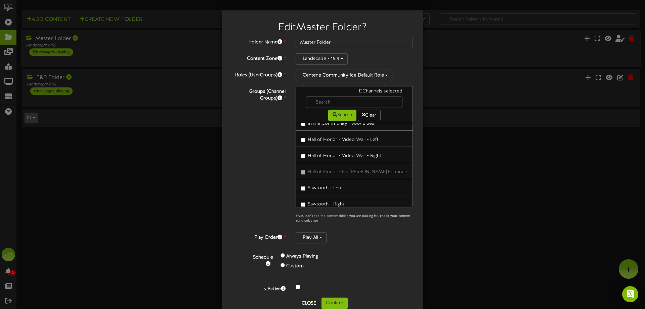
click at [336, 185] on span "Sawtooth - Left" at bounding box center [325, 187] width 34 height 5
click at [342, 301] on button "Confirm" at bounding box center [335, 302] width 26 height 11
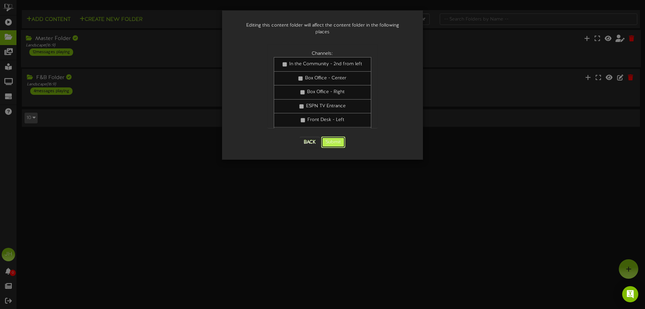
click at [337, 139] on button "Submit" at bounding box center [333, 141] width 24 height 11
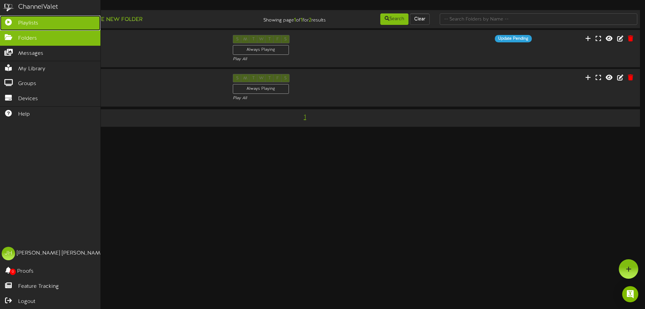
click at [31, 19] on span "Playlists" at bounding box center [28, 23] width 20 height 8
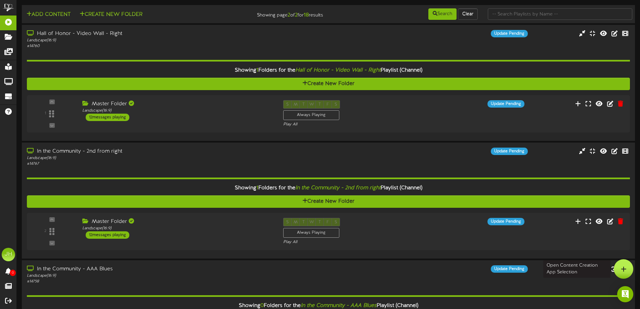
click at [617, 268] on div at bounding box center [623, 268] width 19 height 19
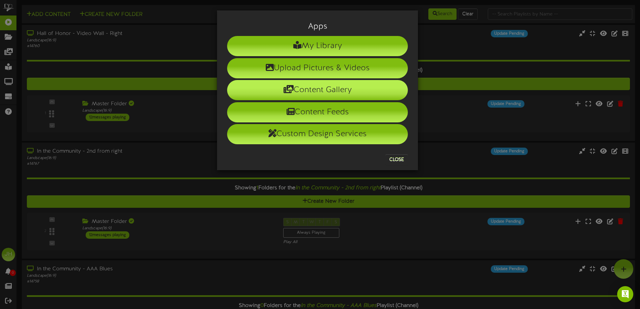
click at [325, 88] on li "Content Gallery" at bounding box center [317, 90] width 181 height 20
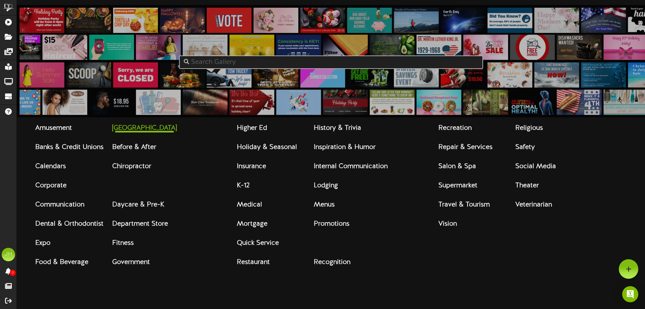
click at [157, 128] on strong "Arena & Stadium" at bounding box center [144, 127] width 65 height 7
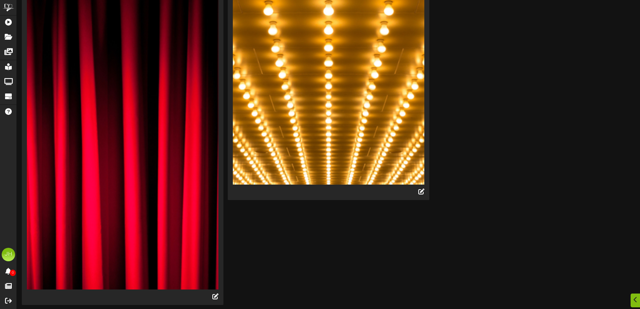
scroll to position [997, 0]
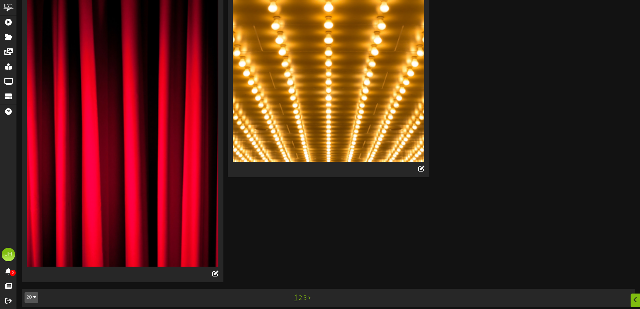
click at [301, 294] on link "2" at bounding box center [300, 297] width 3 height 7
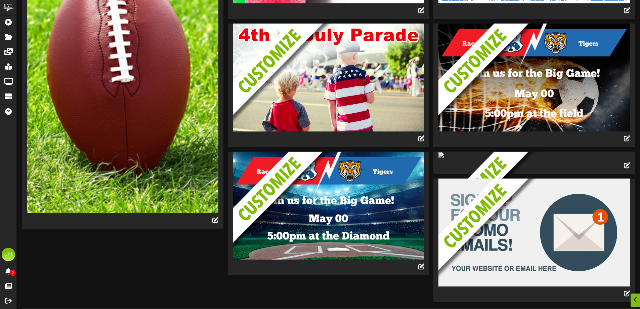
scroll to position [812, 0]
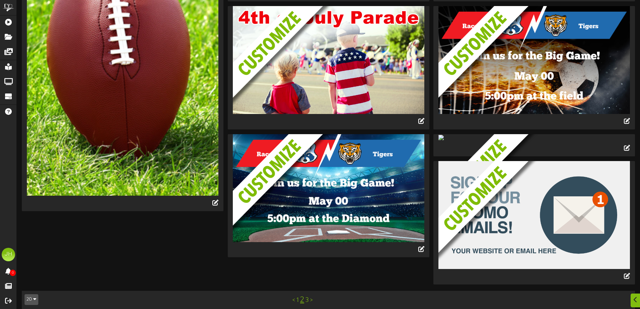
click at [306, 296] on link "3" at bounding box center [306, 299] width 3 height 7
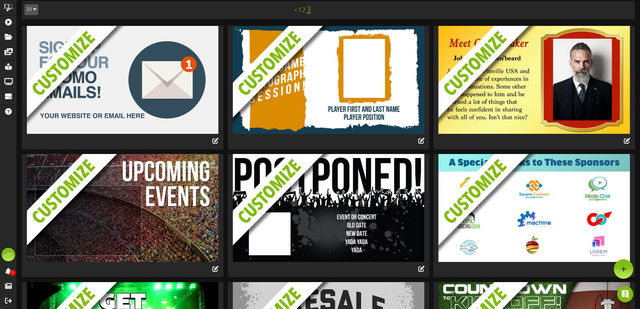
scroll to position [0, 0]
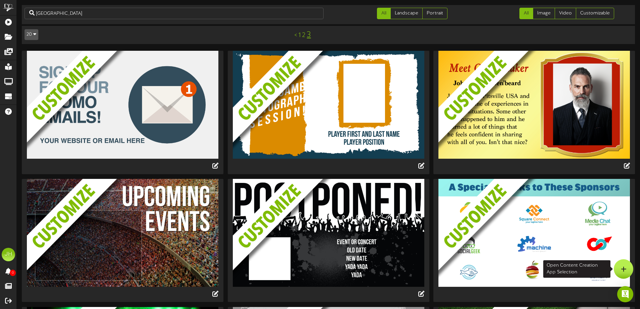
click at [629, 272] on div at bounding box center [623, 268] width 19 height 19
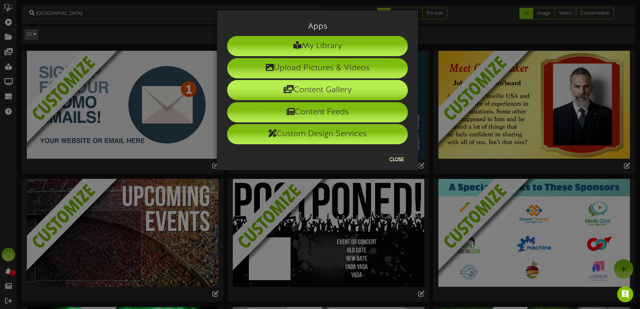
click at [346, 87] on li "Content Gallery" at bounding box center [317, 90] width 181 height 20
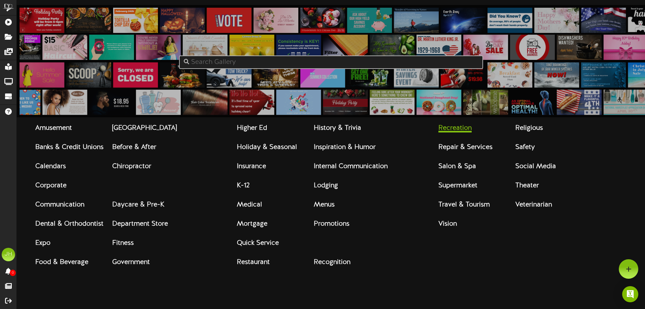
click at [456, 131] on strong "Recreation" at bounding box center [454, 127] width 33 height 7
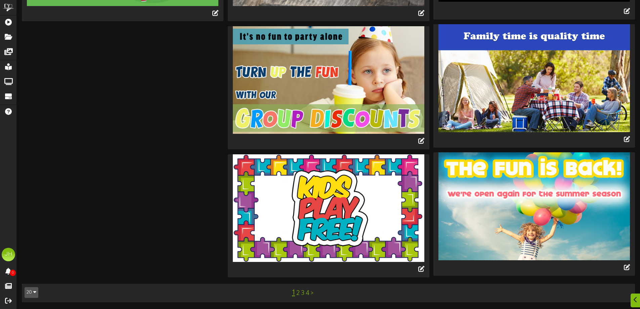
scroll to position [1282, 0]
click at [299, 293] on link "2" at bounding box center [297, 292] width 3 height 7
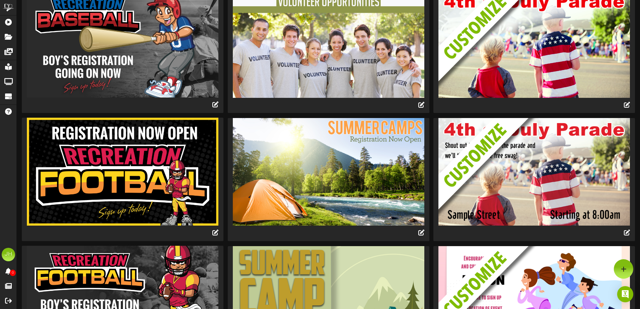
scroll to position [188, 0]
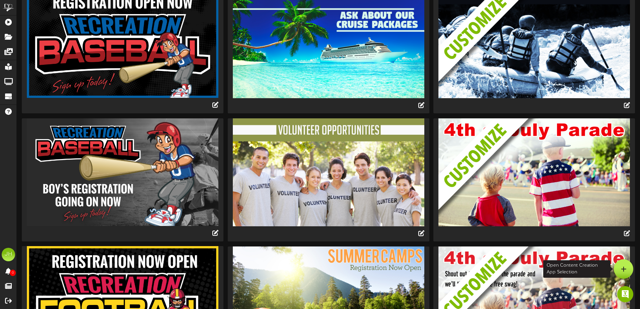
click at [624, 272] on div at bounding box center [623, 268] width 19 height 19
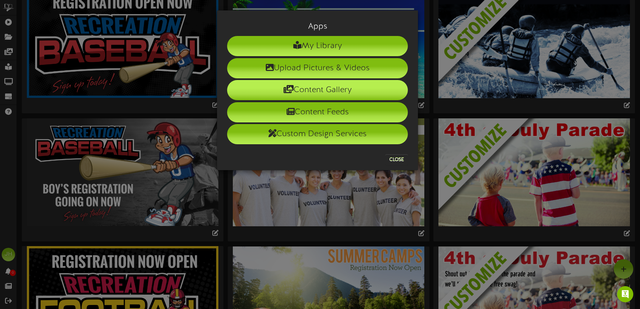
click at [318, 86] on li "Content Gallery" at bounding box center [317, 90] width 181 height 20
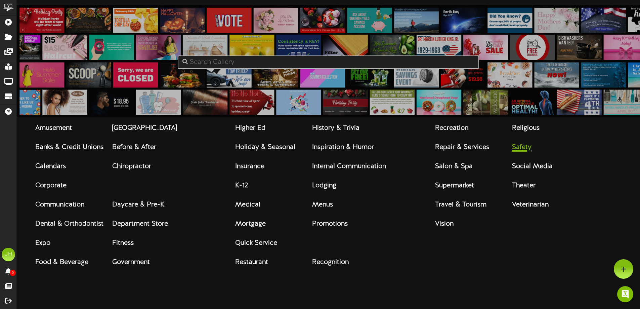
click at [525, 146] on strong "Safety" at bounding box center [521, 146] width 19 height 7
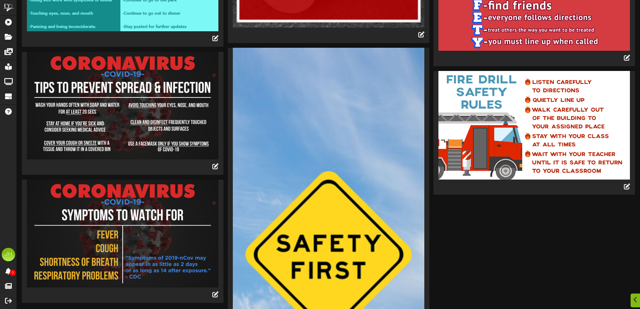
scroll to position [870, 0]
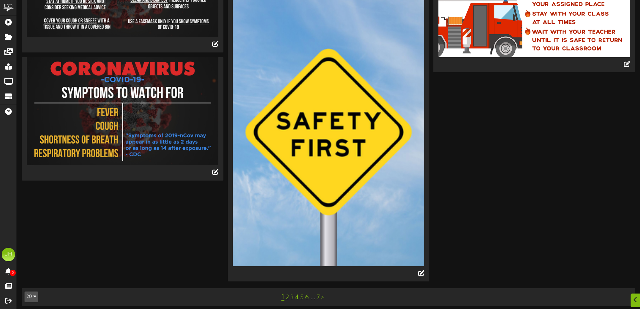
click at [288, 294] on link "2" at bounding box center [287, 297] width 3 height 7
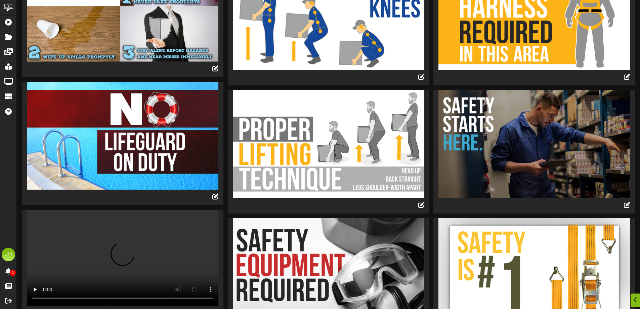
scroll to position [664, 0]
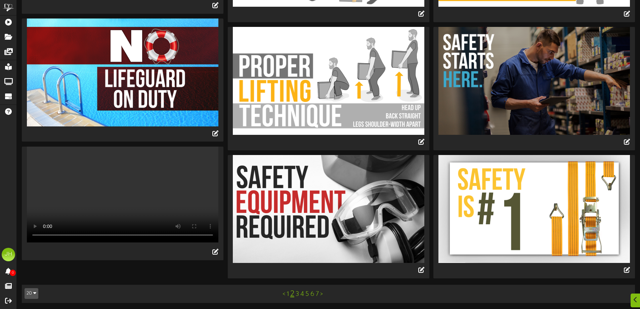
click at [298, 291] on link "3" at bounding box center [297, 293] width 3 height 7
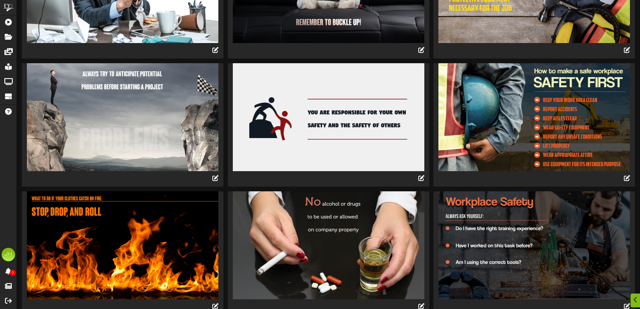
scroll to position [659, 0]
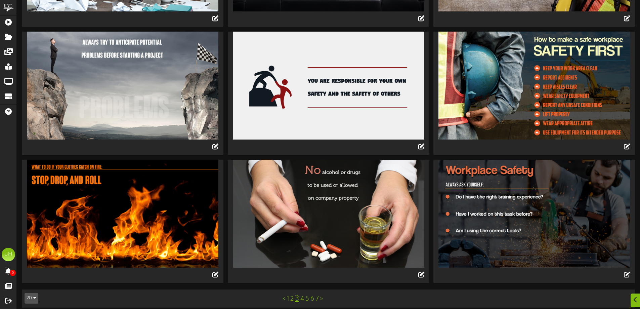
click at [303, 295] on link "4" at bounding box center [302, 298] width 4 height 7
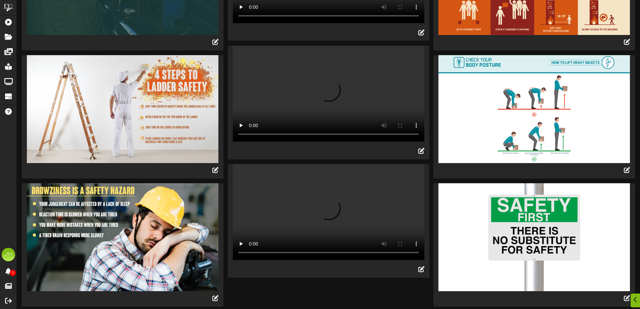
scroll to position [664, 0]
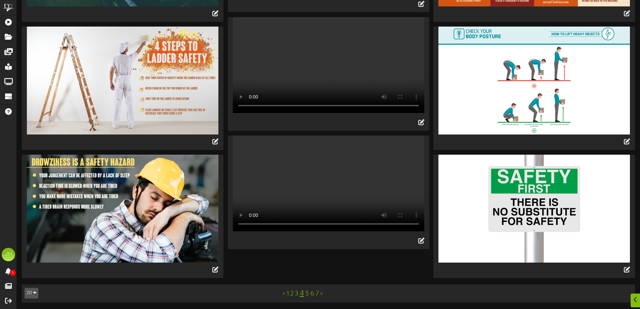
click at [307, 292] on link "5" at bounding box center [307, 293] width 4 height 7
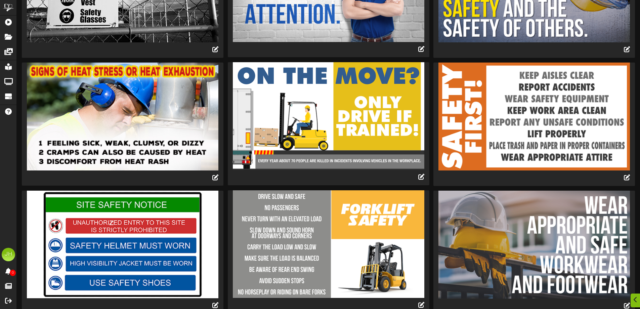
scroll to position [659, 0]
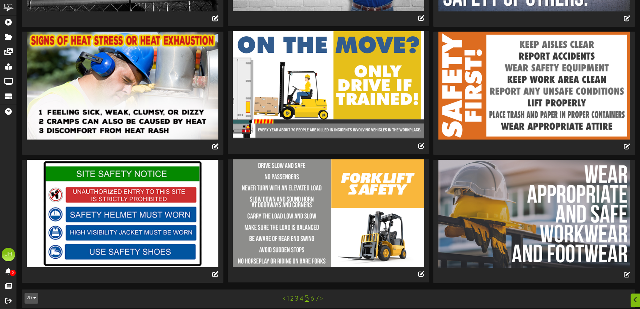
click at [312, 295] on link "6" at bounding box center [312, 298] width 4 height 7
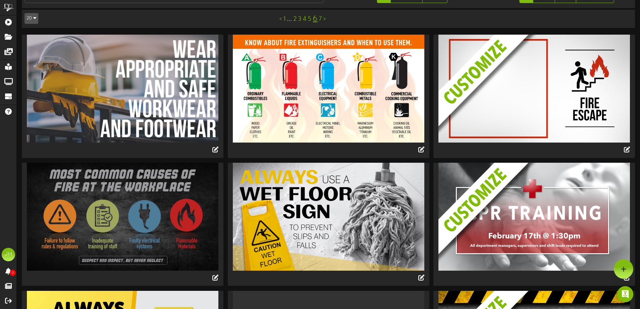
scroll to position [0, 0]
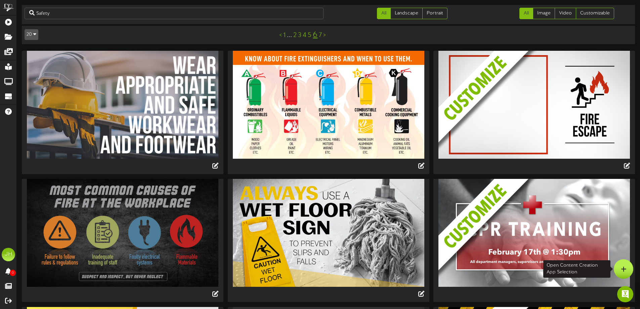
click at [625, 270] on icon at bounding box center [624, 269] width 6 height 6
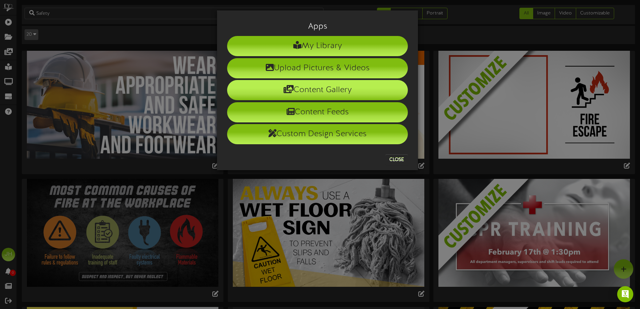
click at [353, 88] on li "Content Gallery" at bounding box center [317, 90] width 181 height 20
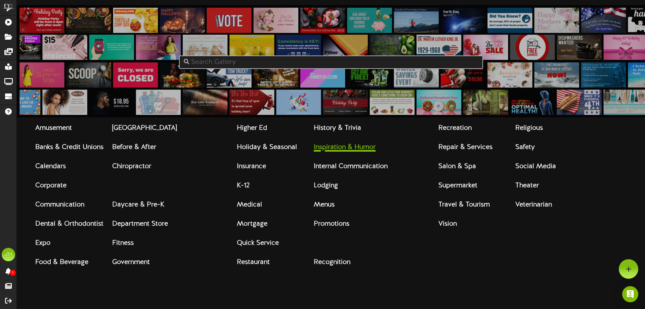
click at [334, 147] on strong "Inspiration & Humor" at bounding box center [345, 146] width 62 height 7
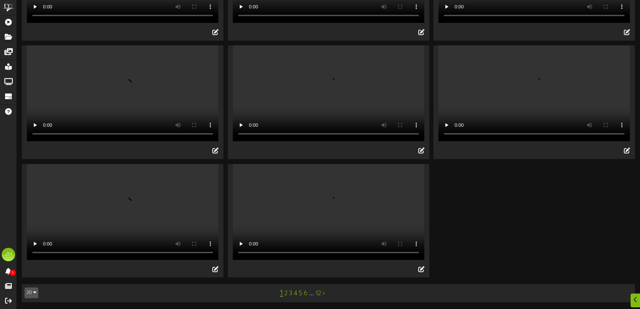
scroll to position [671, 0]
click at [286, 291] on link "2" at bounding box center [285, 293] width 3 height 7
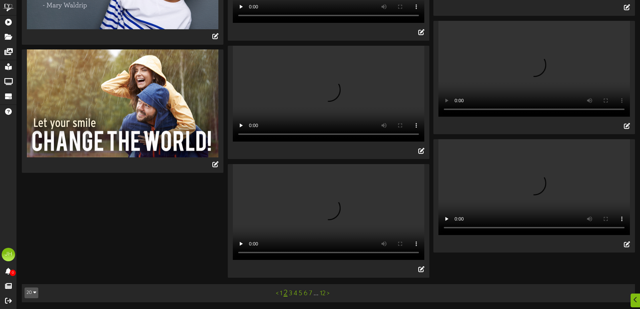
scroll to position [791, 0]
click at [290, 296] on link "3" at bounding box center [290, 293] width 3 height 7
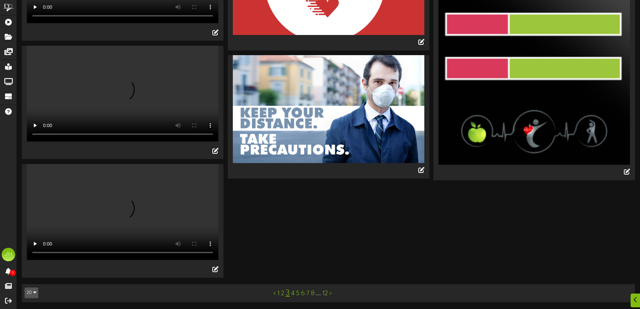
scroll to position [872, 0]
click at [292, 294] on link "4" at bounding box center [293, 293] width 4 height 7
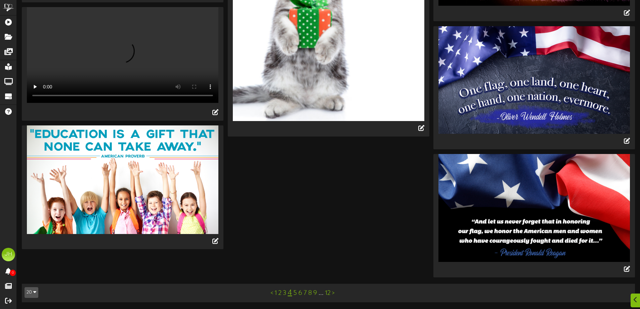
scroll to position [1255, 0]
click at [295, 294] on link "5" at bounding box center [295, 292] width 4 height 7
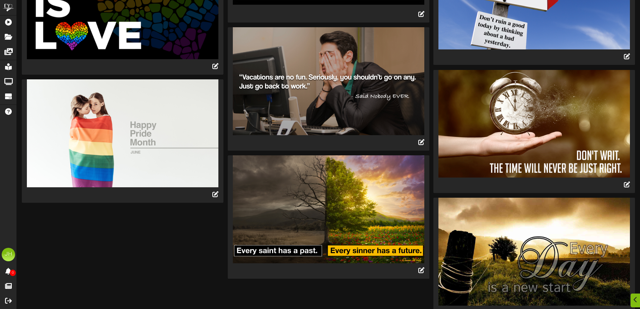
scroll to position [788, 0]
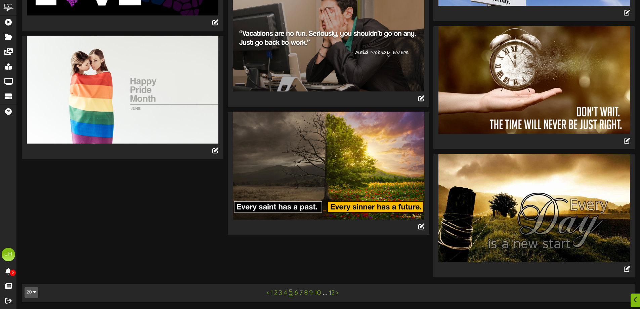
click at [296, 293] on link "6" at bounding box center [296, 292] width 4 height 7
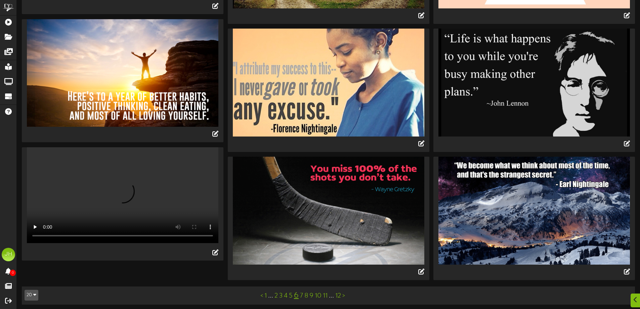
scroll to position [662, 0]
click at [302, 293] on link "7" at bounding box center [301, 295] width 3 height 7
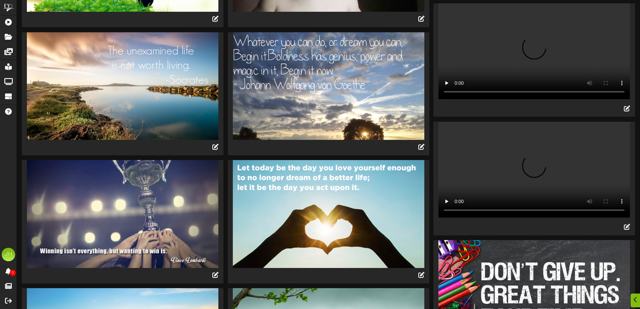
scroll to position [667, 0]
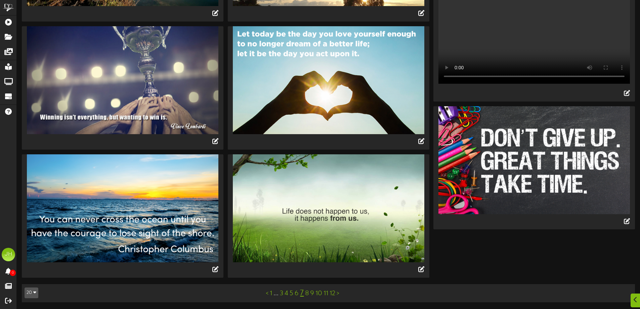
click at [308, 294] on link "8" at bounding box center [307, 293] width 4 height 7
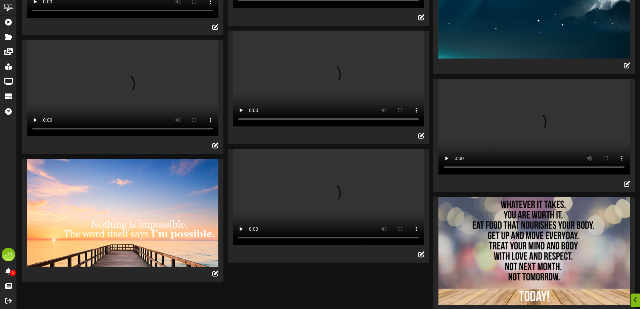
scroll to position [671, 0]
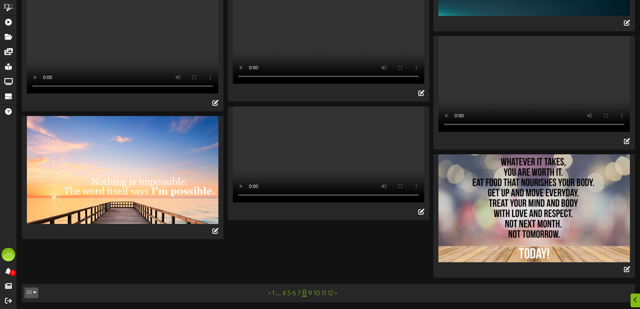
click at [309, 295] on link "9" at bounding box center [310, 293] width 4 height 7
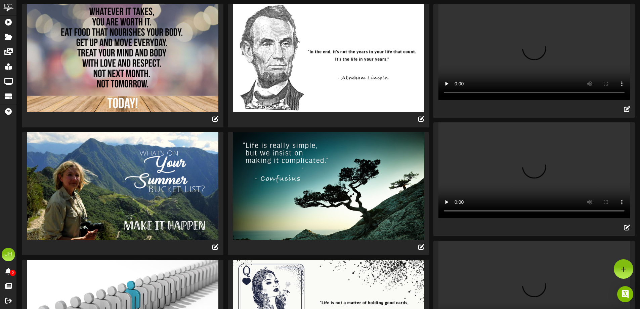
scroll to position [0, 0]
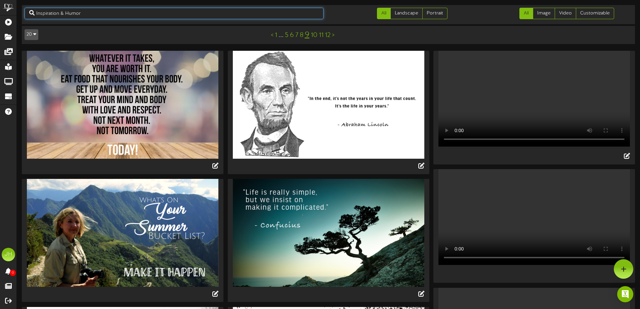
click at [90, 12] on input "Inspiration & Humor" at bounding box center [174, 13] width 299 height 11
drag, startPoint x: 90, startPoint y: 12, endPoint x: 23, endPoint y: 9, distance: 67.6
click at [23, 9] on div "Inspiration & Humor" at bounding box center [173, 13] width 309 height 11
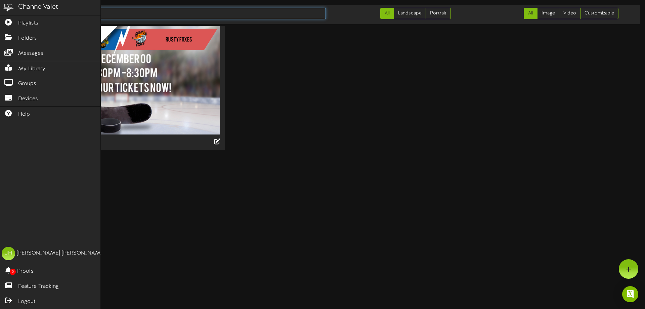
drag, startPoint x: 62, startPoint y: 12, endPoint x: 12, endPoint y: 8, distance: 50.2
click at [12, 8] on div "ChannelValet Playlists Folders Messages My Library Groups Devices Help JH Jerem…" at bounding box center [322, 77] width 645 height 155
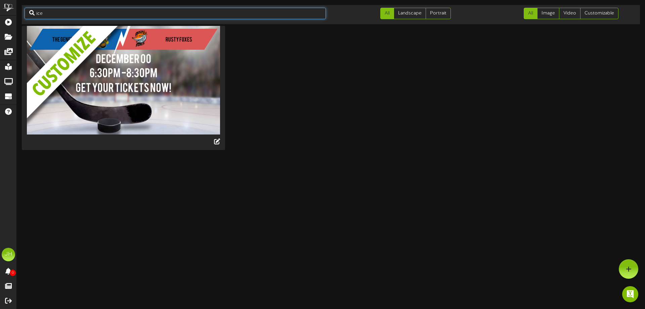
type input "ice"
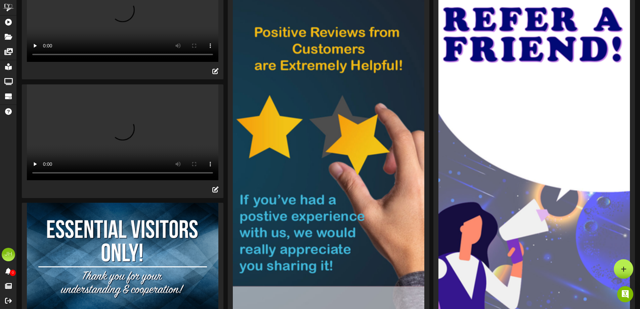
scroll to position [344, 0]
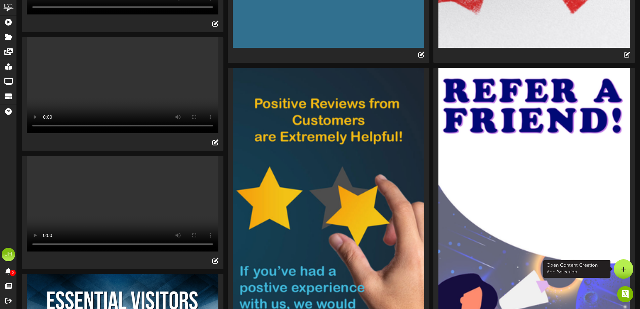
click at [621, 271] on div at bounding box center [623, 268] width 19 height 19
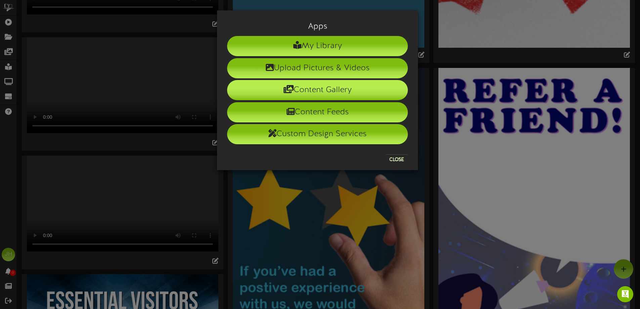
click at [330, 88] on li "Content Gallery" at bounding box center [317, 90] width 181 height 20
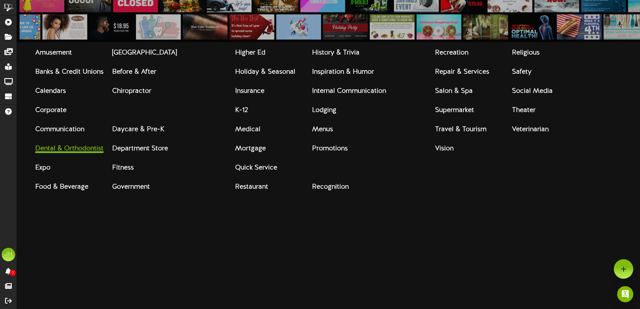
scroll to position [10, 0]
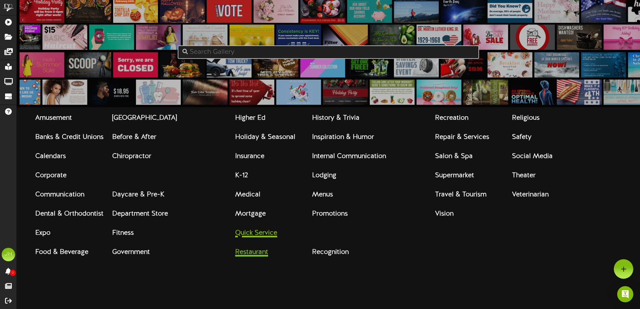
click at [244, 256] on strong "Quick Service Restaurant" at bounding box center [256, 242] width 42 height 27
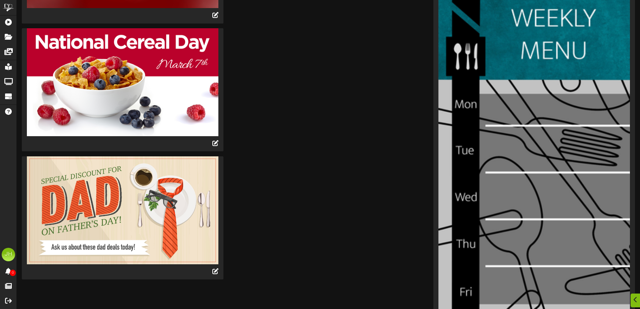
scroll to position [1208, 0]
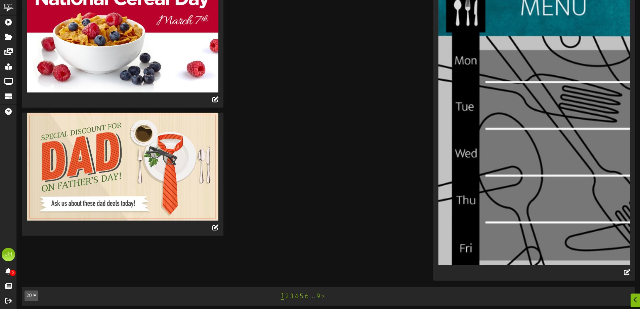
click at [288, 294] on link "2" at bounding box center [286, 296] width 3 height 7
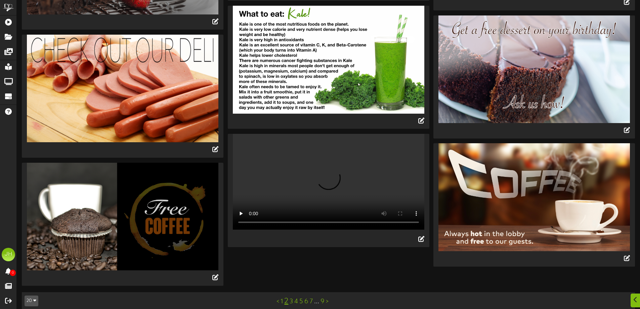
scroll to position [667, 0]
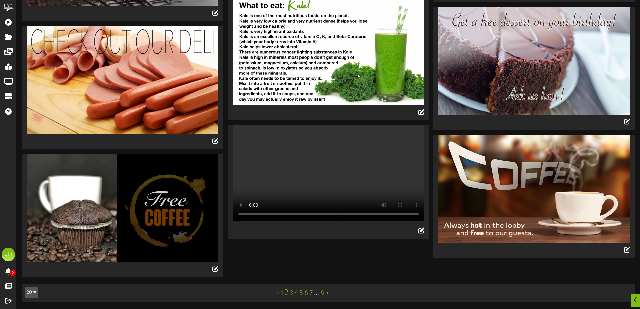
click at [292, 295] on link "3" at bounding box center [291, 292] width 3 height 7
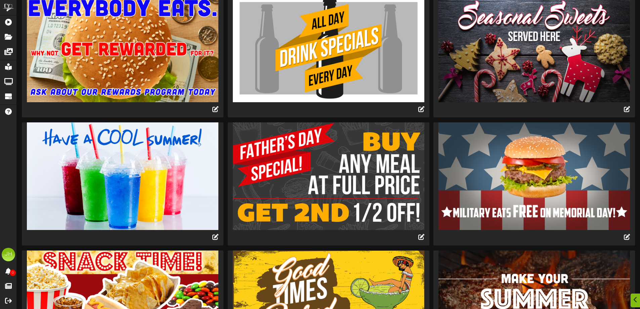
scroll to position [659, 0]
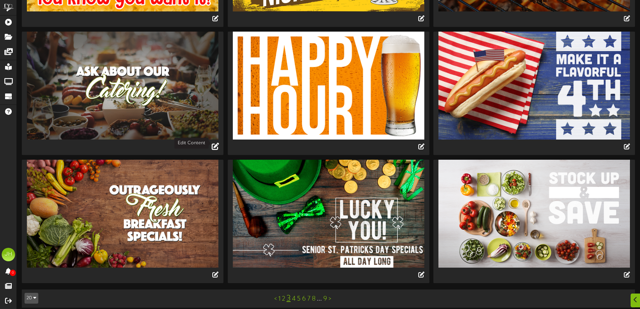
click at [217, 144] on icon at bounding box center [215, 145] width 7 height 7
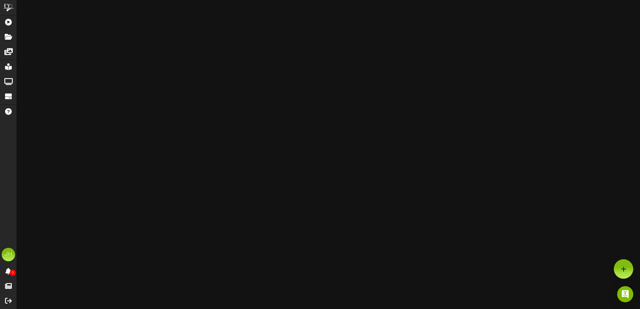
type input "Catering"
type input "8"
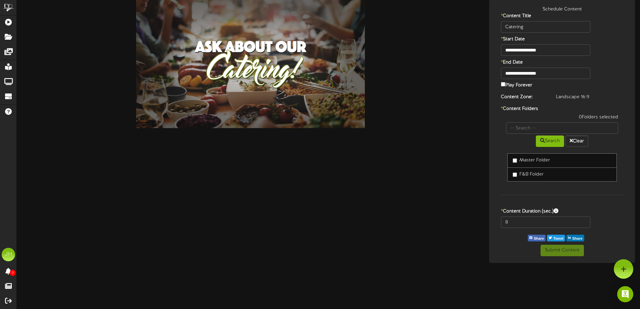
scroll to position [0, 0]
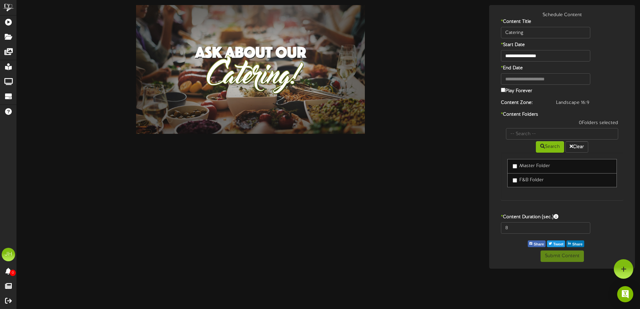
click at [530, 179] on label "F&B Folder" at bounding box center [528, 180] width 31 height 7
click at [553, 256] on button "Submit Content" at bounding box center [562, 255] width 43 height 11
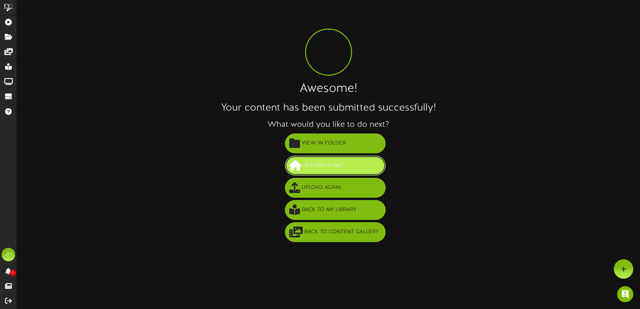
click at [316, 162] on span "Return Home" at bounding box center [322, 165] width 43 height 11
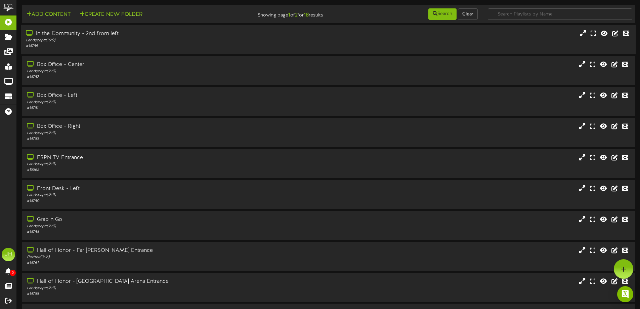
click at [178, 39] on div "Landscape ( 16:9 )" at bounding box center [149, 41] width 246 height 6
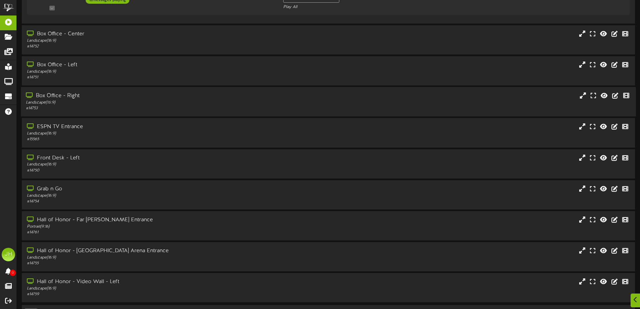
scroll to position [134, 0]
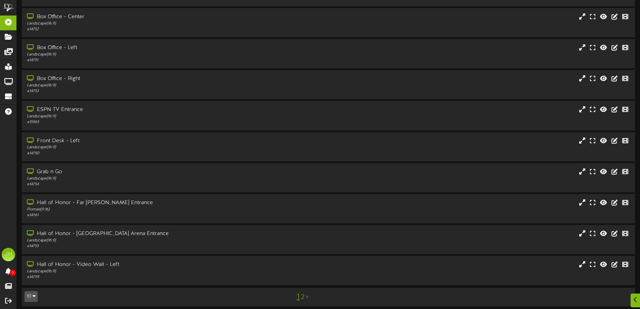
click at [304, 297] on link "2" at bounding box center [302, 296] width 3 height 7
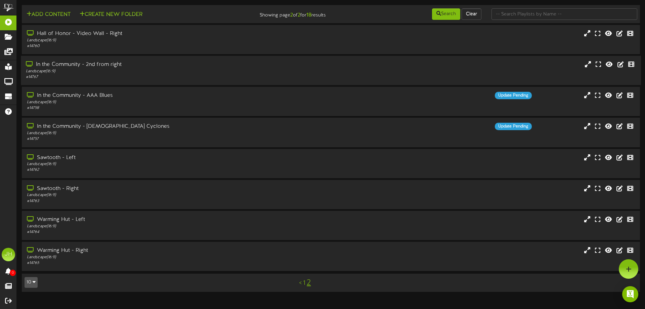
click at [100, 69] on div "Landscape ( 16:9 )" at bounding box center [150, 72] width 248 height 6
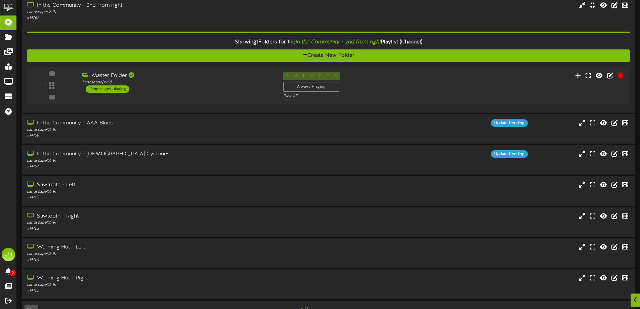
scroll to position [76, 0]
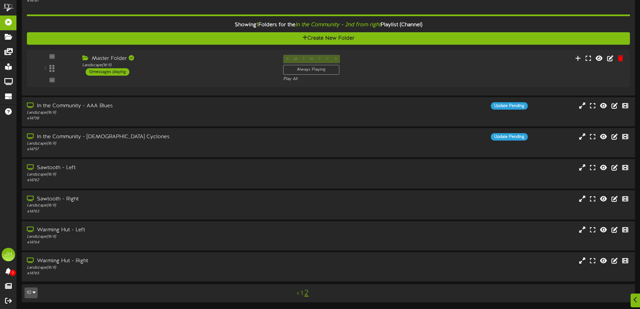
click at [301, 293] on link "1" at bounding box center [302, 293] width 2 height 7
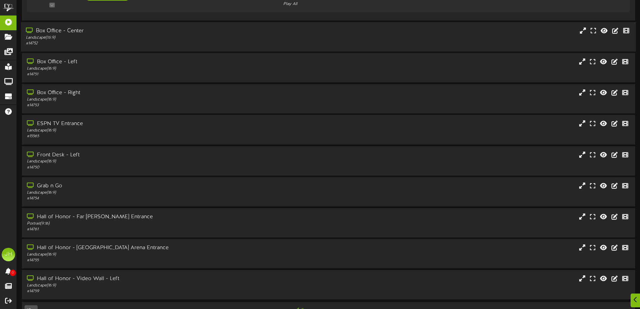
scroll to position [138, 0]
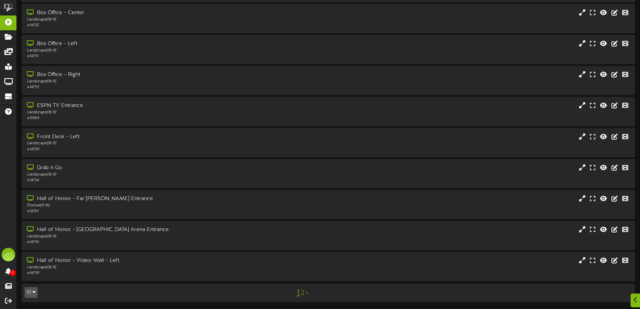
click at [304, 292] on link "2" at bounding box center [302, 292] width 3 height 7
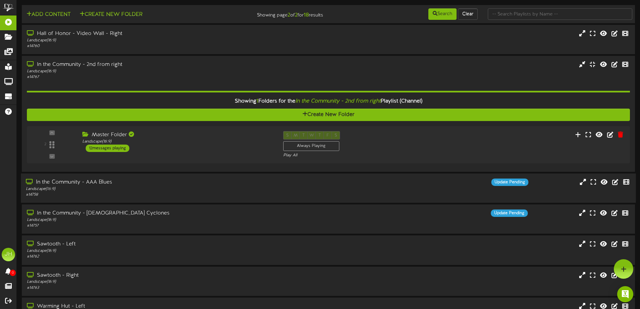
click at [191, 189] on div "Landscape ( 16:9 )" at bounding box center [149, 189] width 246 height 6
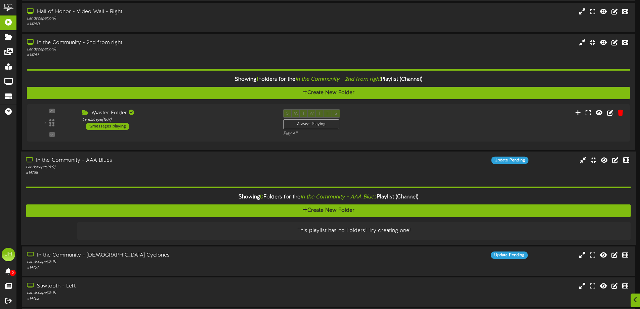
scroll to position [34, 0]
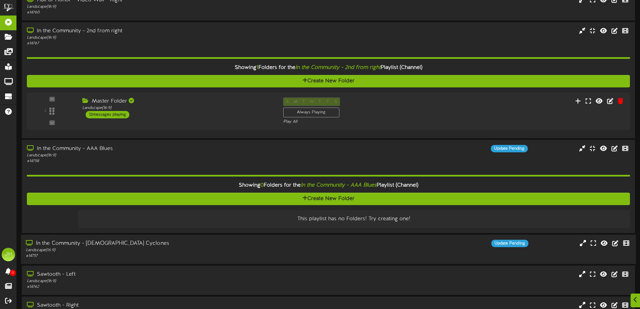
click at [170, 245] on div "In the Community - Lady Cyclones" at bounding box center [149, 244] width 246 height 8
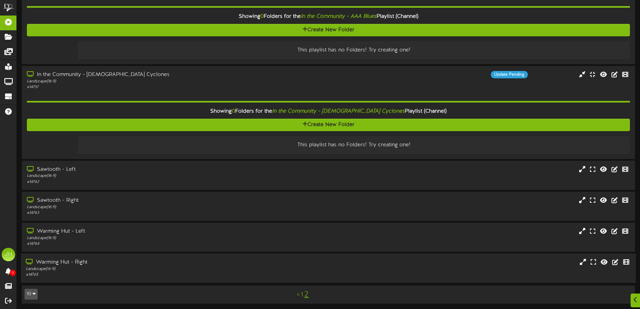
scroll to position [204, 0]
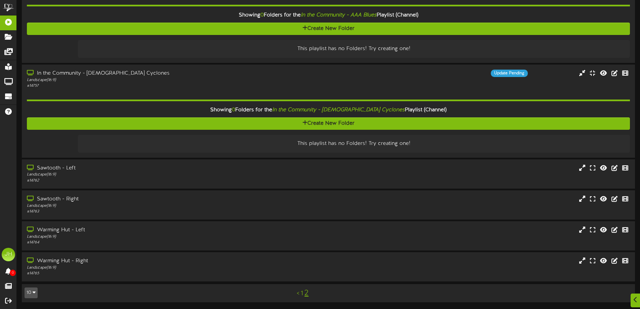
click at [302, 295] on link "1" at bounding box center [302, 293] width 2 height 7
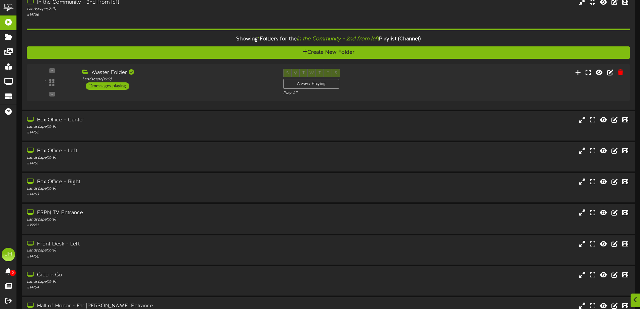
scroll to position [138, 0]
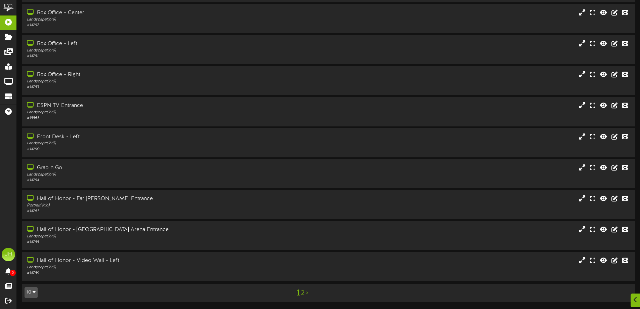
click at [304, 292] on link "2" at bounding box center [302, 292] width 3 height 7
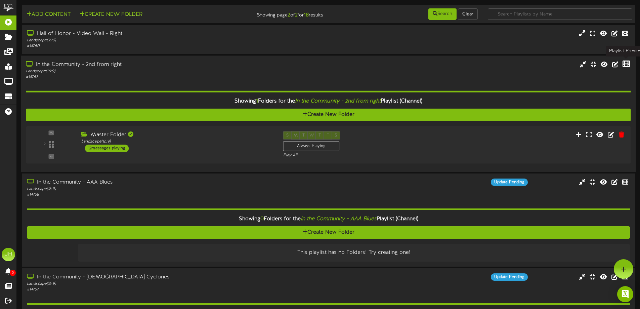
click at [627, 63] on icon at bounding box center [626, 63] width 7 height 7
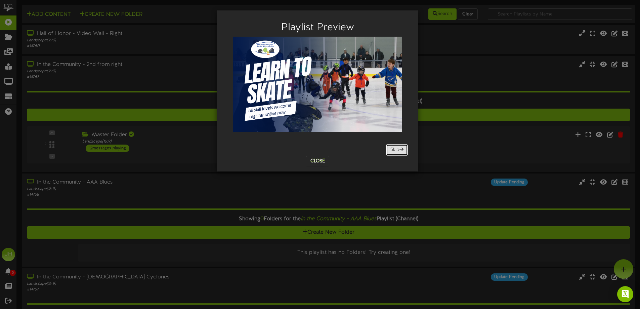
click at [392, 151] on button "Skip" at bounding box center [397, 149] width 22 height 11
click at [399, 150] on span at bounding box center [401, 149] width 4 height 5
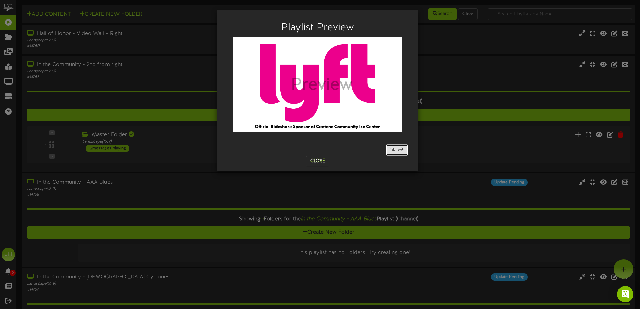
click at [399, 150] on span at bounding box center [401, 149] width 4 height 5
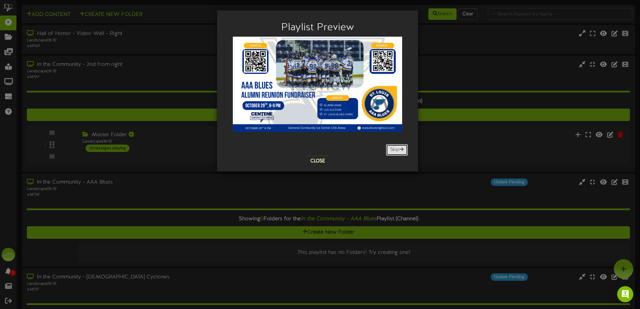
click at [399, 150] on span at bounding box center [401, 149] width 4 height 5
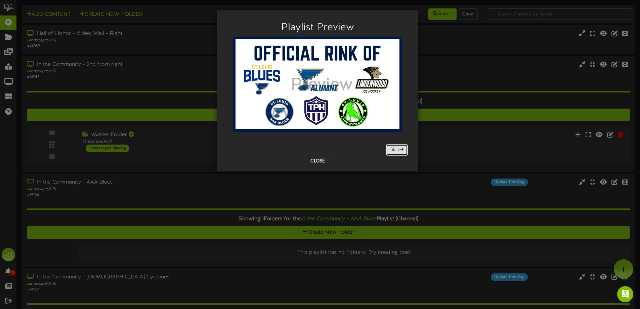
click at [399, 150] on span at bounding box center [401, 149] width 4 height 5
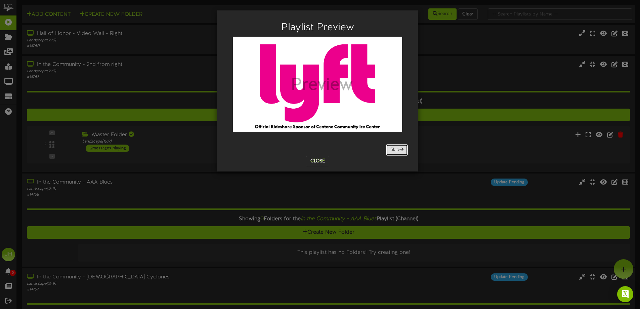
click at [399, 150] on span at bounding box center [401, 149] width 4 height 5
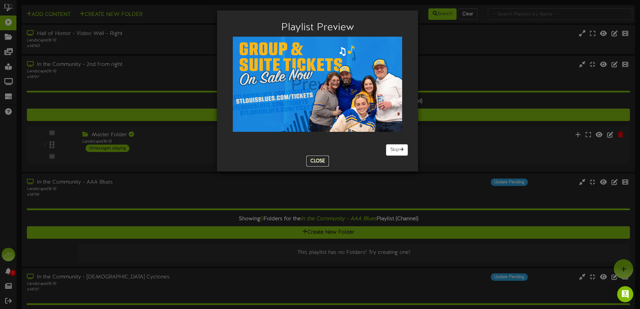
click at [322, 159] on button "Close" at bounding box center [317, 161] width 23 height 11
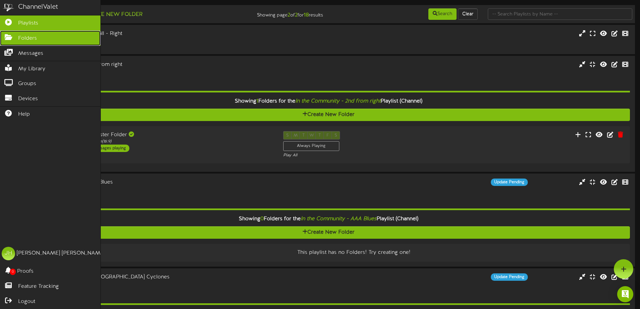
click at [14, 38] on icon at bounding box center [8, 36] width 17 height 5
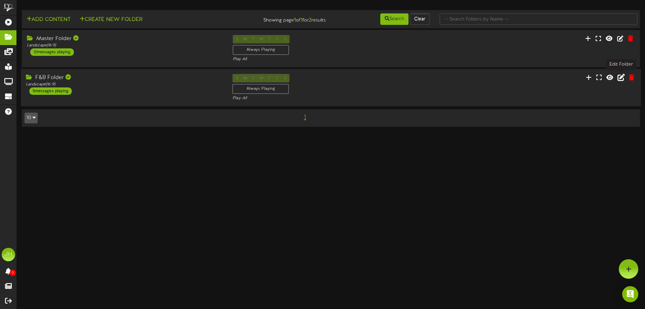
click at [619, 77] on icon at bounding box center [621, 77] width 7 height 7
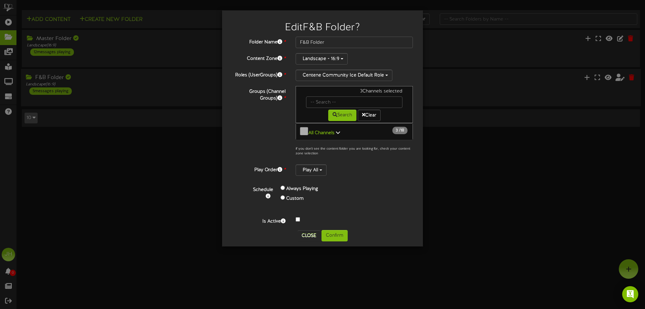
click at [336, 132] on icon at bounding box center [338, 132] width 4 height 5
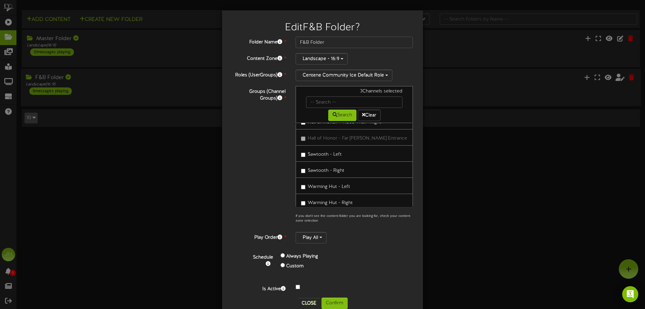
scroll to position [228, 0]
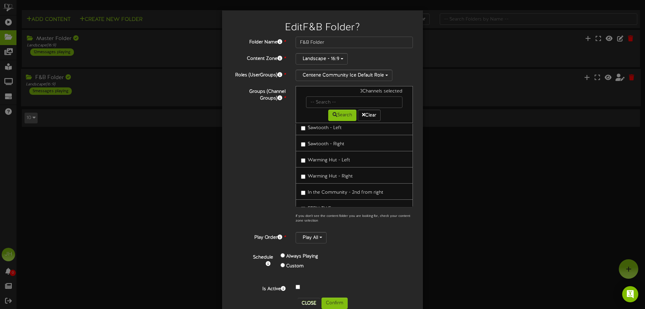
click at [329, 190] on span "In the Community - 2nd from right" at bounding box center [346, 192] width 76 height 5
click at [335, 300] on button "Confirm" at bounding box center [335, 302] width 26 height 11
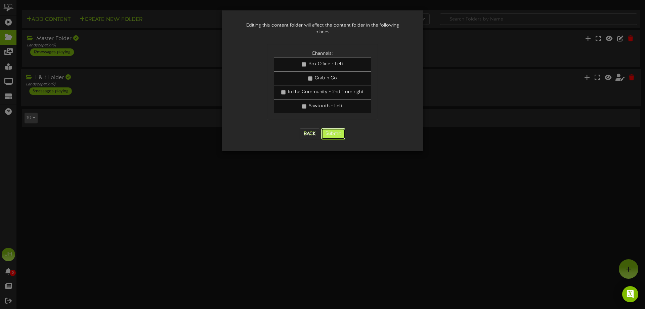
click at [332, 132] on button "Submit" at bounding box center [333, 133] width 24 height 11
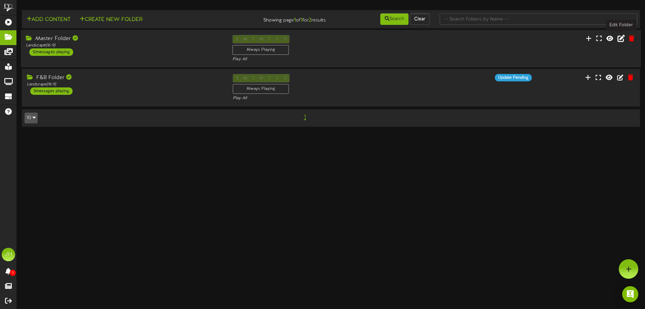
click at [621, 40] on icon at bounding box center [621, 38] width 7 height 7
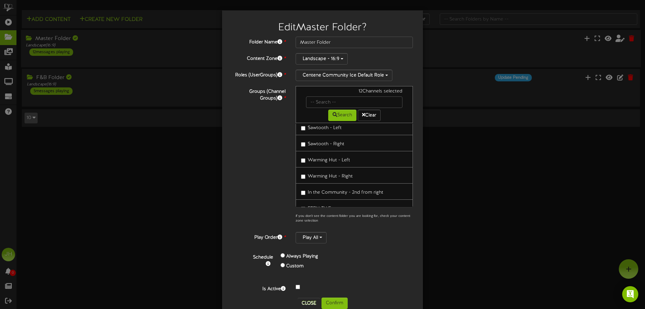
click at [333, 190] on span "In the Community - 2nd from right" at bounding box center [346, 192] width 76 height 5
click at [338, 300] on button "Confirm" at bounding box center [335, 302] width 26 height 11
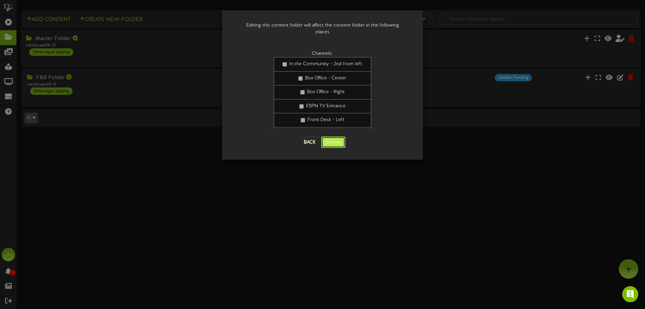
click at [336, 136] on button "Submit" at bounding box center [333, 141] width 24 height 11
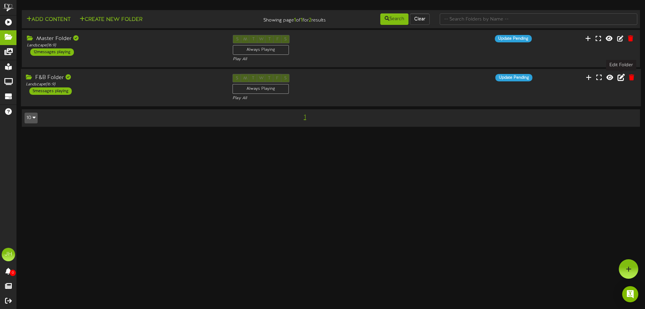
click at [620, 77] on icon at bounding box center [621, 77] width 7 height 7
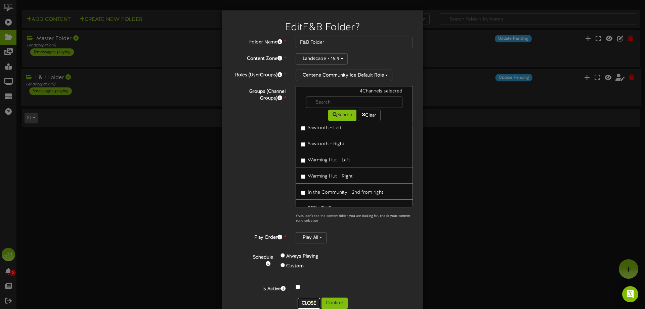
click at [311, 300] on button "Close" at bounding box center [309, 303] width 23 height 11
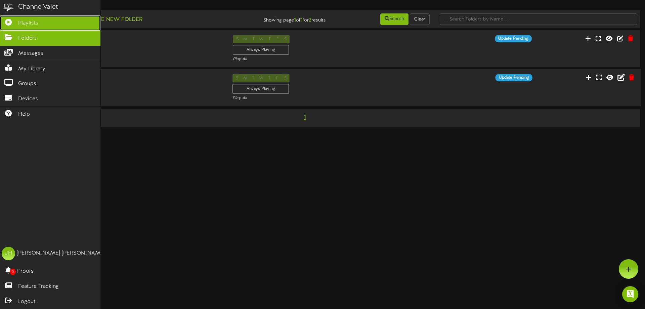
click at [31, 18] on link "Playlists" at bounding box center [50, 22] width 100 height 15
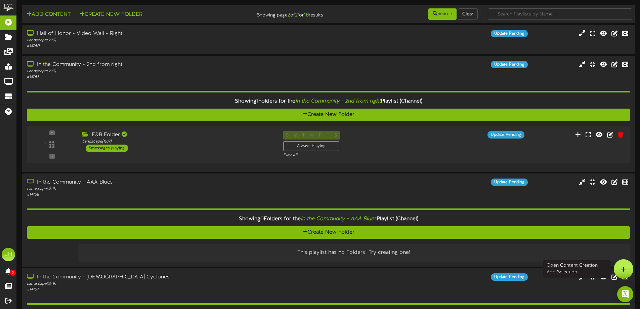
click at [621, 265] on div at bounding box center [623, 268] width 19 height 19
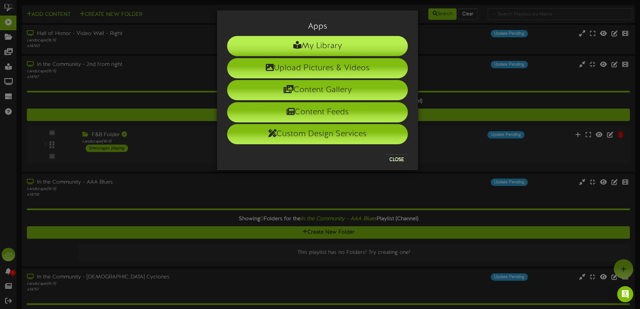
click at [363, 45] on li "My Library" at bounding box center [317, 46] width 181 height 20
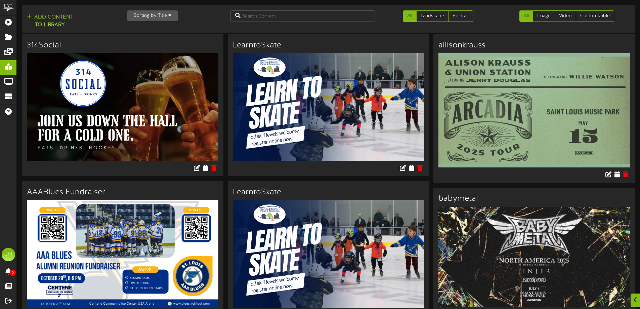
scroll to position [269, 0]
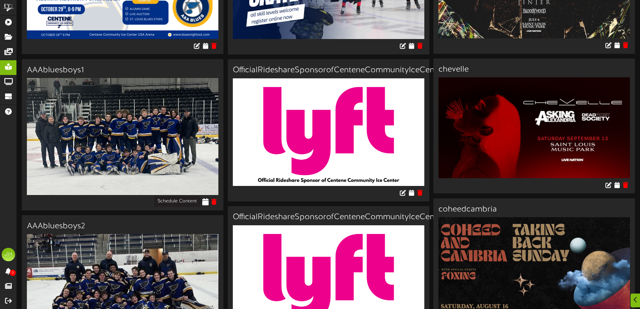
click at [207, 200] on icon at bounding box center [205, 201] width 6 height 7
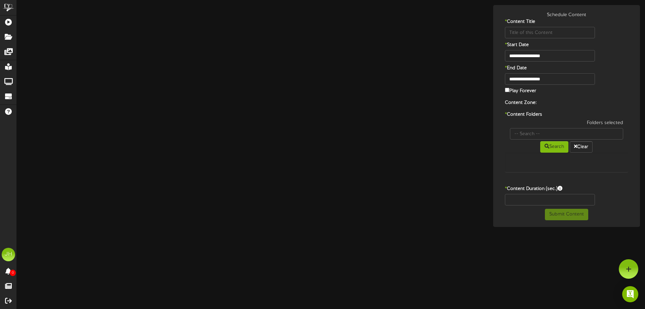
type input "AAAbluesboys1"
type input "8"
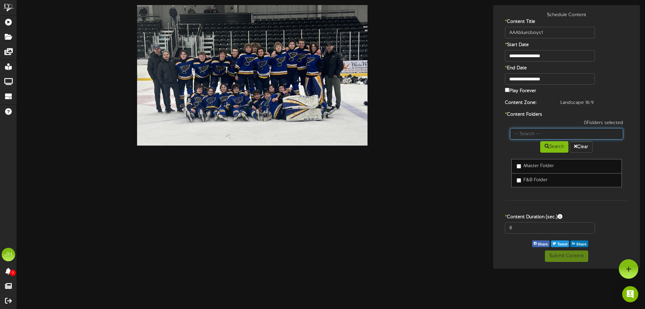
click at [530, 132] on input "text" at bounding box center [567, 133] width 114 height 11
click at [579, 141] on button "Clear" at bounding box center [581, 146] width 23 height 11
click at [452, 124] on div at bounding box center [252, 75] width 461 height 140
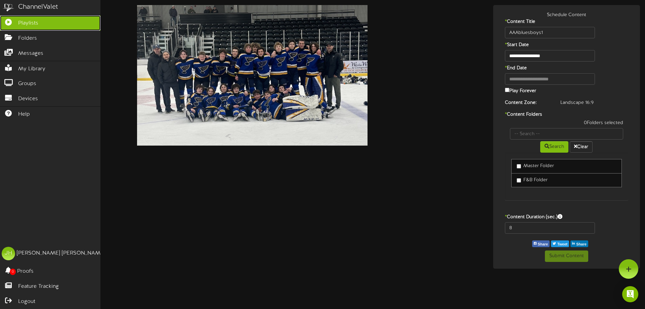
click at [12, 20] on icon at bounding box center [8, 21] width 17 height 5
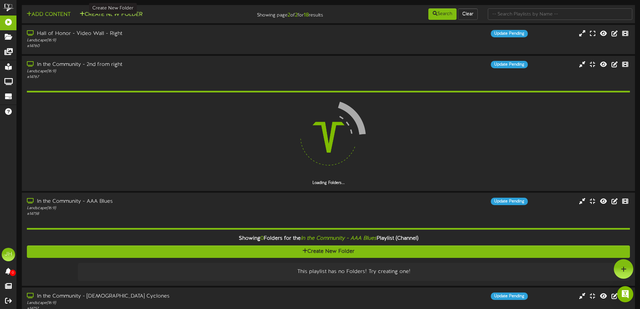
click at [140, 16] on button "Create New Folder" at bounding box center [111, 14] width 67 height 8
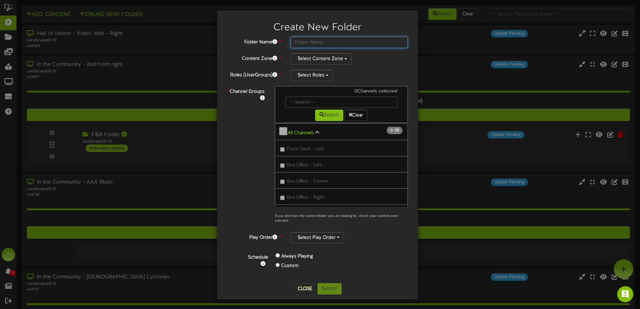
click at [326, 44] on input "text" at bounding box center [349, 42] width 117 height 11
type input "AAA Blues"
click at [335, 62] on button "Select Content Zone" at bounding box center [321, 58] width 61 height 11
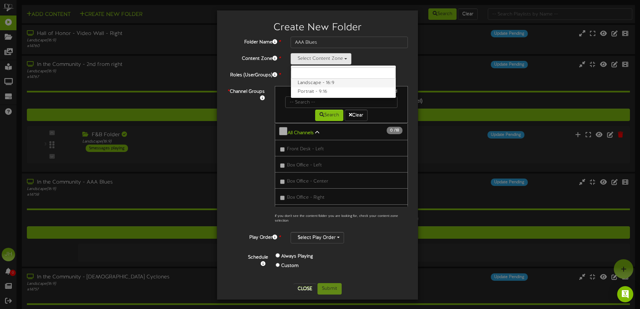
click at [326, 85] on label "Landscape - 16:9" at bounding box center [343, 83] width 105 height 9
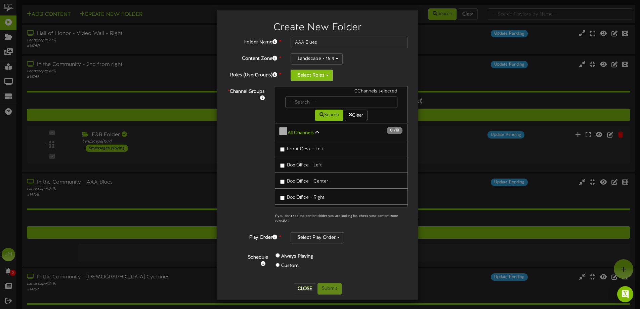
click at [319, 75] on button "Select Roles" at bounding box center [312, 75] width 42 height 11
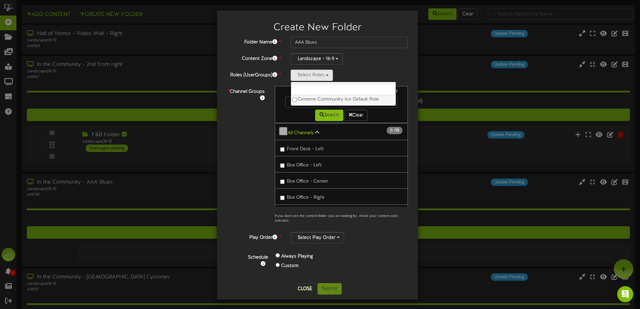
click at [309, 100] on label "Centene Community Ice Default Role" at bounding box center [343, 99] width 105 height 9
click at [385, 63] on div "Landscape - 16:9 Landscape - 16:9 Portrait - 9:16" at bounding box center [349, 58] width 117 height 11
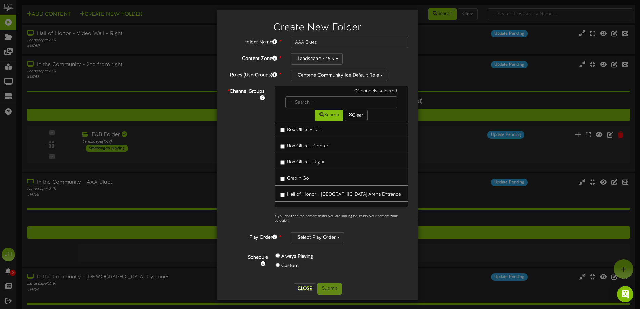
scroll to position [101, 0]
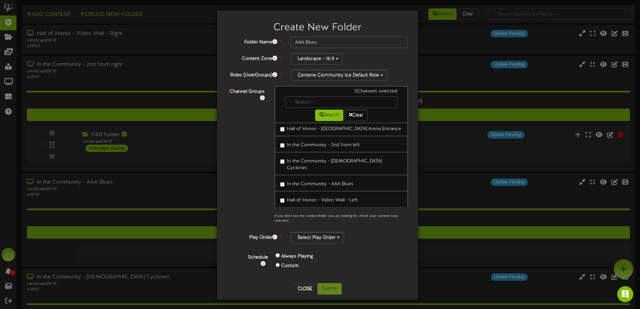
click at [301, 181] on span "In the Community - AAA Blues" at bounding box center [320, 183] width 67 height 5
click at [322, 240] on button "Select Play Order" at bounding box center [317, 237] width 53 height 11
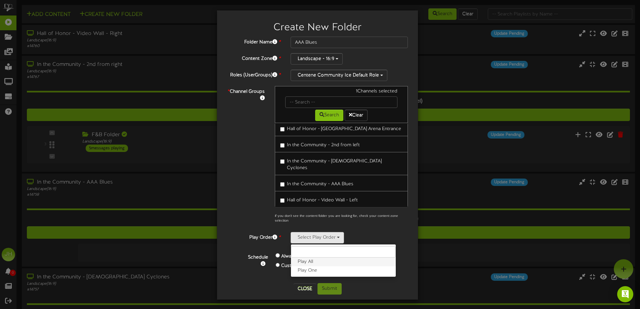
click at [318, 263] on label "Play All" at bounding box center [343, 261] width 105 height 9
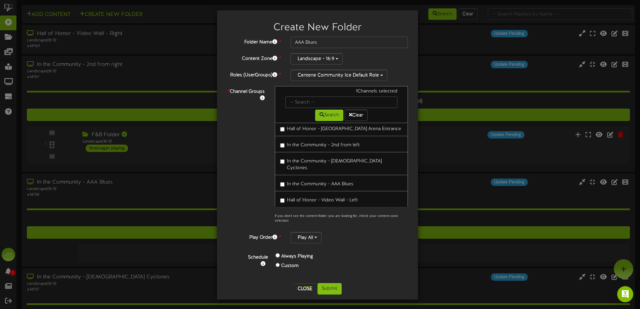
click at [253, 190] on div "* Channel Groups 1 Channels selected Search Clear All Channels 1 18" at bounding box center [317, 156] width 191 height 141
click at [339, 289] on button "Submit" at bounding box center [329, 288] width 24 height 11
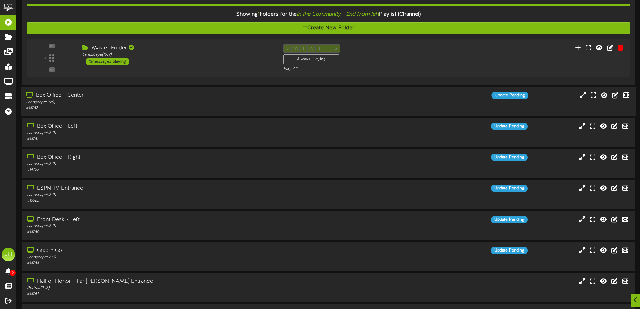
scroll to position [138, 0]
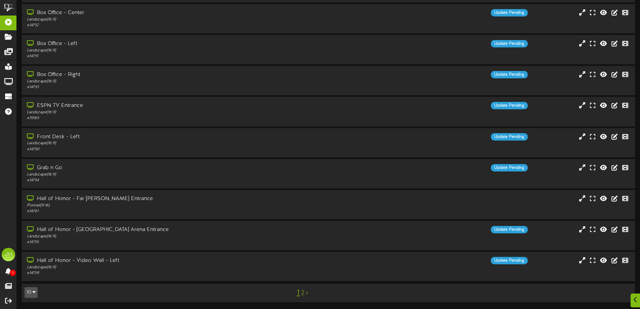
click at [301, 293] on link "2" at bounding box center [302, 292] width 3 height 7
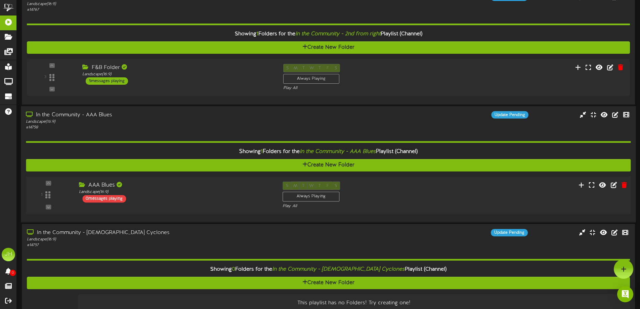
scroll to position [34, 0]
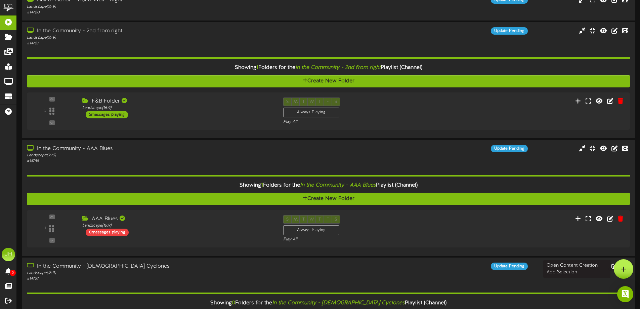
click at [628, 269] on div at bounding box center [623, 268] width 19 height 19
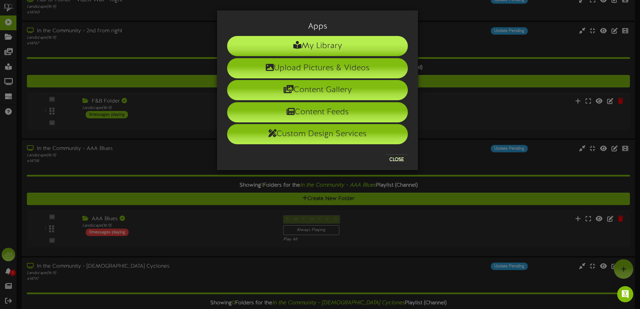
click at [301, 42] on li "My Library" at bounding box center [317, 46] width 181 height 20
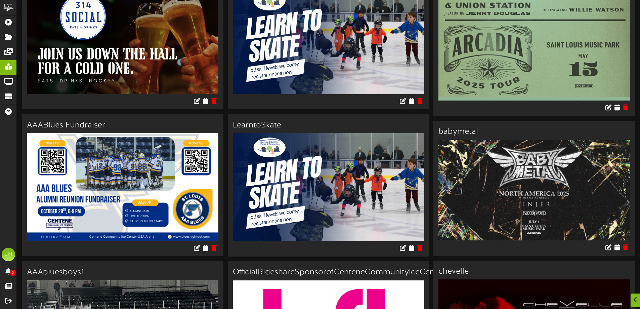
scroll to position [70, 0]
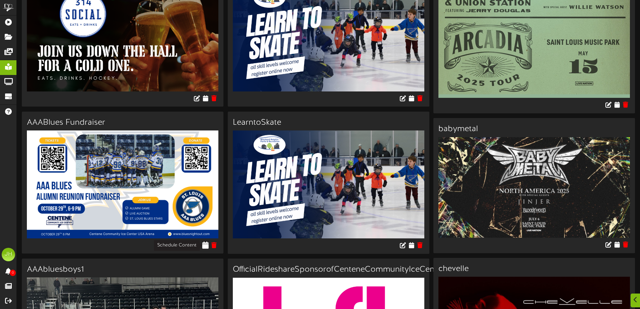
click at [205, 243] on icon at bounding box center [205, 244] width 6 height 7
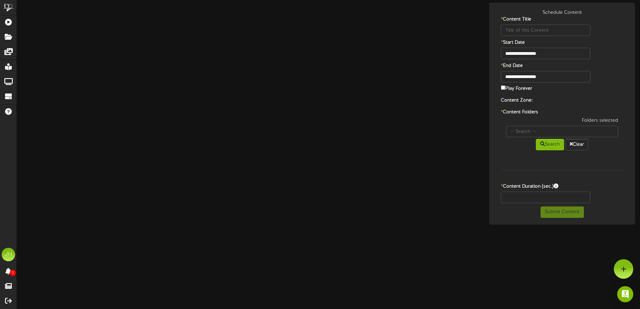
type input "AAABlues Fundraiser"
type input "8"
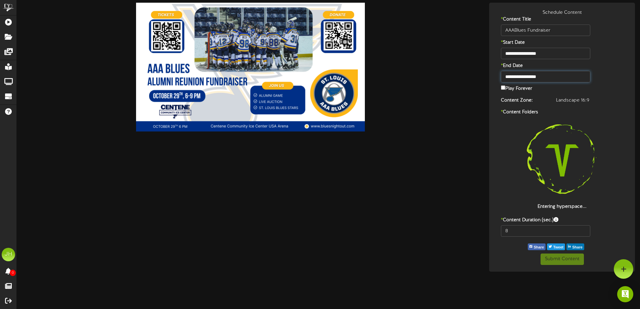
click at [518, 76] on input "**********" at bounding box center [545, 76] width 89 height 11
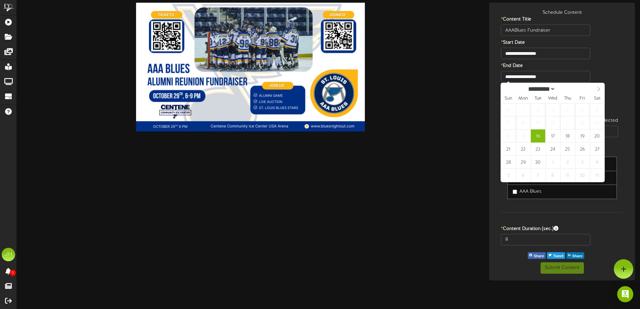
select select "*"
click at [600, 89] on icon at bounding box center [598, 89] width 5 height 5
type input "**********"
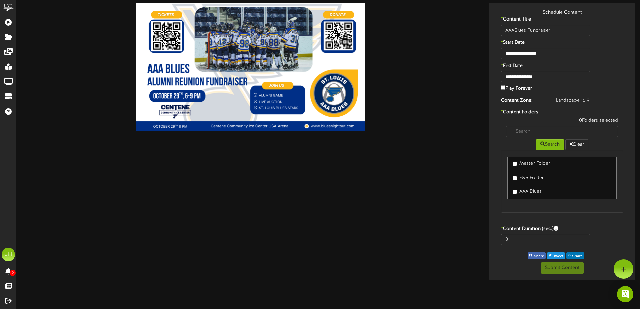
click at [534, 193] on label "AAA Blues" at bounding box center [527, 191] width 29 height 7
click at [577, 269] on button "Submit Content" at bounding box center [562, 267] width 43 height 11
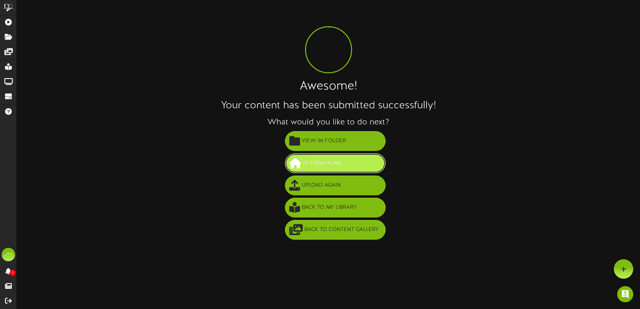
click at [312, 164] on span "Return Home" at bounding box center [322, 163] width 43 height 11
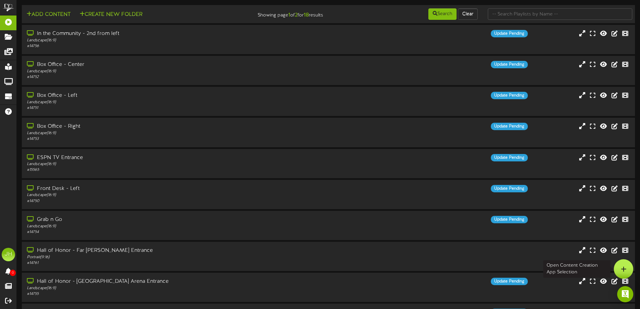
click at [623, 268] on icon at bounding box center [624, 269] width 6 height 6
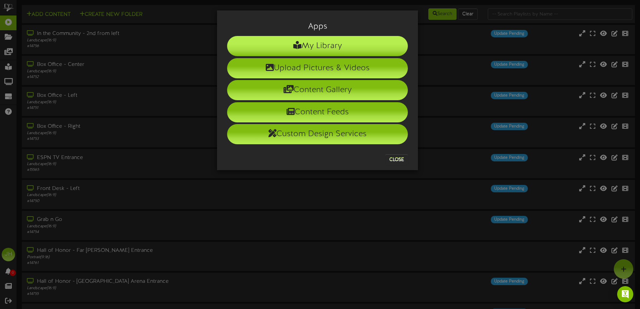
click at [307, 45] on li "My Library" at bounding box center [317, 46] width 181 height 20
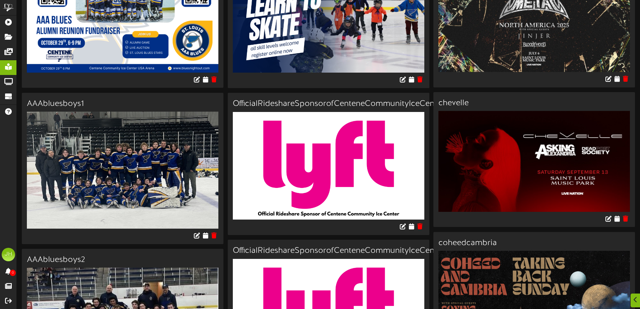
scroll to position [336, 0]
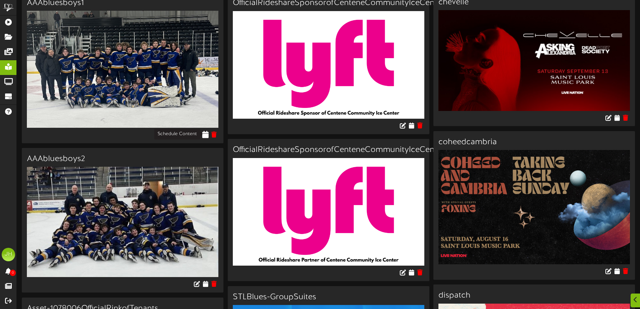
click at [206, 135] on icon at bounding box center [205, 134] width 6 height 7
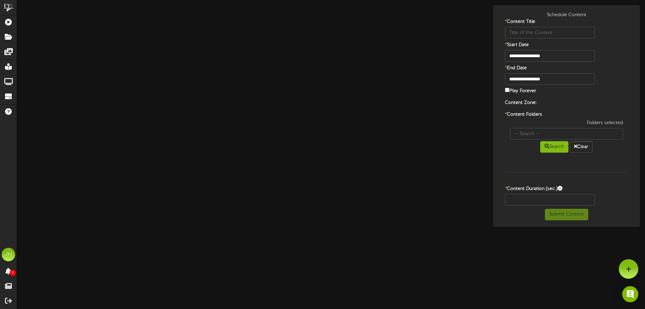
type input "AAAbluesboys1"
type input "8"
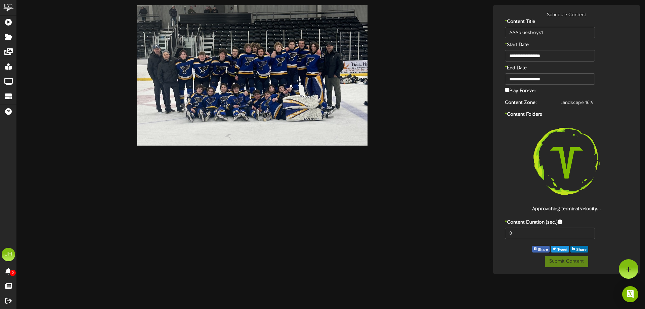
click at [515, 91] on label "Play Forever" at bounding box center [520, 90] width 31 height 8
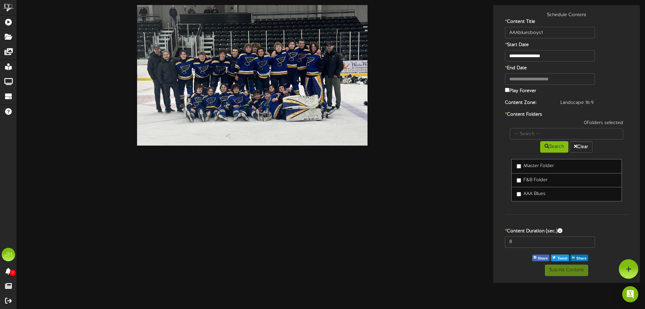
click at [527, 192] on label "AAA Blues" at bounding box center [531, 193] width 29 height 7
click at [574, 269] on button "Submit Content" at bounding box center [566, 269] width 43 height 11
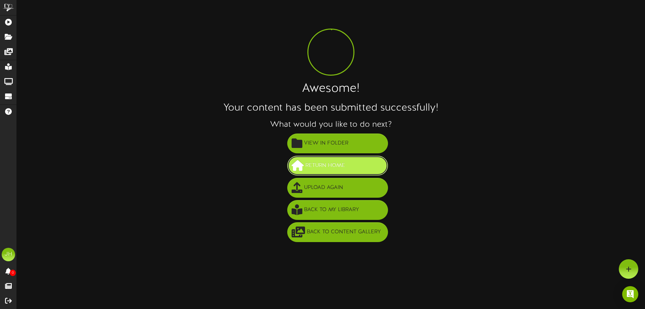
click at [347, 171] on span "Return Home" at bounding box center [325, 165] width 43 height 11
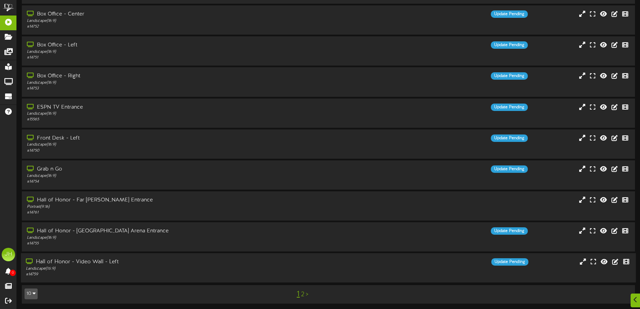
scroll to position [52, 0]
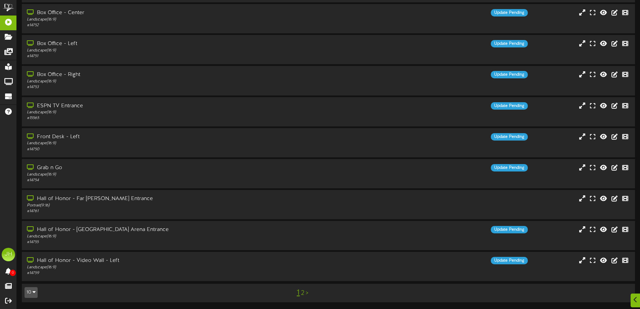
click at [301, 295] on link "2" at bounding box center [302, 292] width 3 height 7
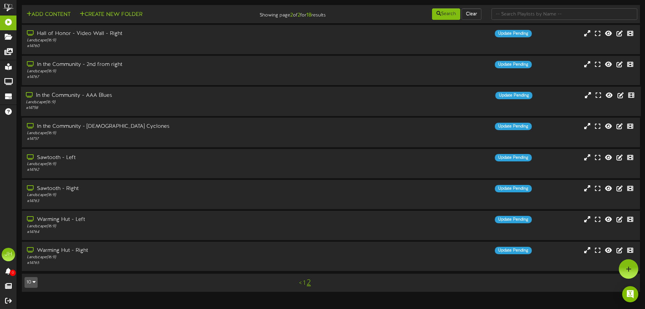
click at [129, 102] on div "Landscape ( 16:9 )" at bounding box center [150, 102] width 248 height 6
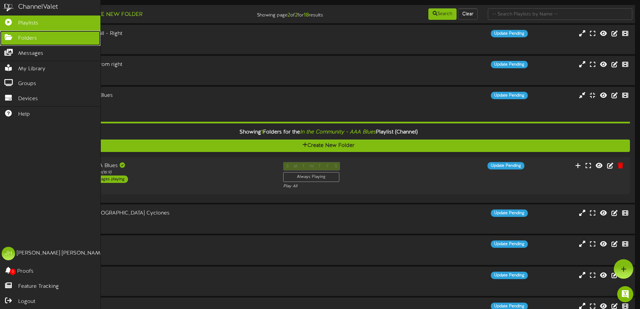
click at [16, 36] on icon at bounding box center [8, 36] width 17 height 5
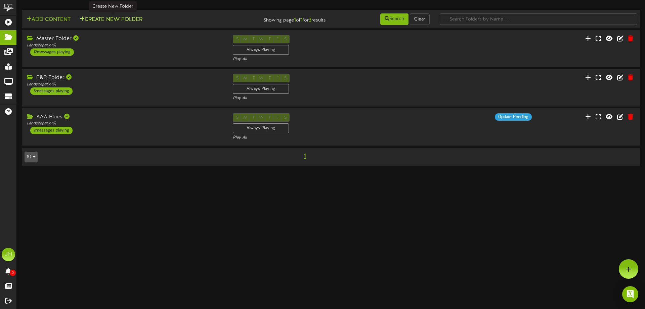
click at [129, 21] on button "Create New Folder" at bounding box center [111, 19] width 67 height 8
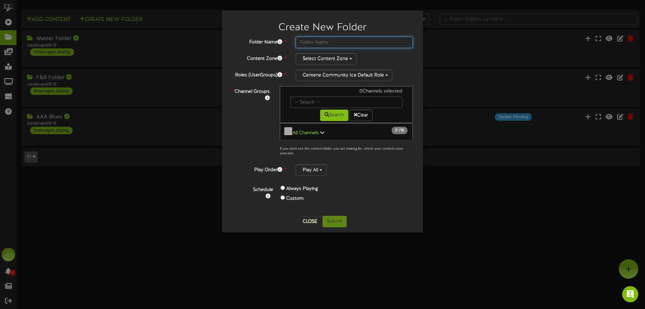
click at [344, 44] on input "text" at bounding box center [354, 42] width 117 height 11
type input "[DEMOGRAPHIC_DATA] Cyclones"
click at [334, 59] on button "Select Content Zone" at bounding box center [326, 58] width 61 height 11
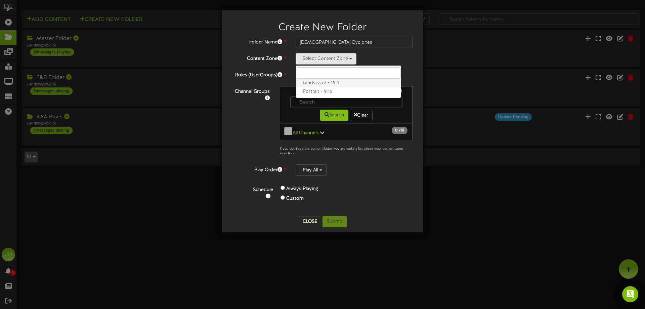
click at [324, 82] on label "Landscape - 16:9" at bounding box center [348, 83] width 105 height 9
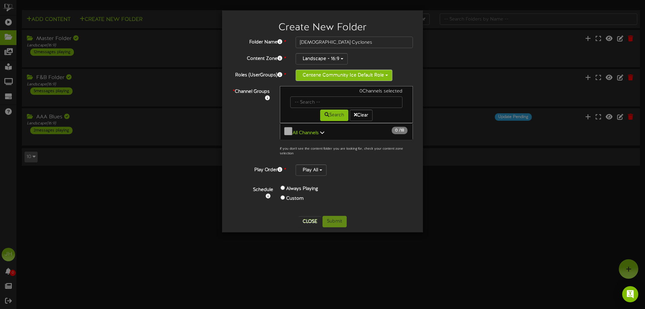
click at [322, 74] on button "Centene Community Ice Default Role" at bounding box center [344, 75] width 97 height 11
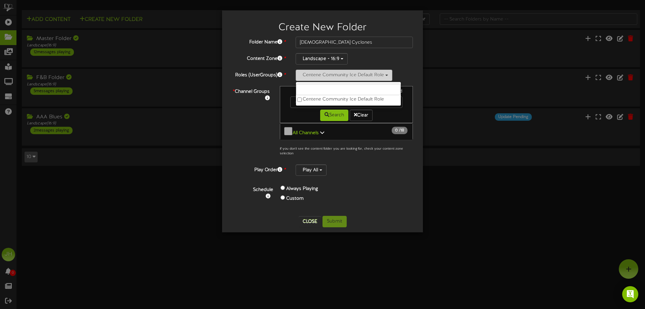
click at [322, 74] on button "Centene Community Ice Default Role" at bounding box center [344, 75] width 97 height 11
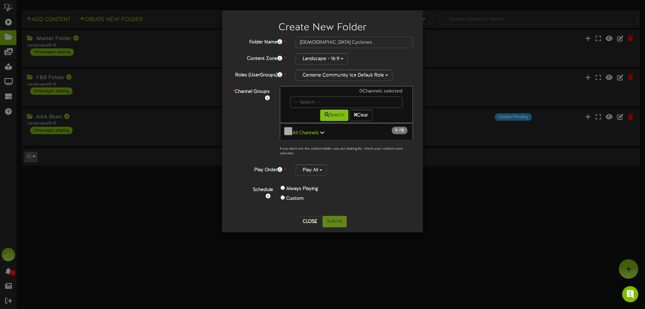
click at [322, 130] on icon at bounding box center [322, 132] width 4 height 5
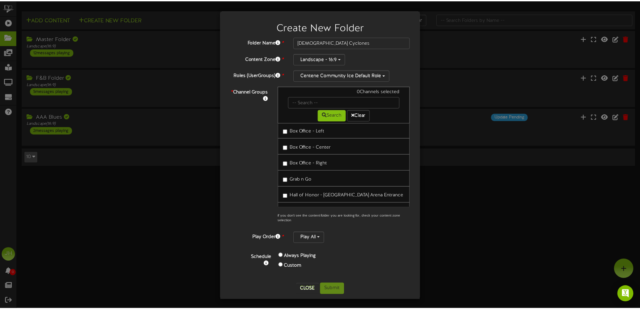
scroll to position [134, 0]
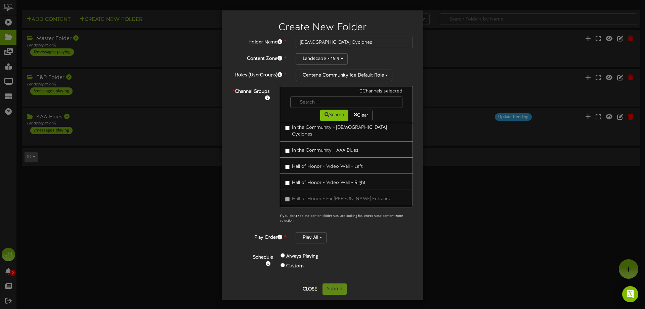
click at [341, 125] on span "In the Community - [DEMOGRAPHIC_DATA] Cyclones" at bounding box center [339, 131] width 95 height 12
click at [336, 284] on button "Submit" at bounding box center [335, 288] width 24 height 11
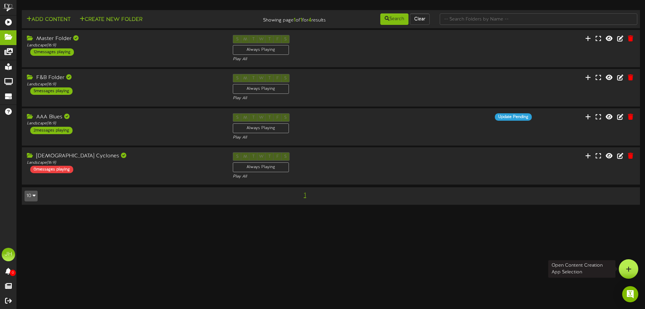
click at [635, 274] on div at bounding box center [628, 268] width 19 height 19
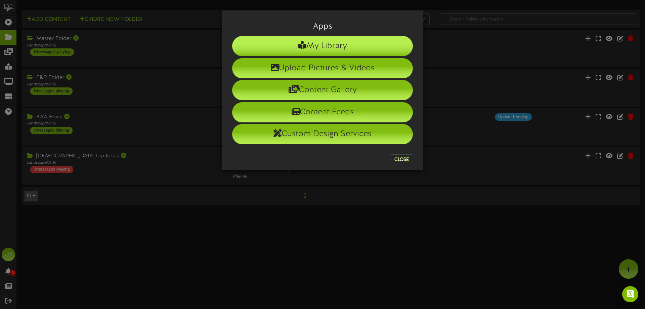
click at [321, 43] on li "My Library" at bounding box center [322, 46] width 181 height 20
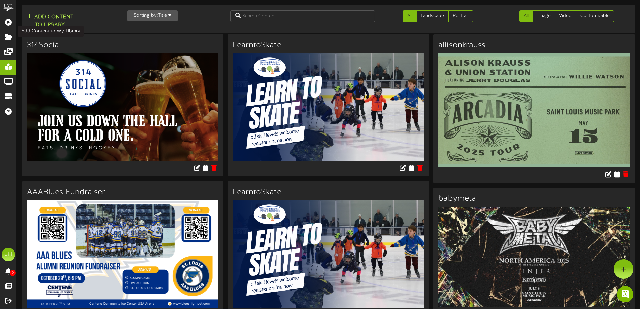
click at [53, 16] on button "Add Content to Library" at bounding box center [50, 21] width 51 height 16
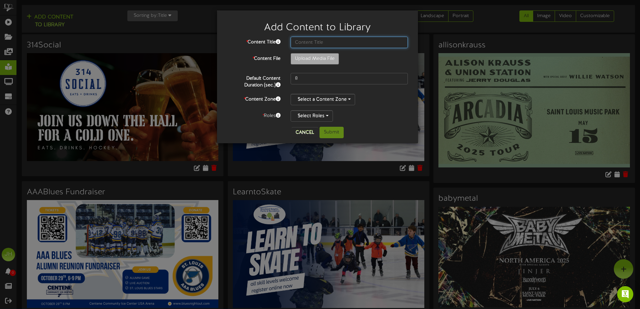
click at [315, 40] on input "text" at bounding box center [349, 42] width 117 height 11
type input "LC Logo"
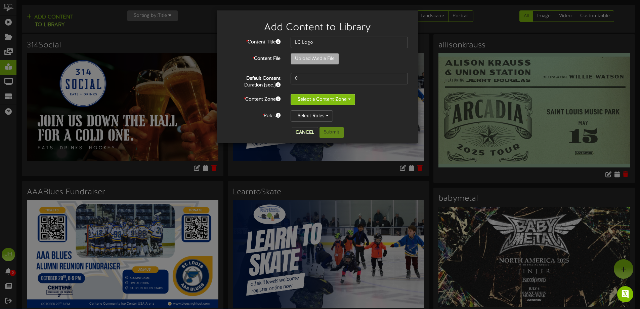
click at [319, 101] on button "Select a Content Zone" at bounding box center [323, 99] width 65 height 11
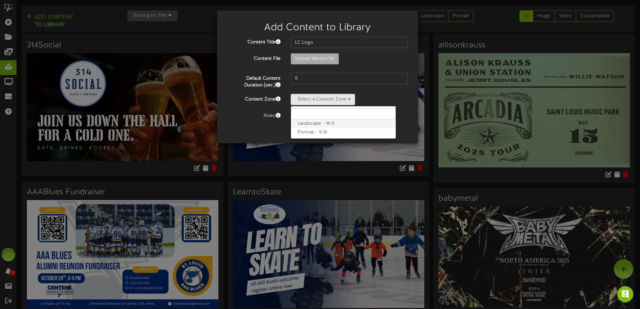
click at [321, 124] on label "Landscape - 16:9" at bounding box center [343, 123] width 105 height 9
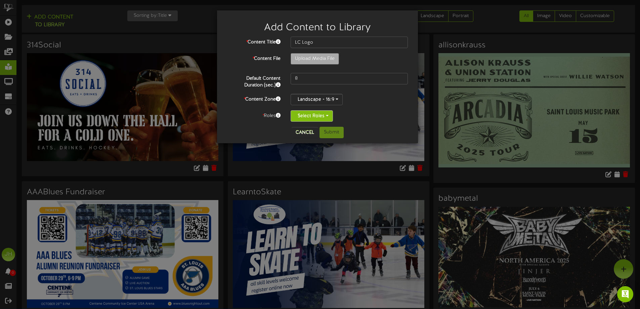
click at [316, 117] on button "Select Roles" at bounding box center [312, 115] width 42 height 11
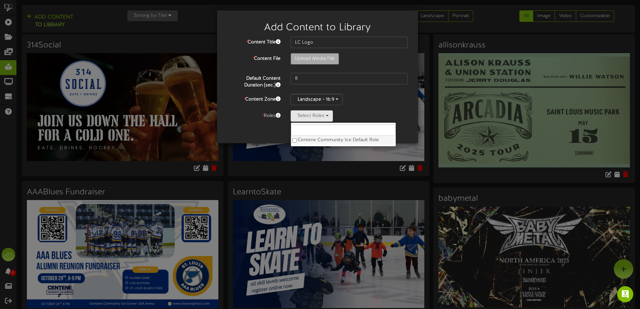
click at [317, 142] on label "Centene Community Ice Default Role" at bounding box center [343, 140] width 105 height 9
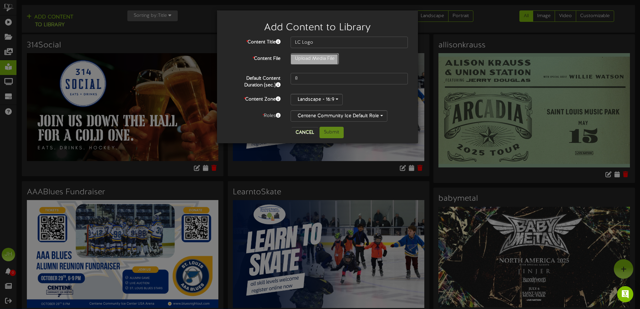
type input "**********"
type input "LadyCyclonesLogo"
click at [336, 132] on button "Submit" at bounding box center [332, 132] width 24 height 11
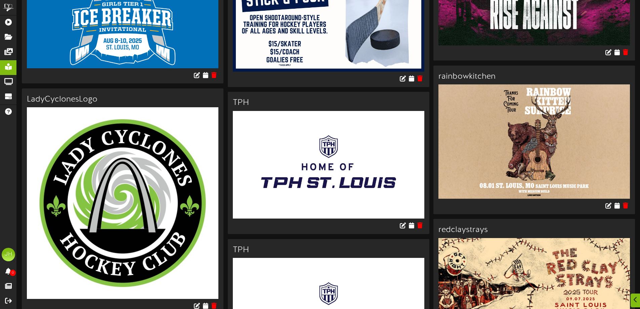
scroll to position [2318, 0]
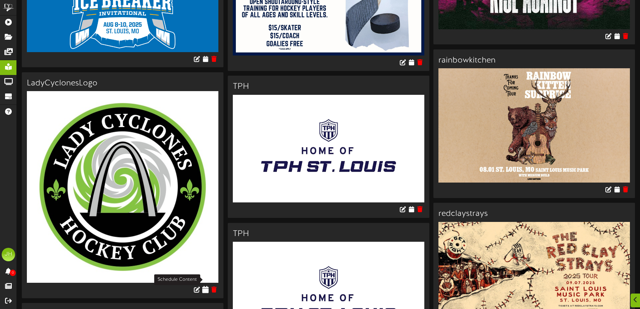
click at [204, 286] on icon at bounding box center [205, 289] width 6 height 7
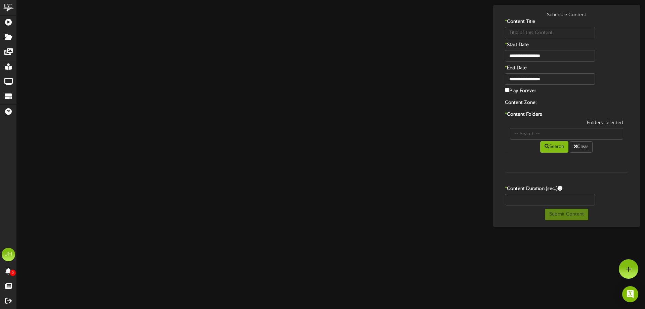
type input "LadyCyclonesLogo"
type input "8"
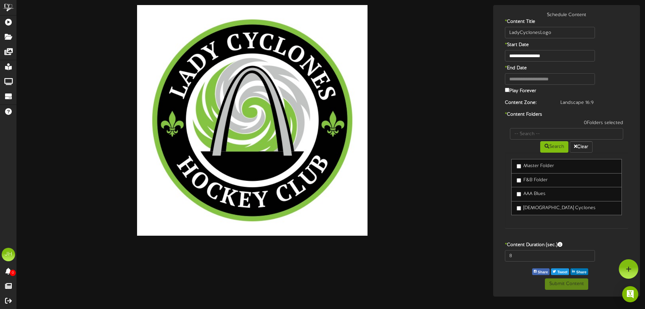
click at [535, 210] on label "[DEMOGRAPHIC_DATA] Cyclones" at bounding box center [556, 208] width 79 height 7
click at [565, 288] on button "Submit Content" at bounding box center [566, 283] width 43 height 11
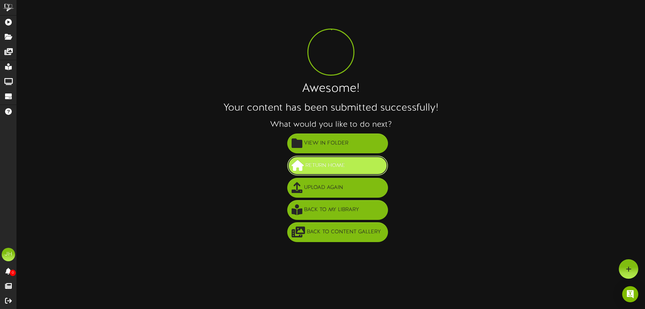
click at [333, 163] on span "Return Home" at bounding box center [325, 165] width 43 height 11
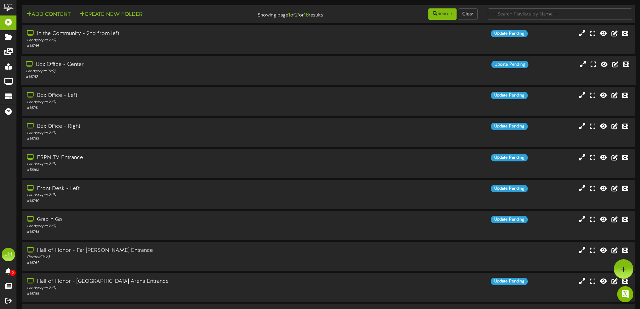
click at [139, 72] on div "Landscape ( 16:9 )" at bounding box center [149, 72] width 246 height 6
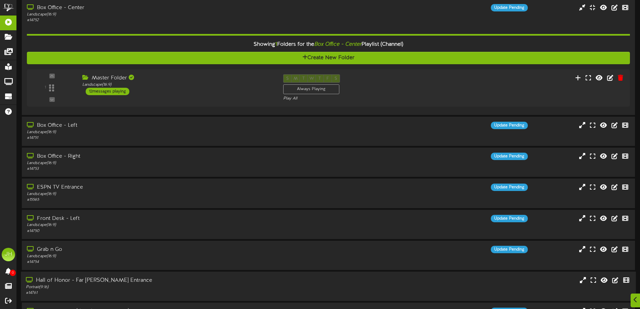
scroll to position [138, 0]
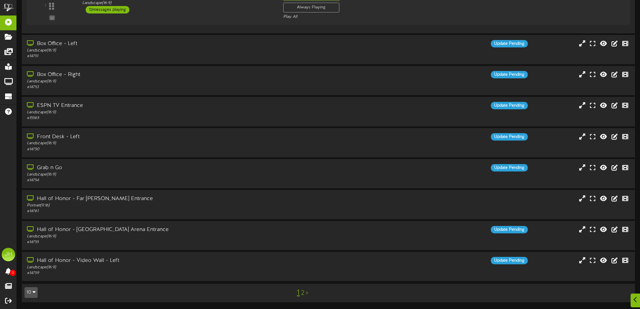
click at [302, 297] on link "2" at bounding box center [302, 292] width 3 height 7
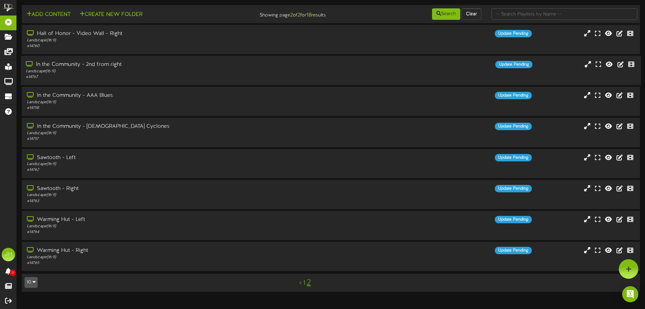
click at [142, 71] on div "Landscape ( 16:9 )" at bounding box center [150, 72] width 248 height 6
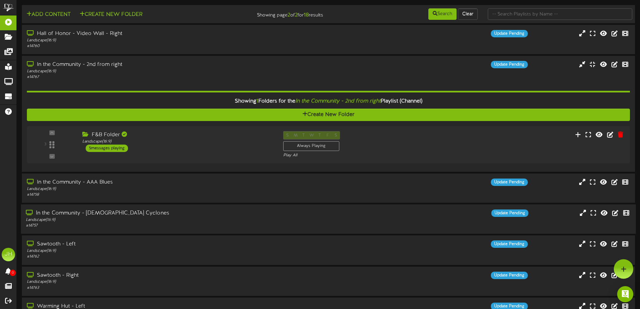
click at [152, 214] on div "In the Community - [DEMOGRAPHIC_DATA] Cyclones" at bounding box center [149, 213] width 246 height 8
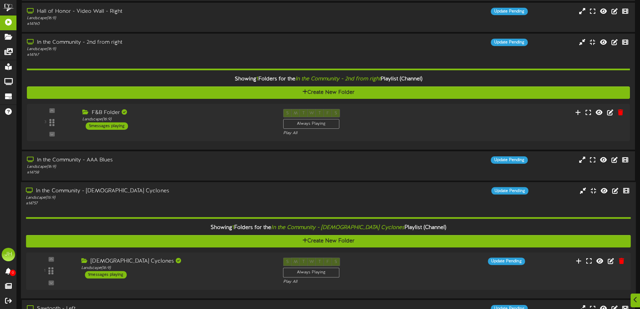
scroll to position [34, 0]
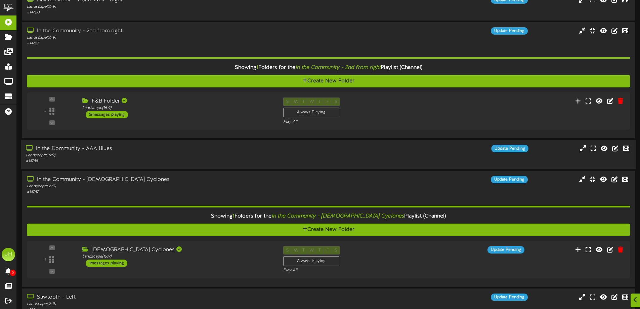
click at [150, 152] on div "In the Community - AAA Blues" at bounding box center [149, 149] width 246 height 8
